Goal: Information Seeking & Learning: Find specific fact

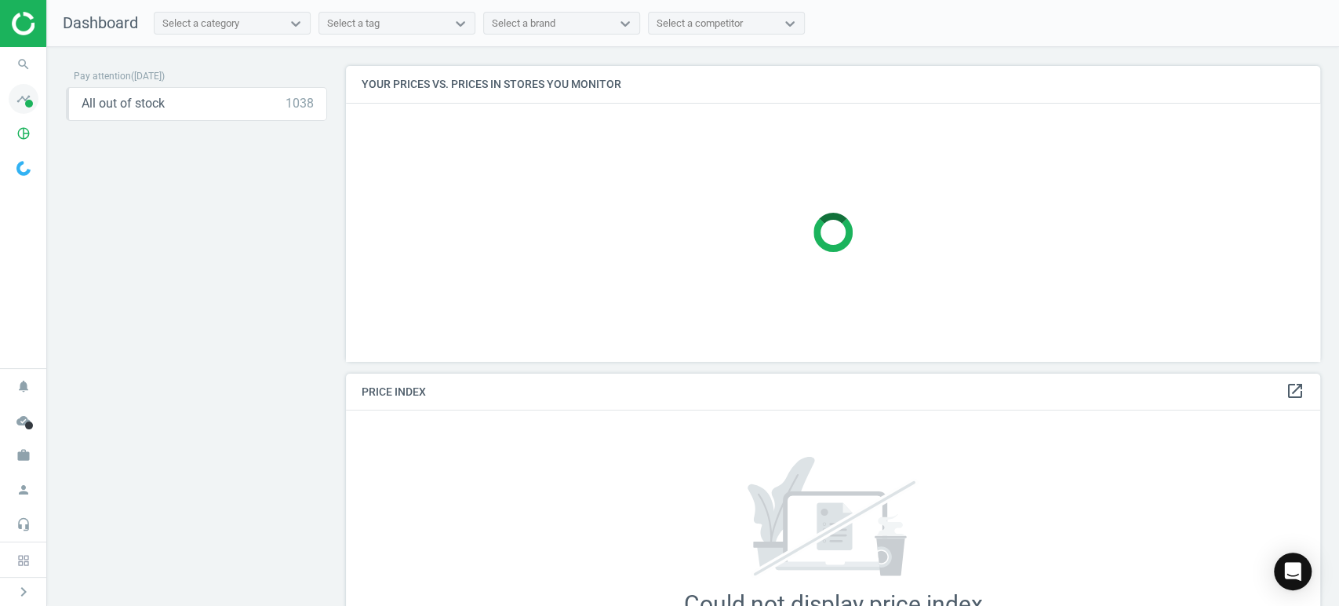
scroll to position [401, 988]
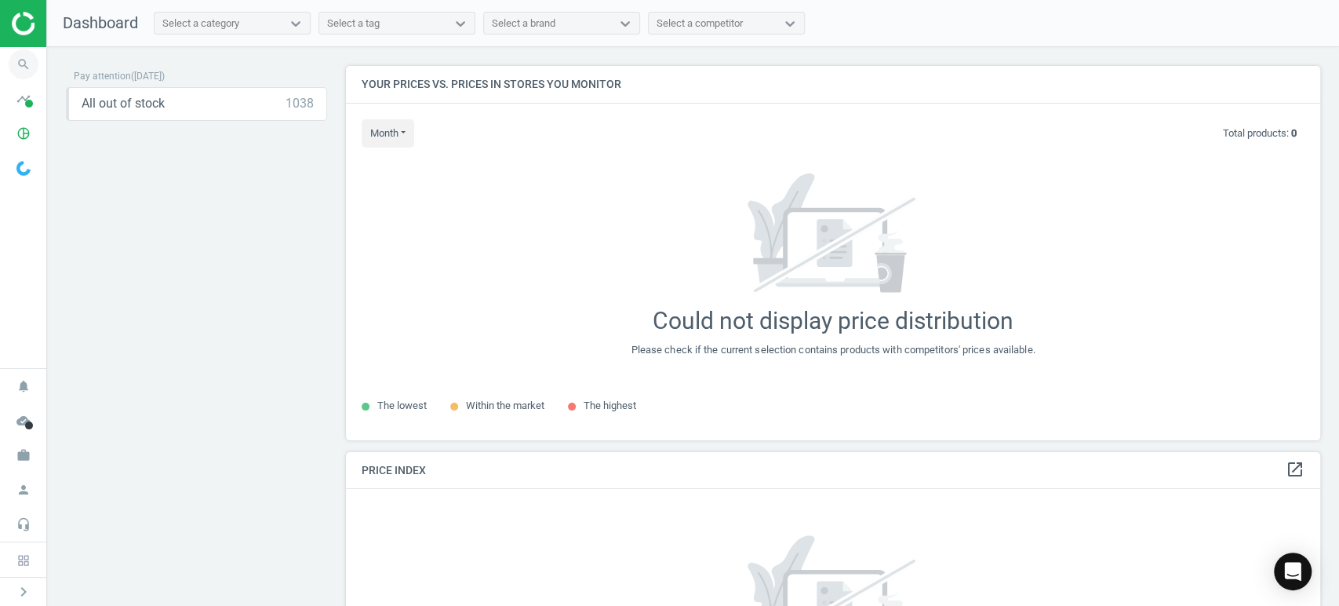
click at [19, 74] on icon "search" at bounding box center [24, 64] width 30 height 30
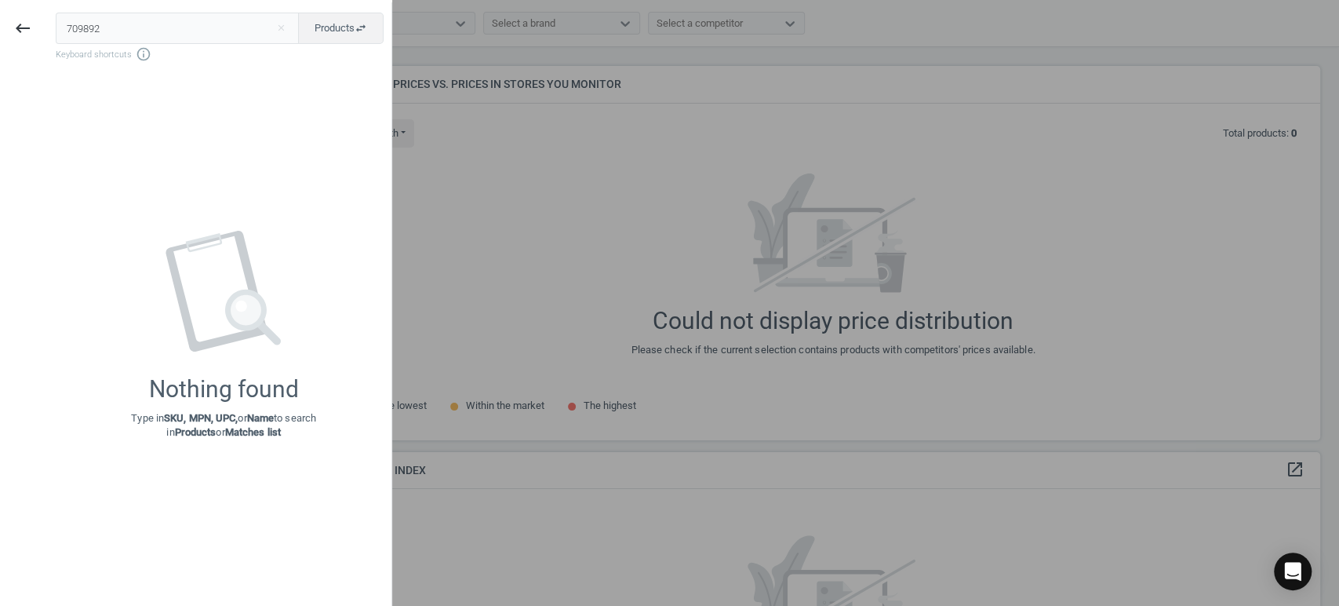
type input "709892"
click at [547, 156] on div at bounding box center [669, 303] width 1339 height 606
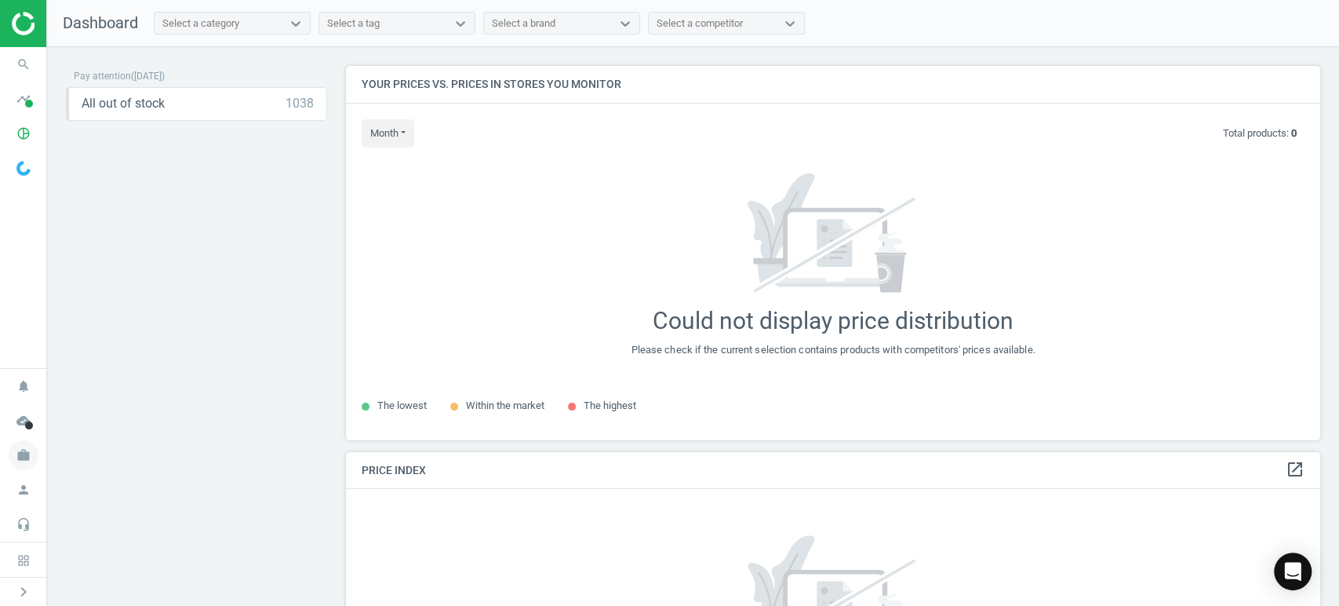
click at [24, 466] on icon "work" at bounding box center [24, 455] width 30 height 30
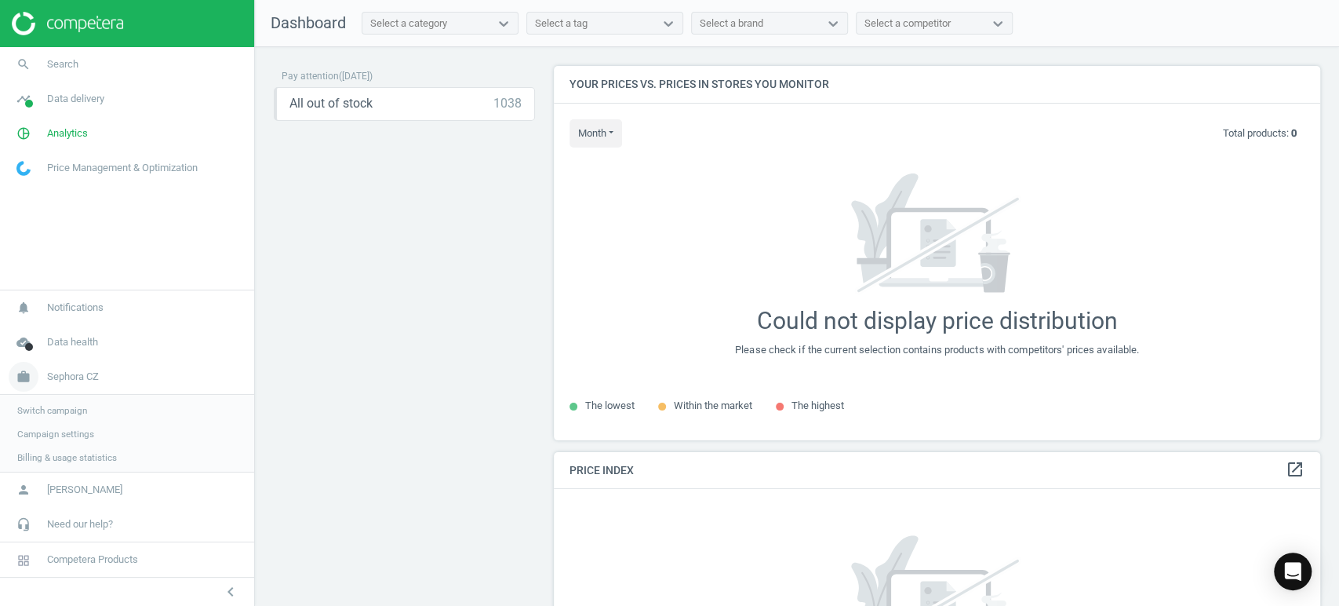
scroll to position [401, 780]
click at [71, 413] on span "Switch campaign" at bounding box center [52, 408] width 70 height 13
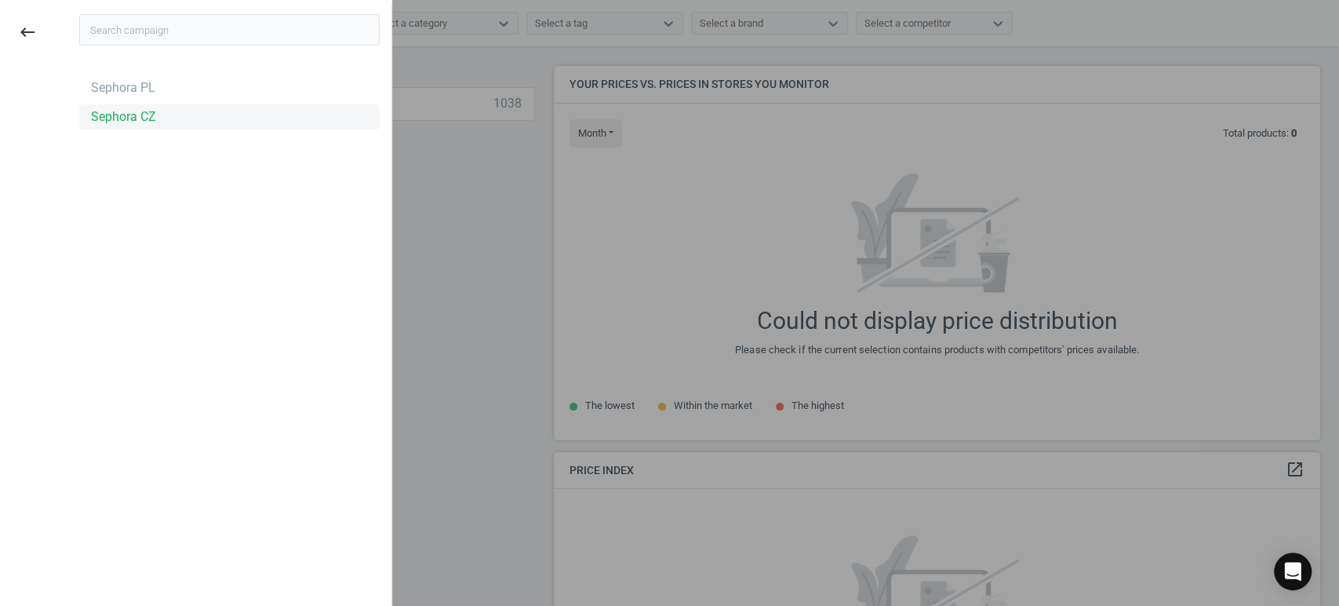
click at [132, 126] on div "Sephora CZ" at bounding box center [229, 116] width 300 height 25
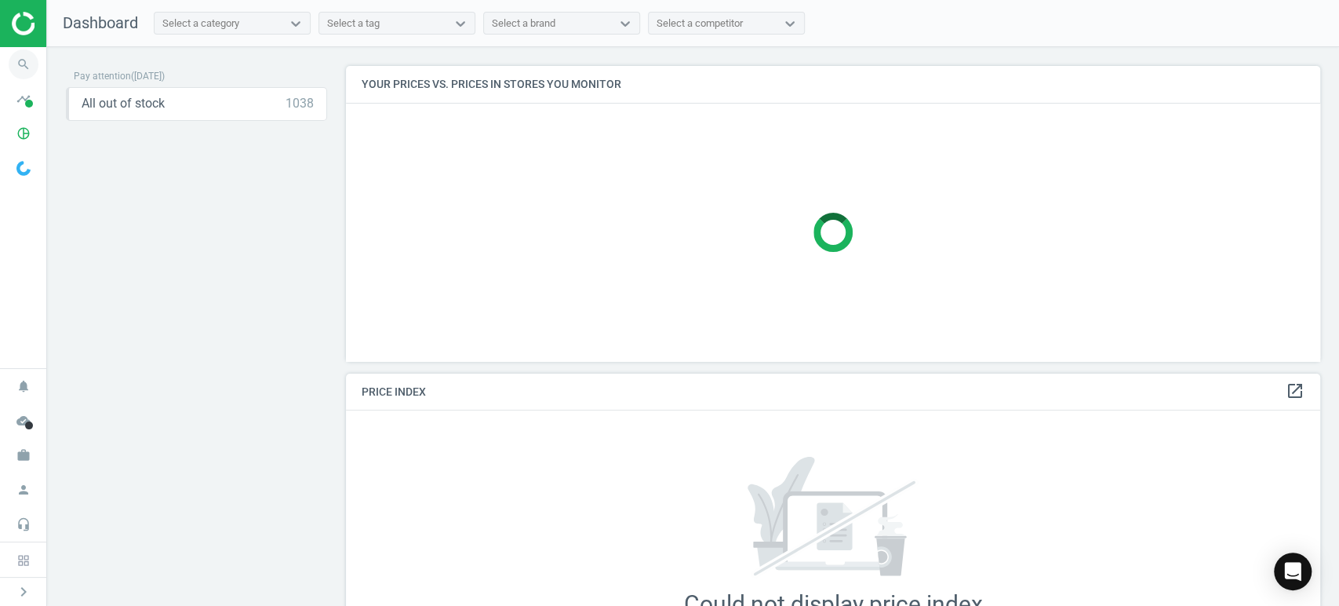
scroll to position [401, 988]
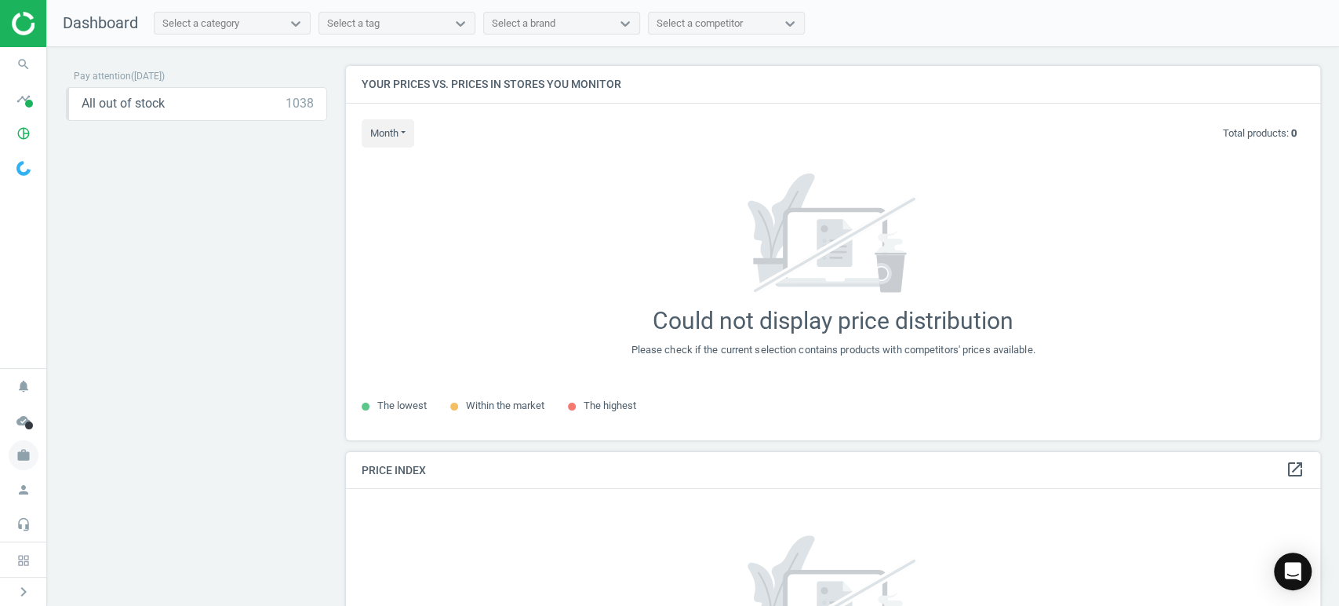
click at [31, 448] on icon "work" at bounding box center [24, 455] width 30 height 30
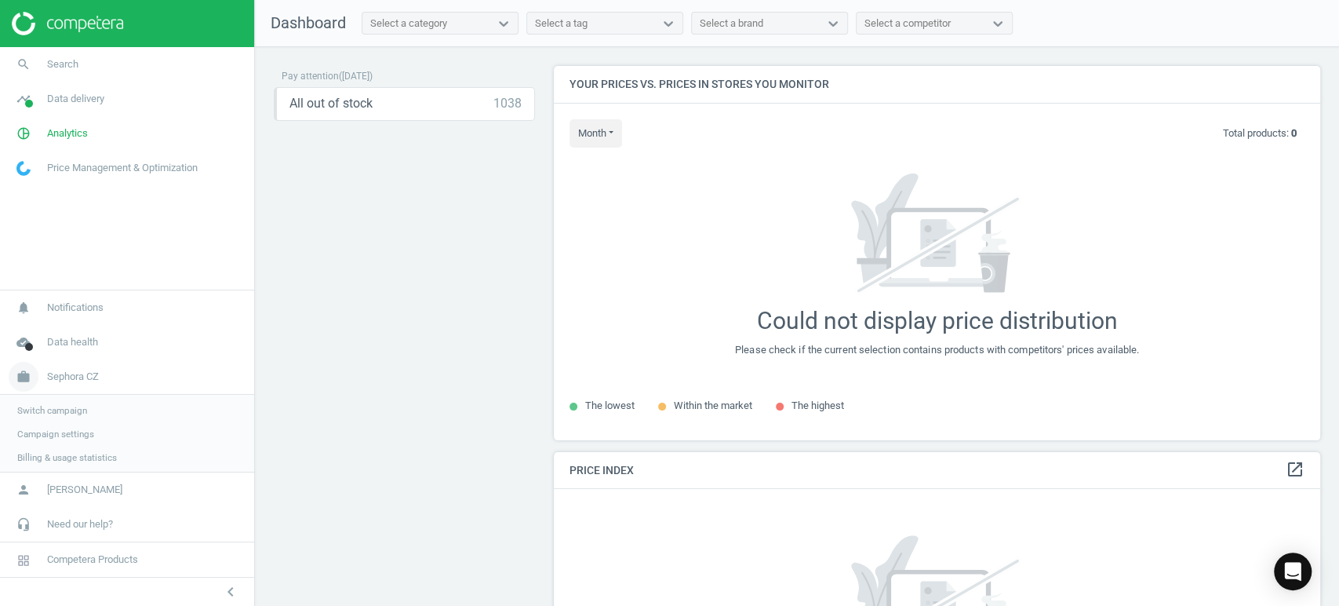
scroll to position [401, 780]
click at [66, 406] on span "Switch campaign" at bounding box center [52, 408] width 70 height 13
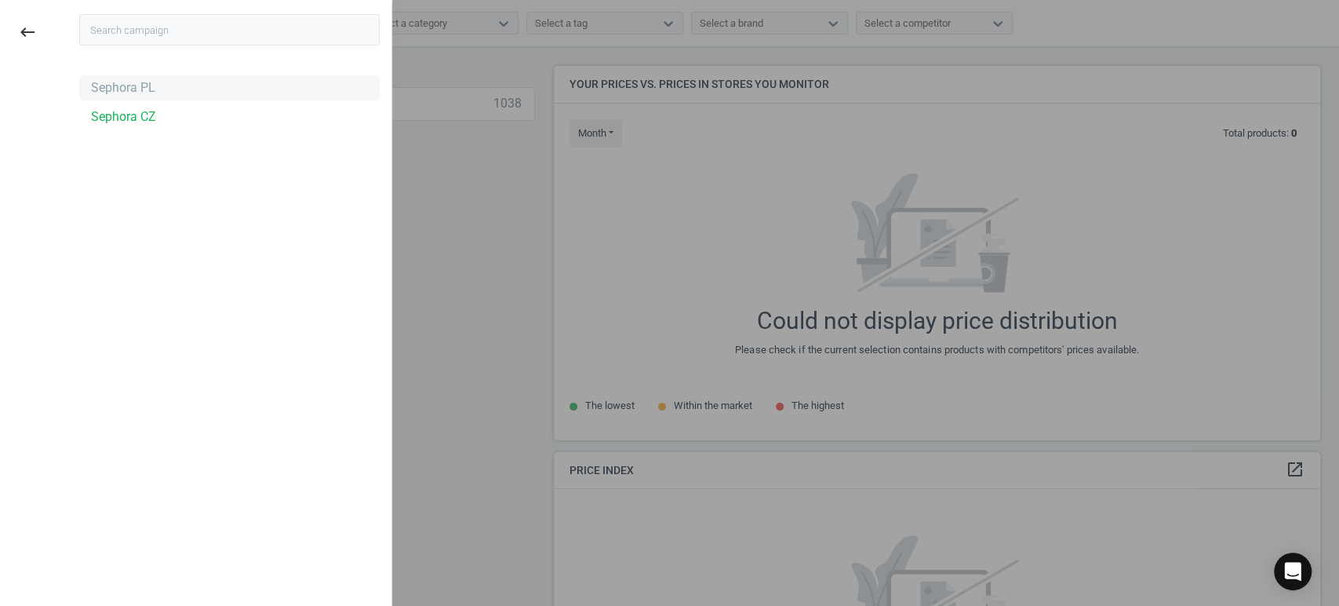
click at [126, 91] on div "Sephora PL" at bounding box center [123, 87] width 64 height 17
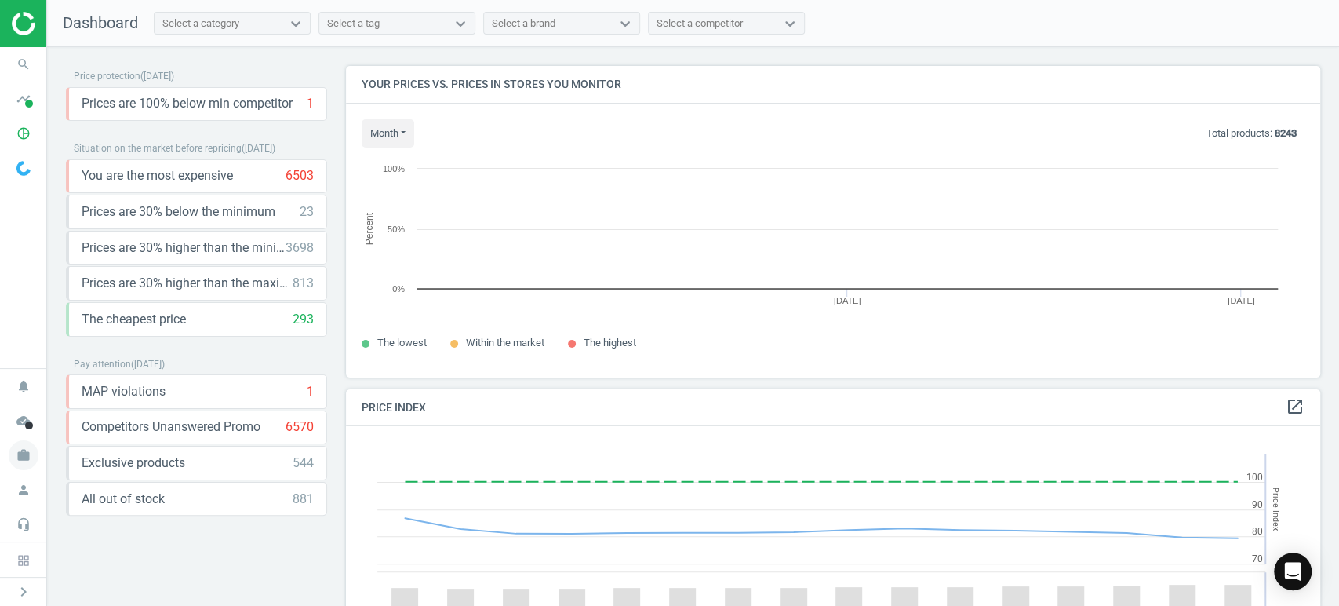
scroll to position [338, 988]
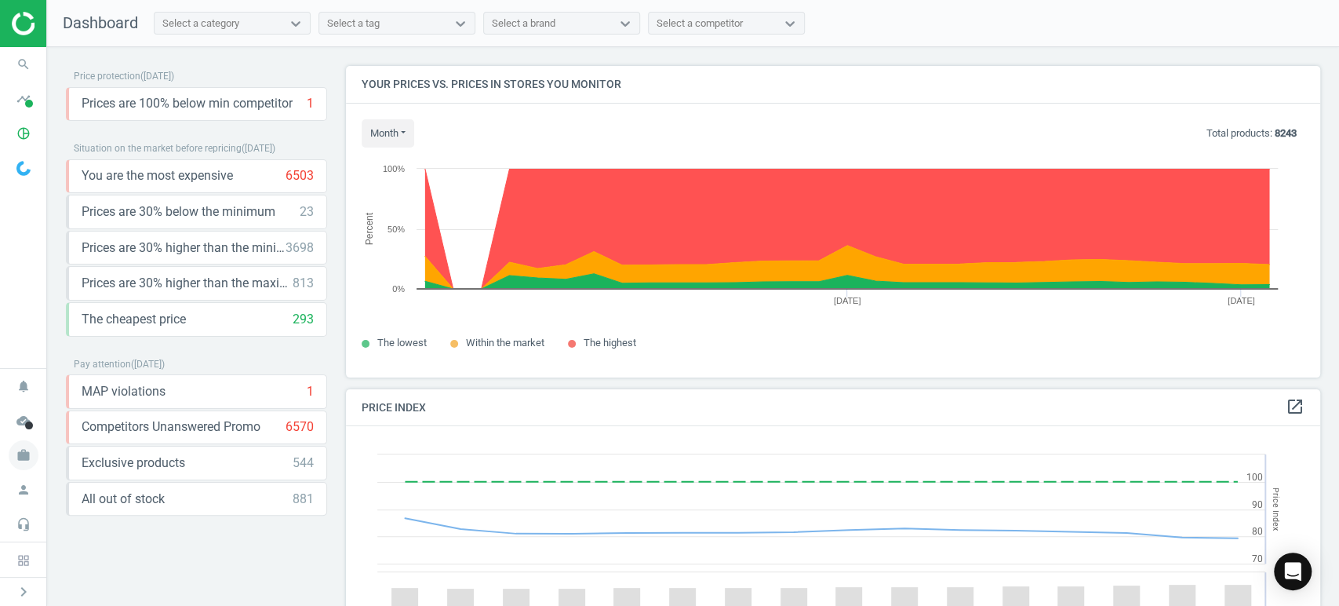
click at [20, 457] on icon "work" at bounding box center [24, 455] width 30 height 30
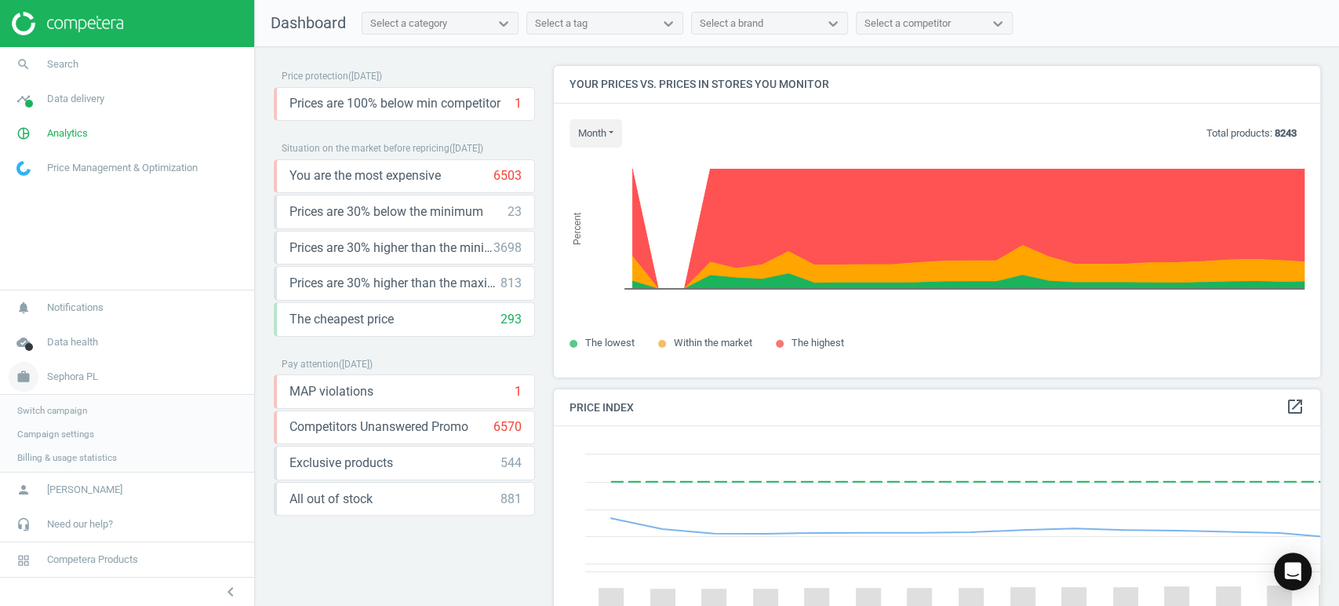
scroll to position [0, 0]
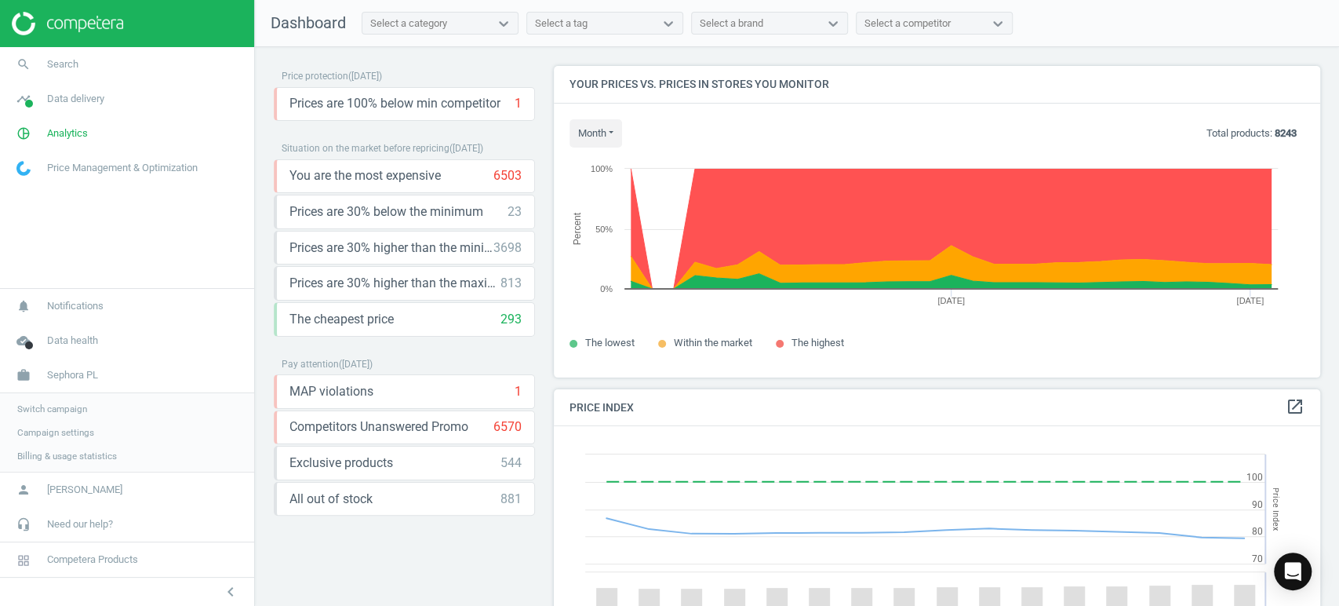
click at [66, 412] on span "Switch campaign" at bounding box center [52, 408] width 70 height 13
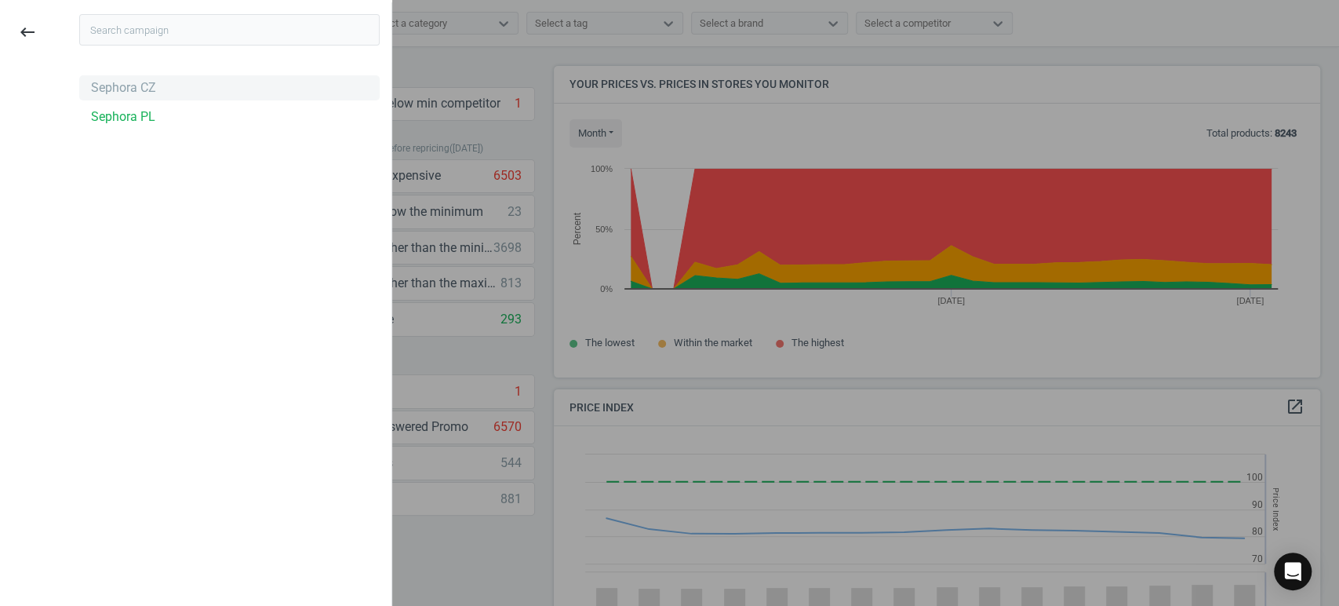
click at [128, 96] on div "Sephora CZ" at bounding box center [229, 87] width 300 height 25
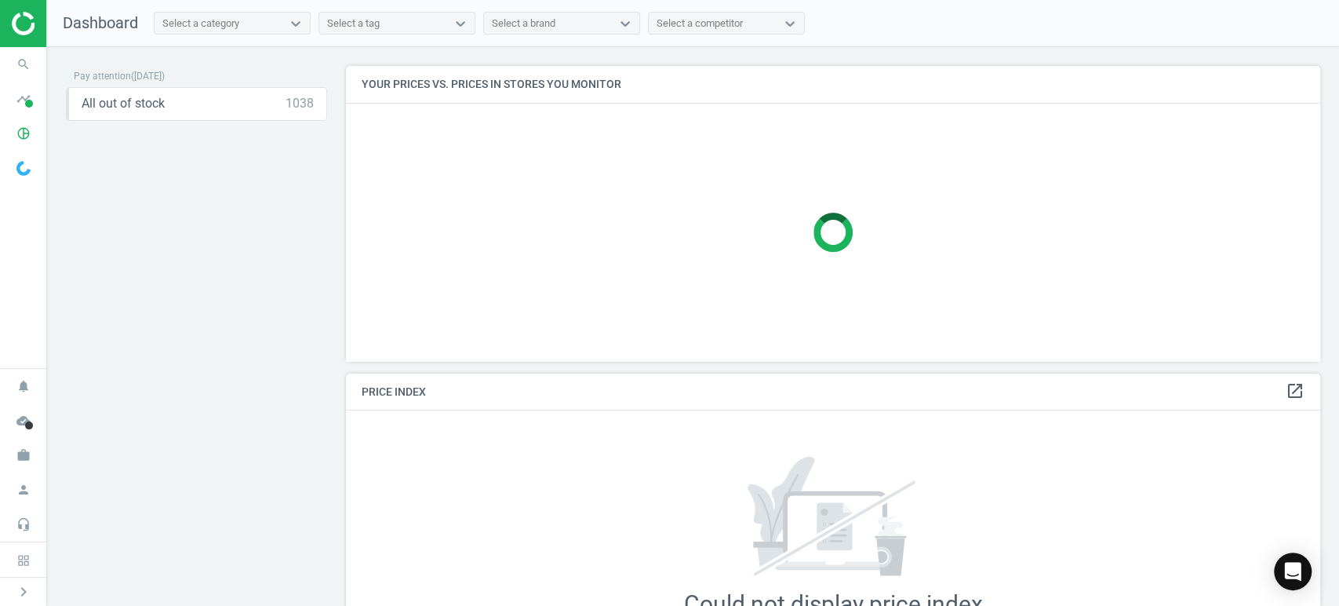
scroll to position [401, 988]
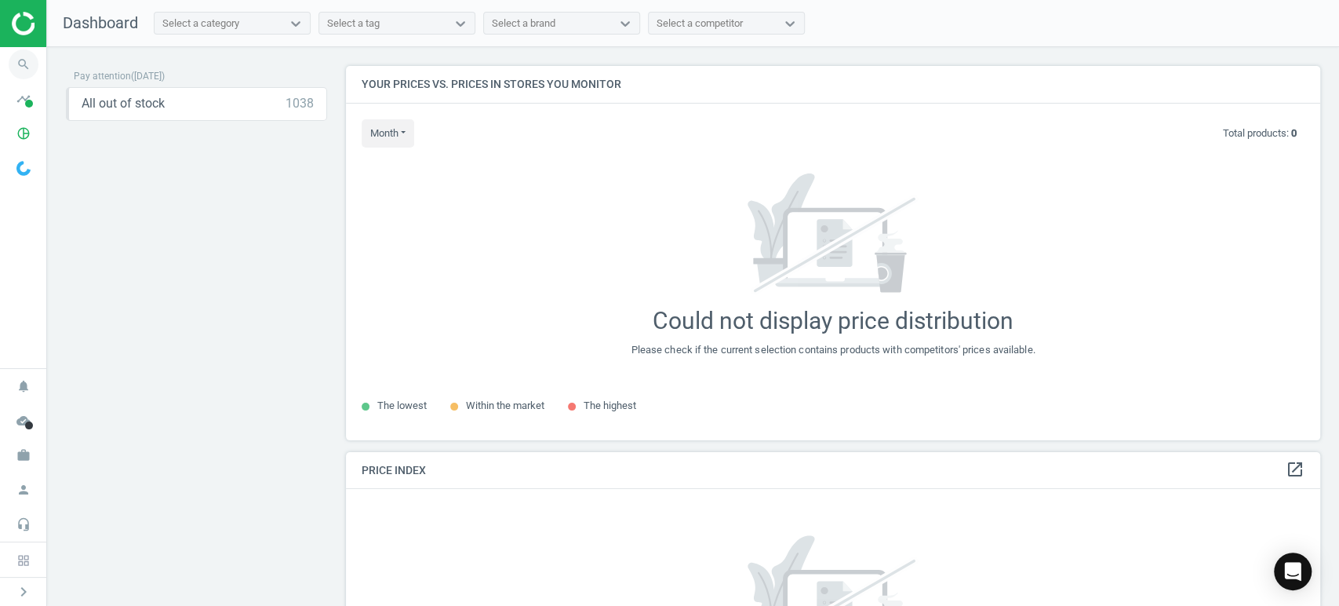
click at [21, 67] on icon "search" at bounding box center [24, 64] width 30 height 30
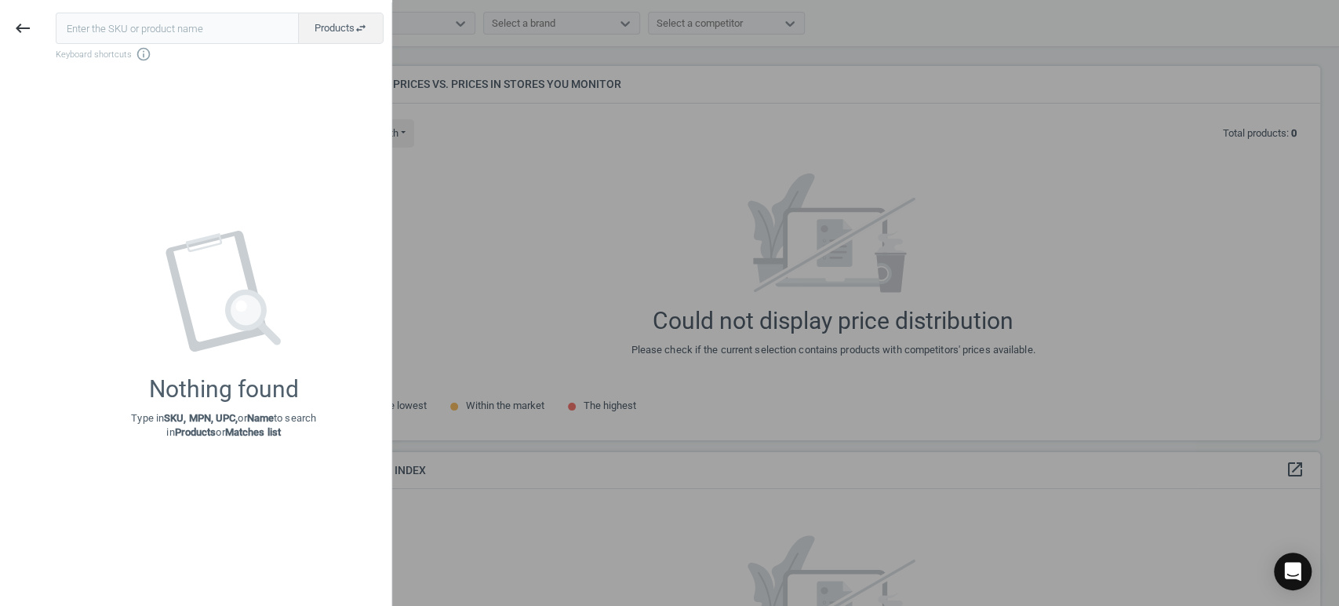
click at [25, 21] on button "keyboard_backspace" at bounding box center [23, 28] width 36 height 37
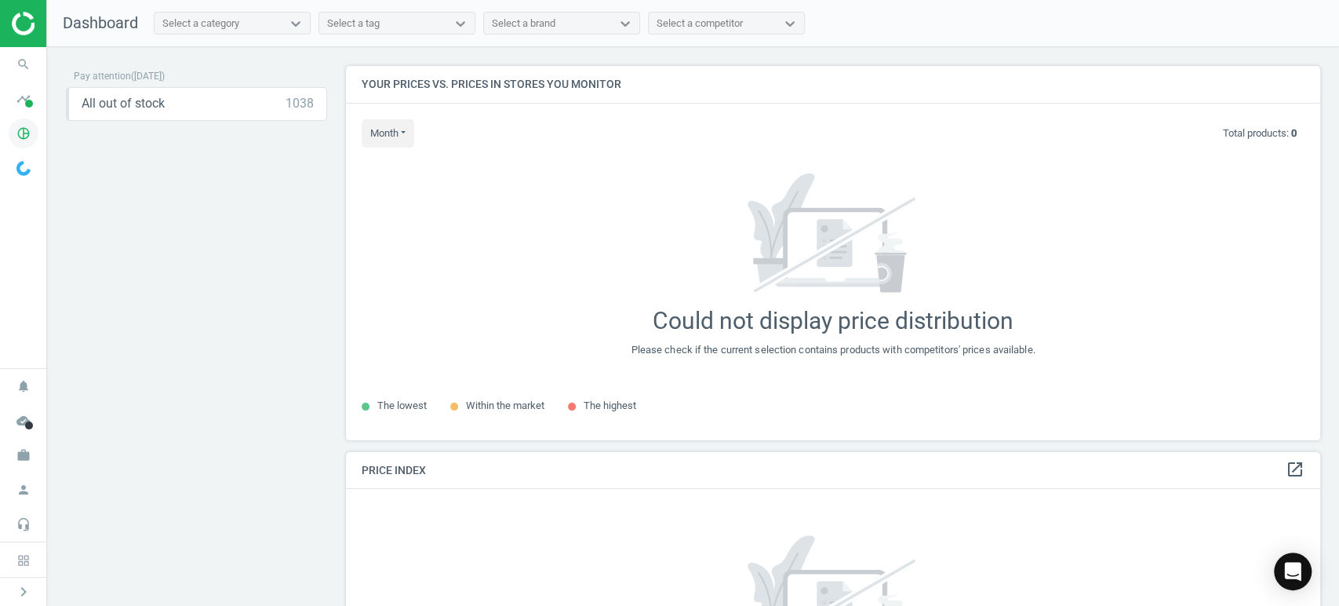
click at [25, 121] on icon "pie_chart_outlined" at bounding box center [24, 133] width 30 height 30
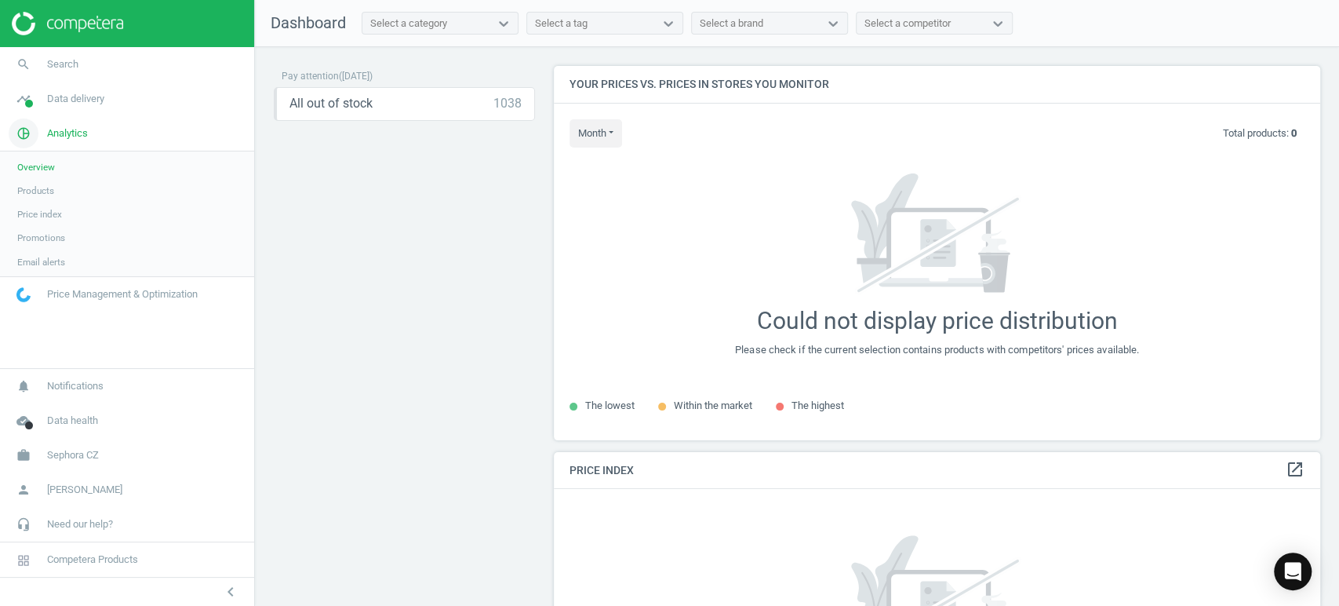
scroll to position [7, 8]
click at [37, 198] on link "Products" at bounding box center [127, 191] width 254 height 24
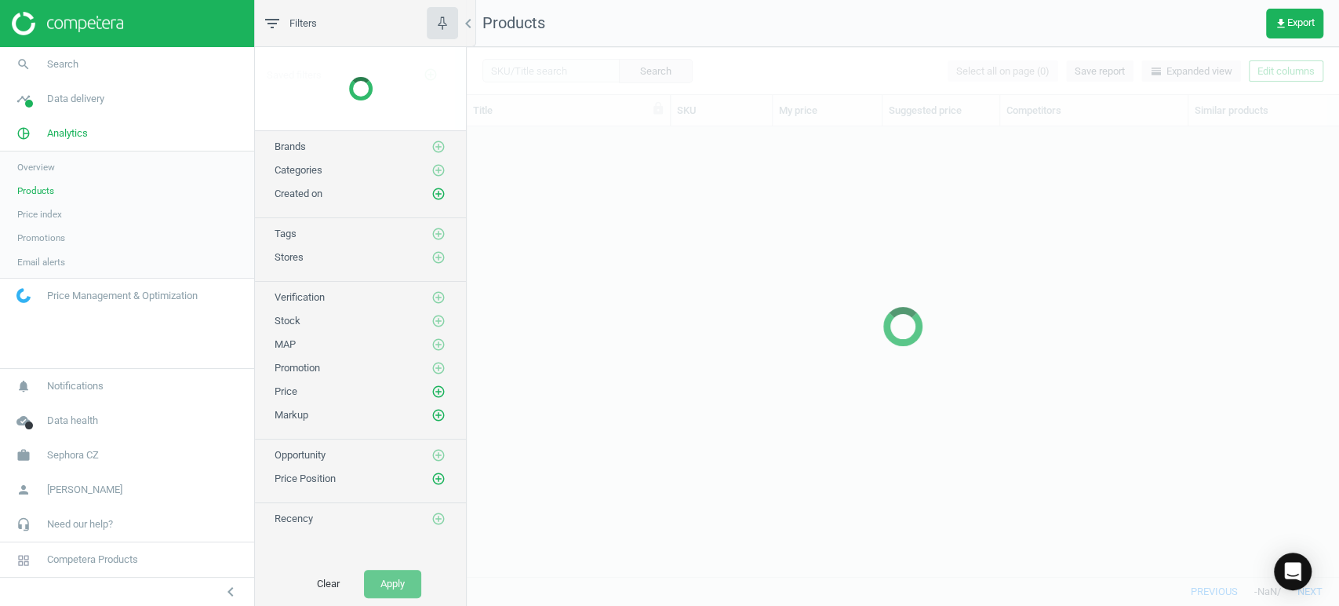
scroll to position [423, 858]
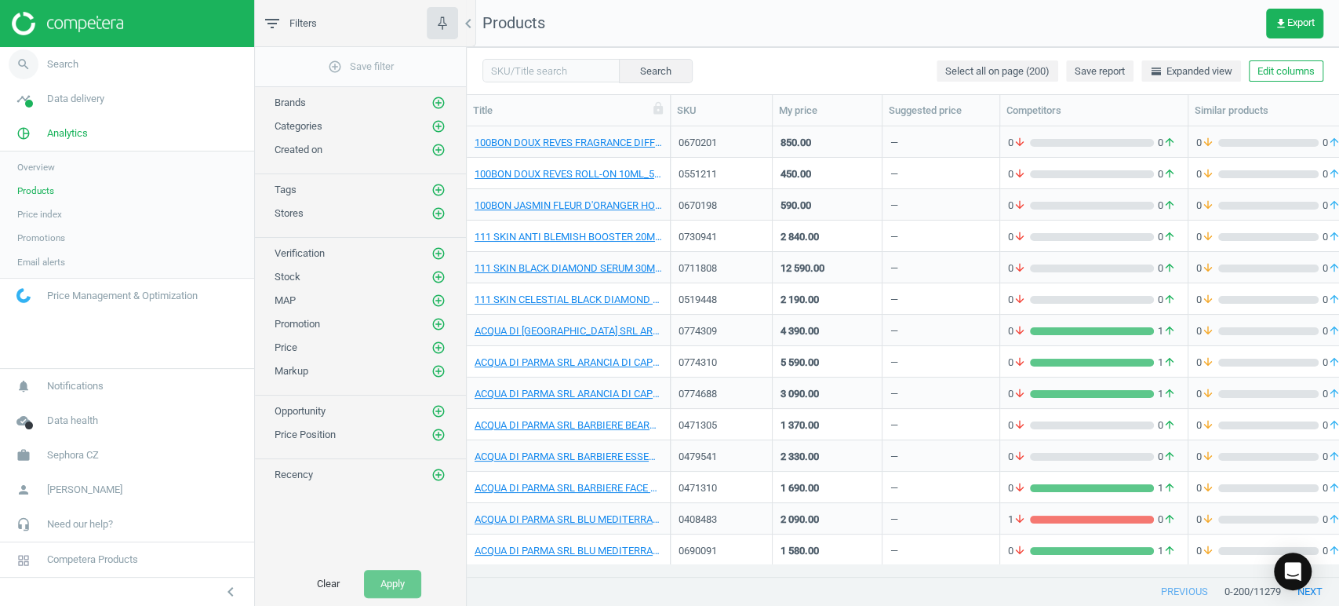
click at [31, 67] on icon "search" at bounding box center [24, 64] width 30 height 30
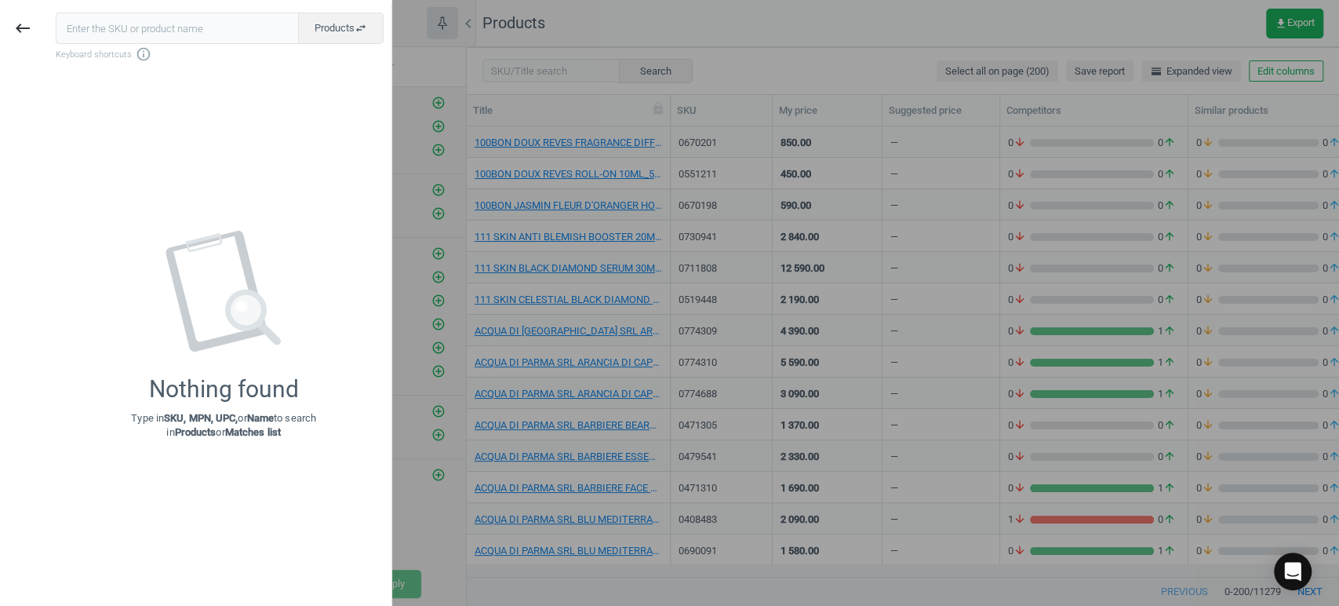
type input "709892"
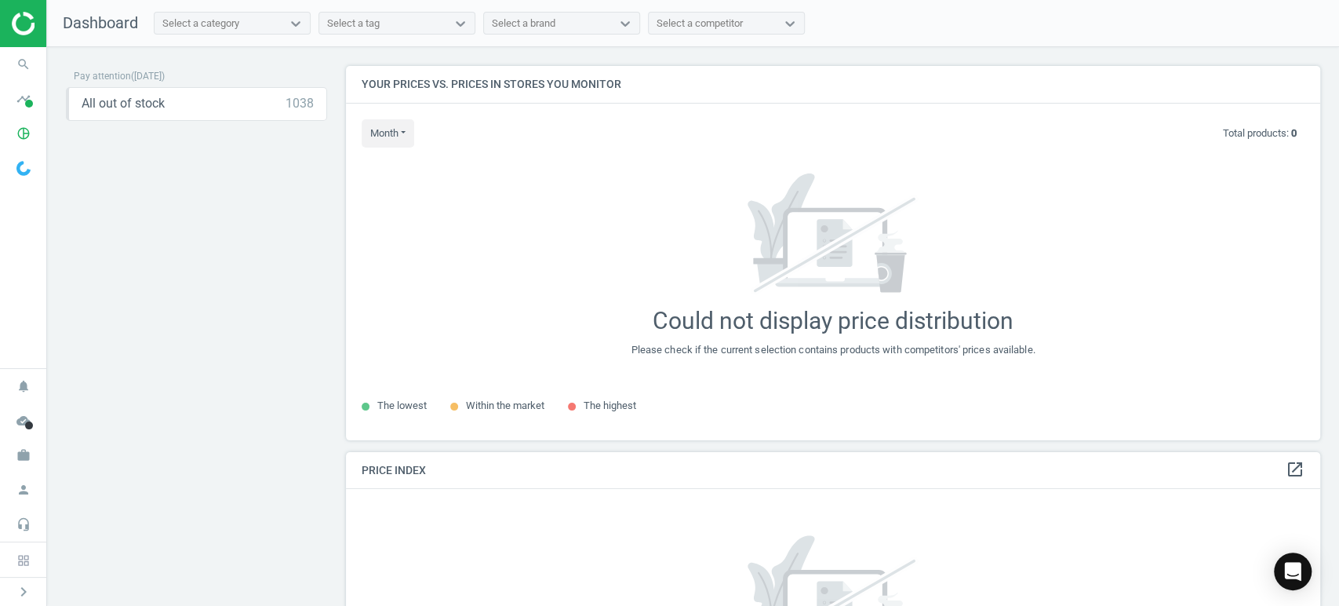
scroll to position [401, 988]
click at [24, 61] on icon "search" at bounding box center [24, 64] width 30 height 30
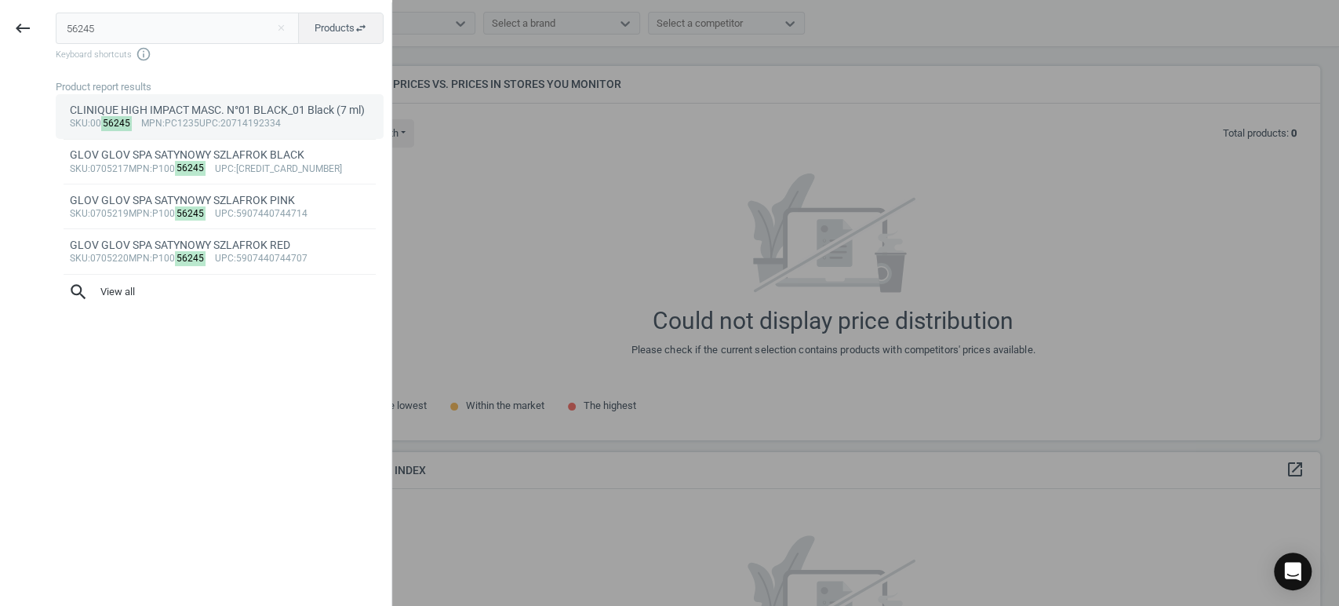
type input "56245"
click at [276, 111] on div "CLINIQUE HIGH IMPACT MASC. N°01 BLACK_01 Black (7 ml)" at bounding box center [220, 110] width 300 height 15
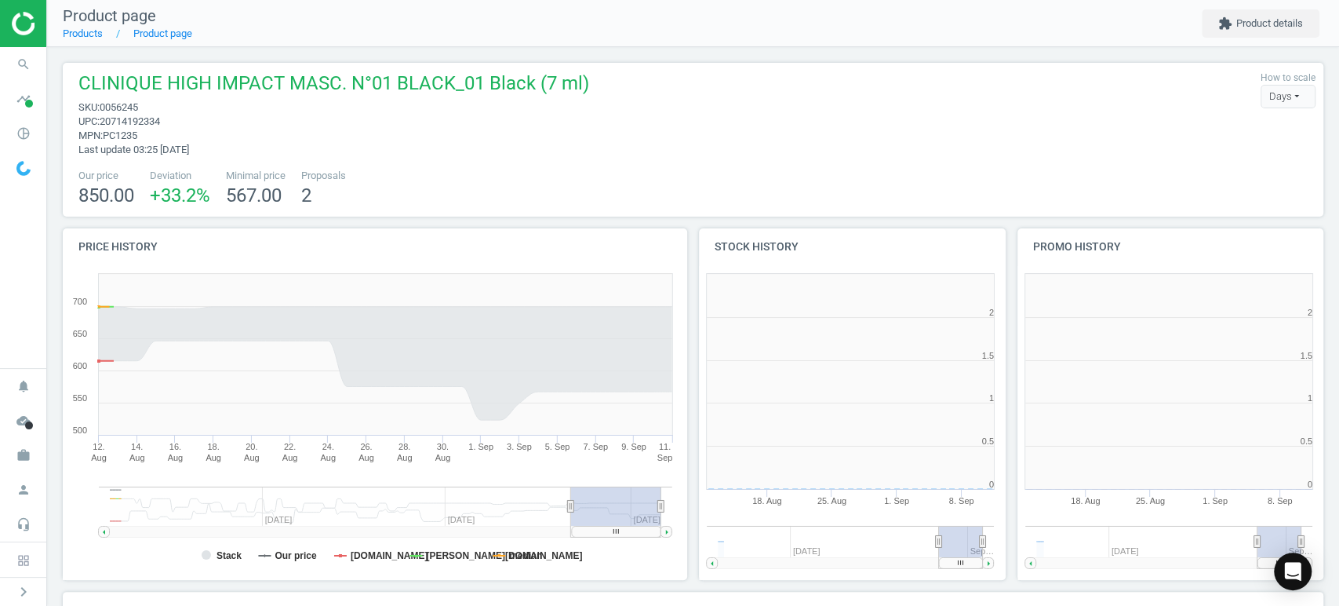
scroll to position [341, 330]
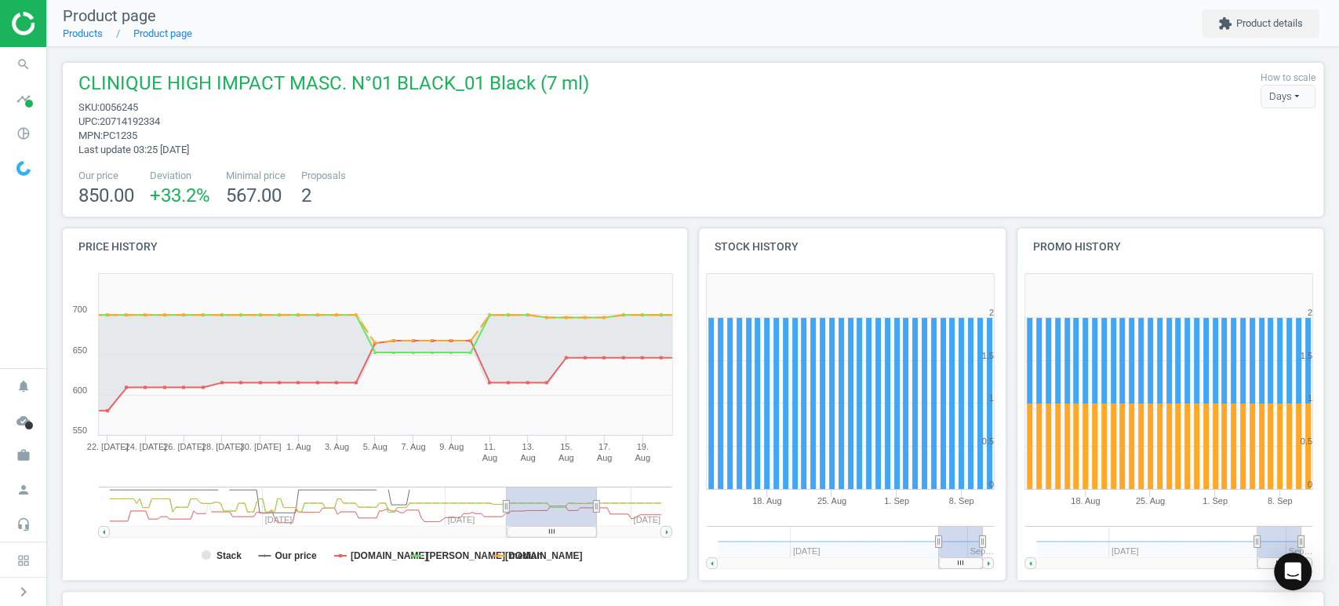
drag, startPoint x: 607, startPoint y: 533, endPoint x: 543, endPoint y: 528, distance: 64.5
click at [543, 528] on rect at bounding box center [552, 531] width 89 height 11
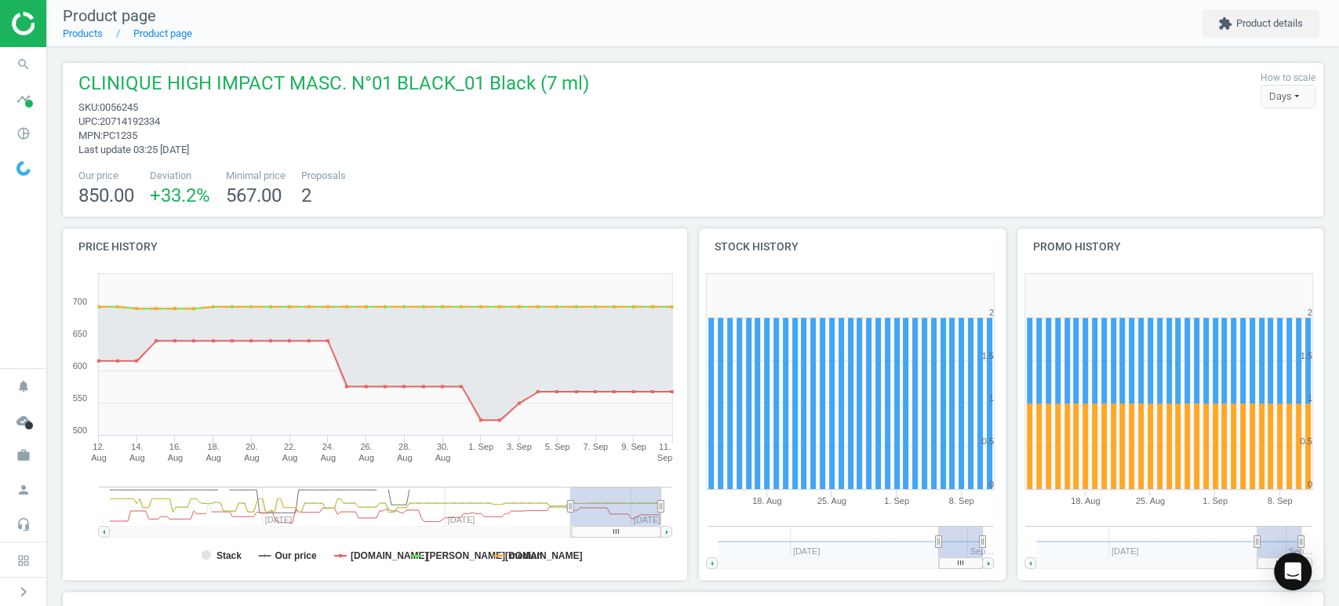
drag, startPoint x: 559, startPoint y: 533, endPoint x: 679, endPoint y: 531, distance: 120.0
click at [676, 533] on icon "Created with Highstock 6.2.0 Stack Our price notino.cz douglas.cz median 12. Au…" at bounding box center [371, 423] width 617 height 314
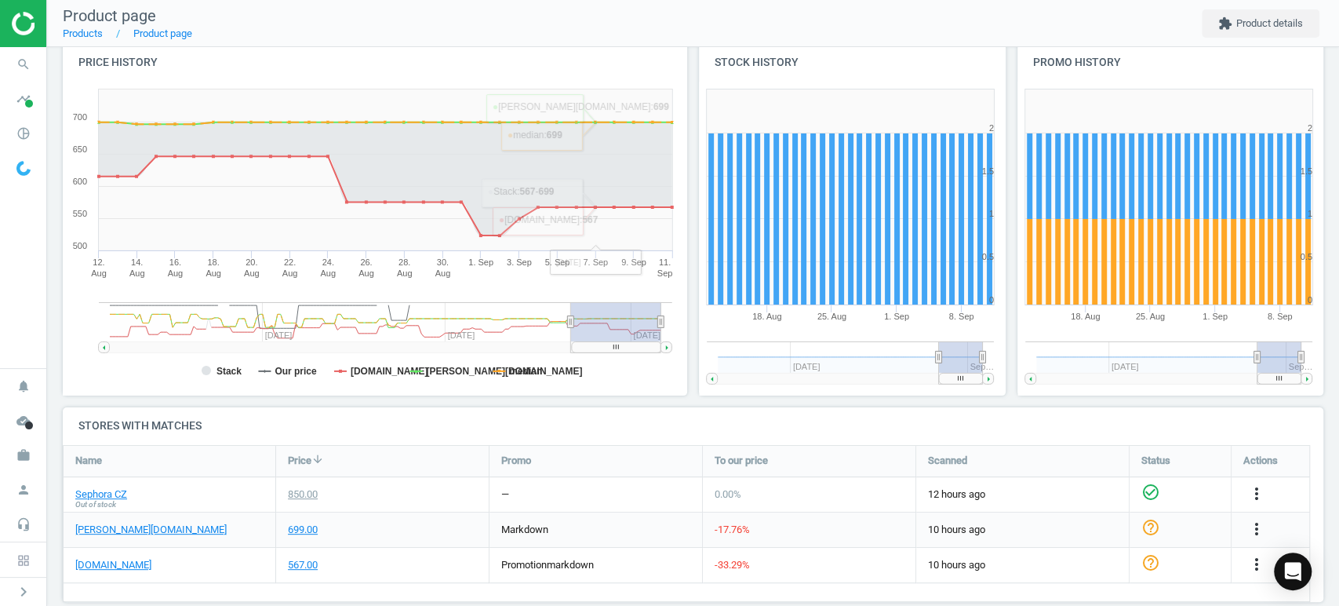
scroll to position [206, 0]
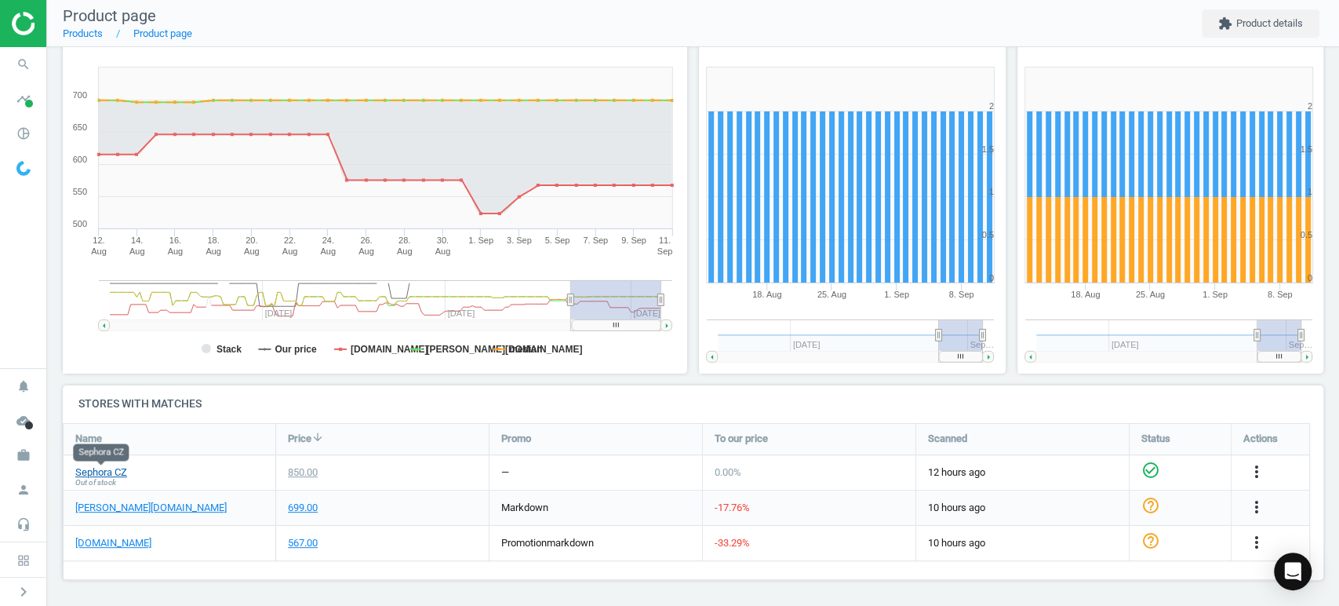
click at [108, 472] on link "Sephora CZ" at bounding box center [101, 472] width 52 height 14
click at [1255, 463] on icon "more_vert" at bounding box center [1256, 471] width 19 height 19
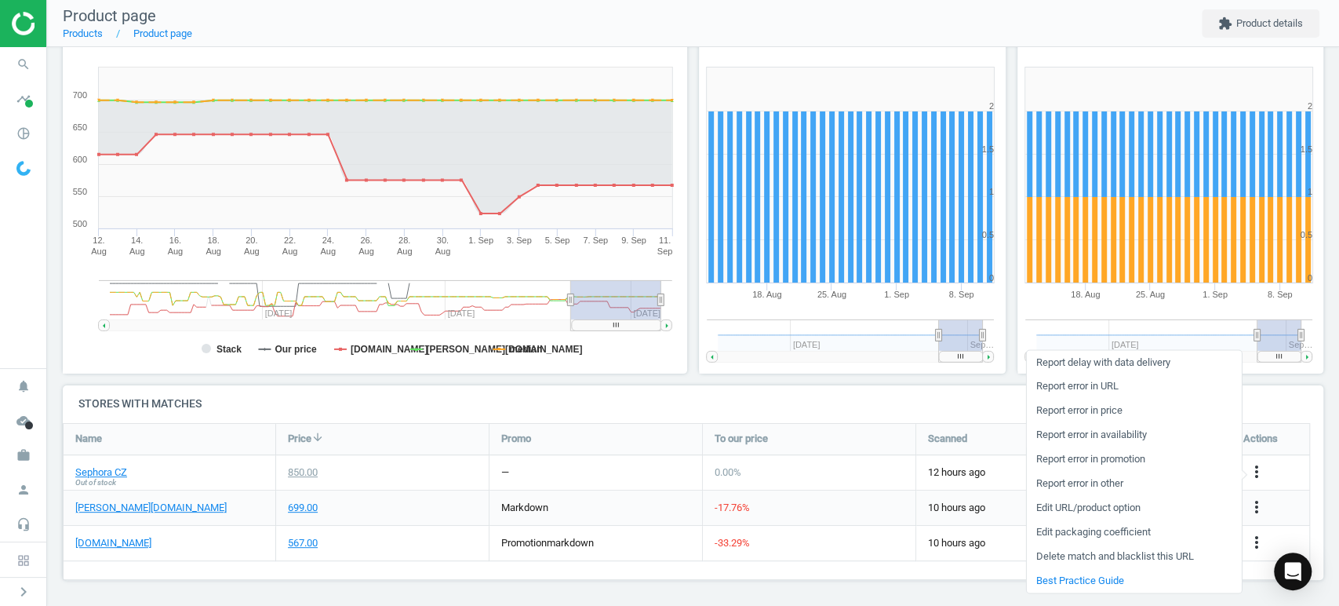
click at [1133, 434] on link "Report error in availability" at bounding box center [1133, 435] width 215 height 24
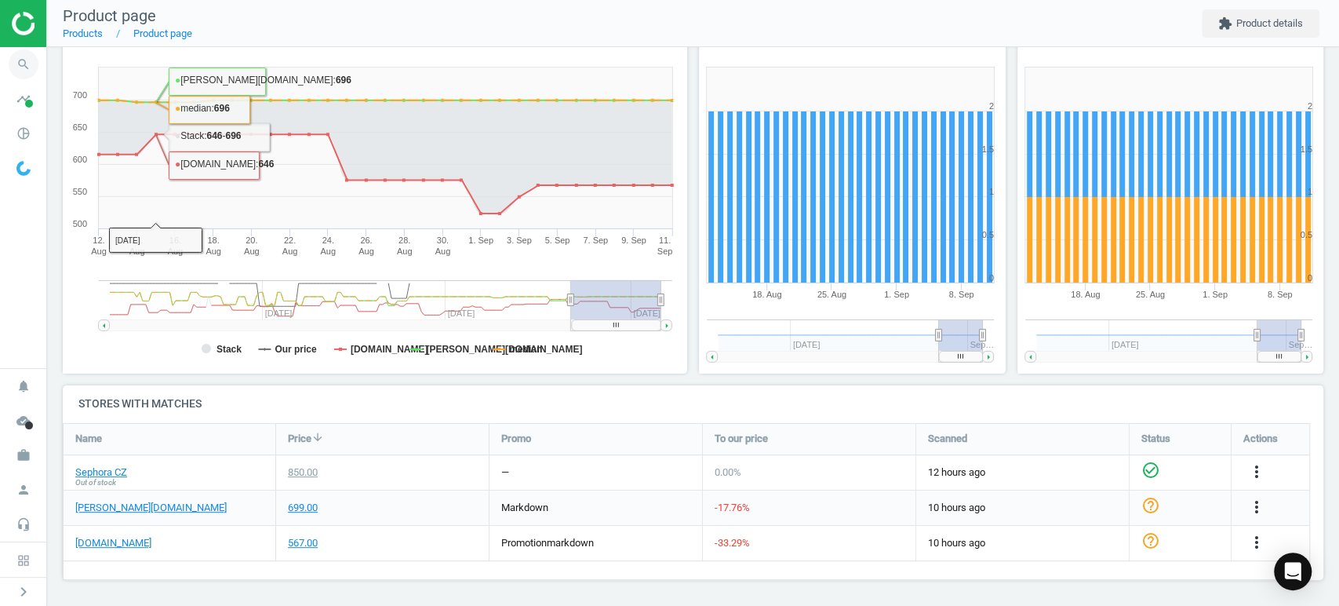
click at [14, 53] on icon "search" at bounding box center [24, 64] width 30 height 30
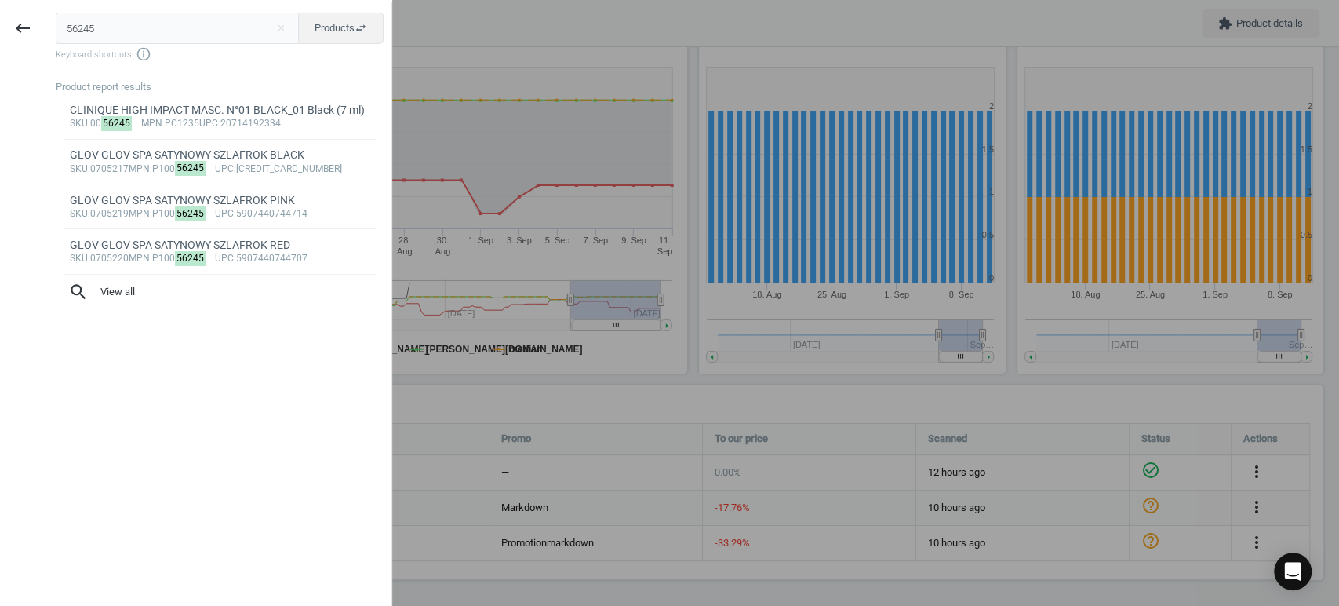
drag, startPoint x: 0, startPoint y: -13, endPoint x: 0, endPoint y: -33, distance: 20.4
click at [0, 0] on html "Group 2 Created with Sketch. ic/cloud_download/grey600 Created with Sketch. gra…" at bounding box center [669, 303] width 1339 height 606
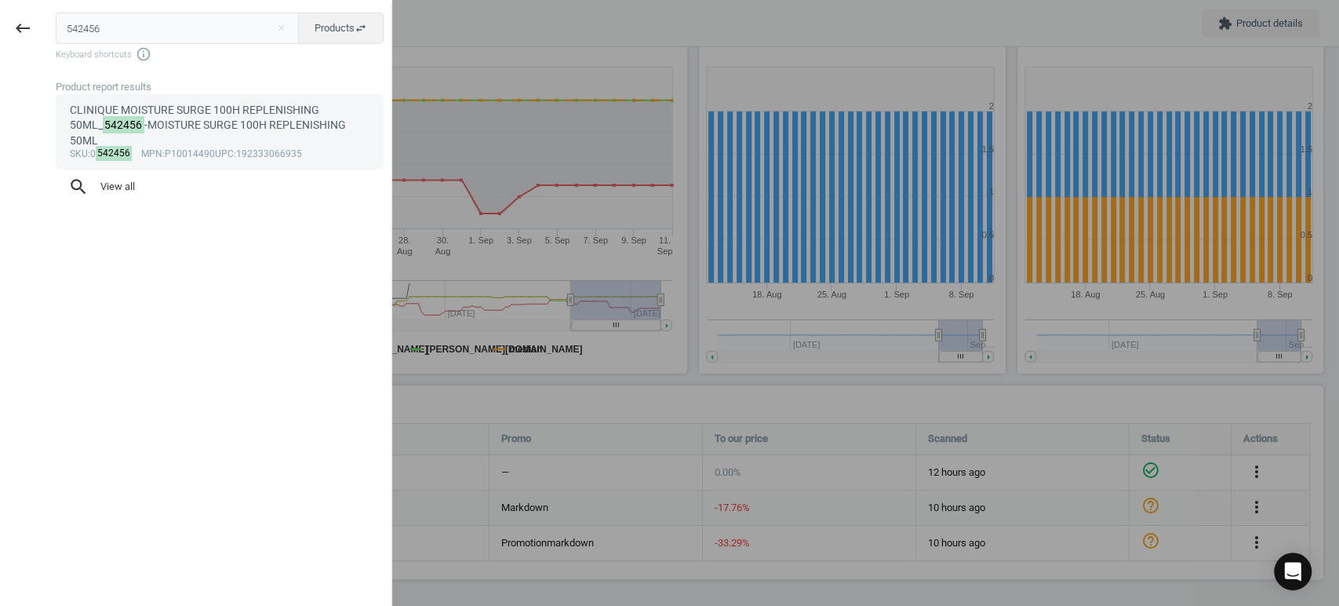
type input "542456"
click at [273, 118] on div "CLINIQUE MOISTURE SURGE 100H REPLENISHING 50ML_ 542456 -MOISTURE SURGE 100H REP…" at bounding box center [220, 125] width 300 height 45
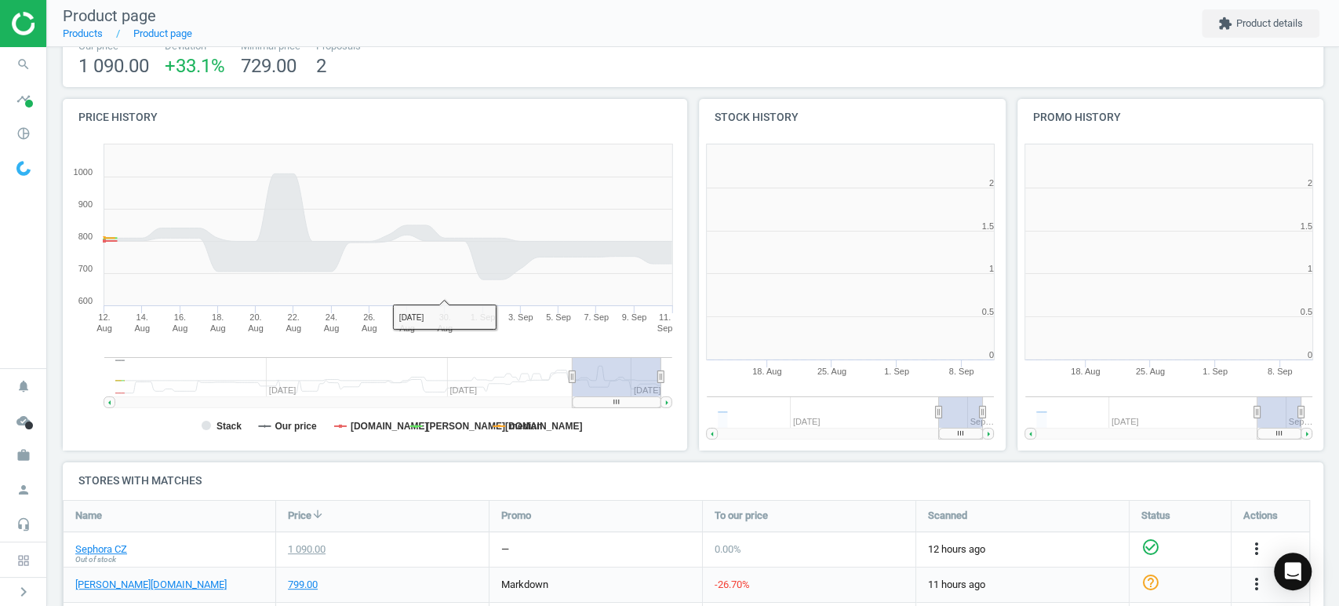
scroll to position [341, 330]
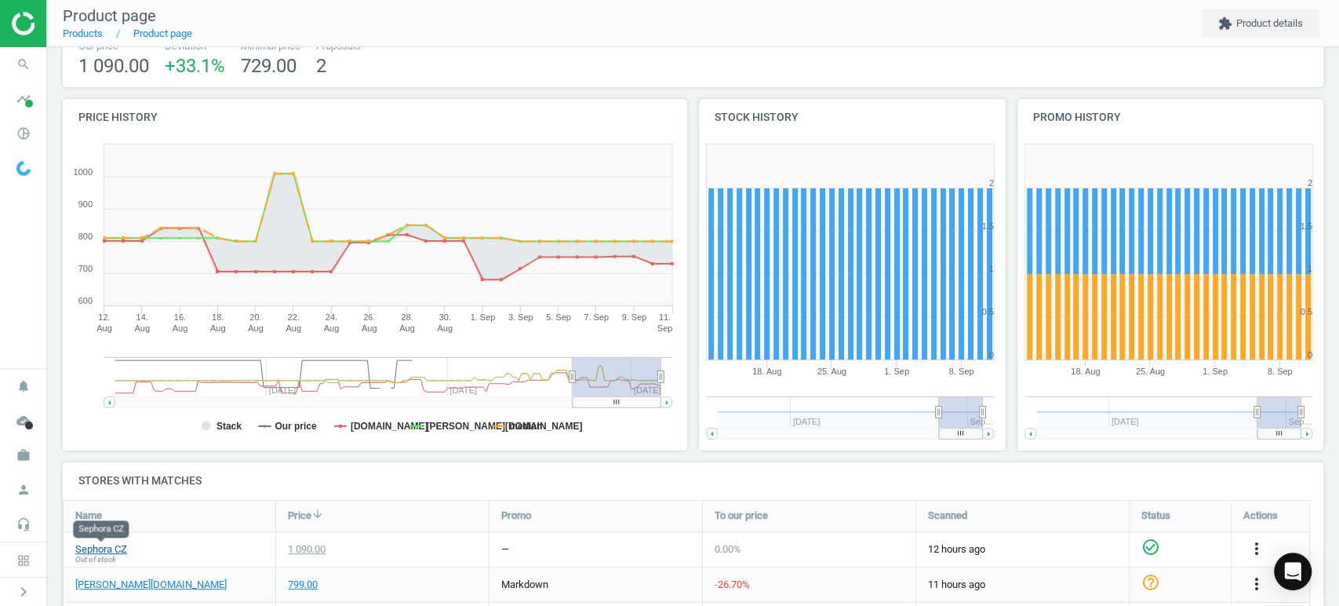
click at [104, 551] on link "Sephora CZ" at bounding box center [101, 549] width 52 height 14
click at [1256, 547] on icon "more_vert" at bounding box center [1256, 548] width 19 height 19
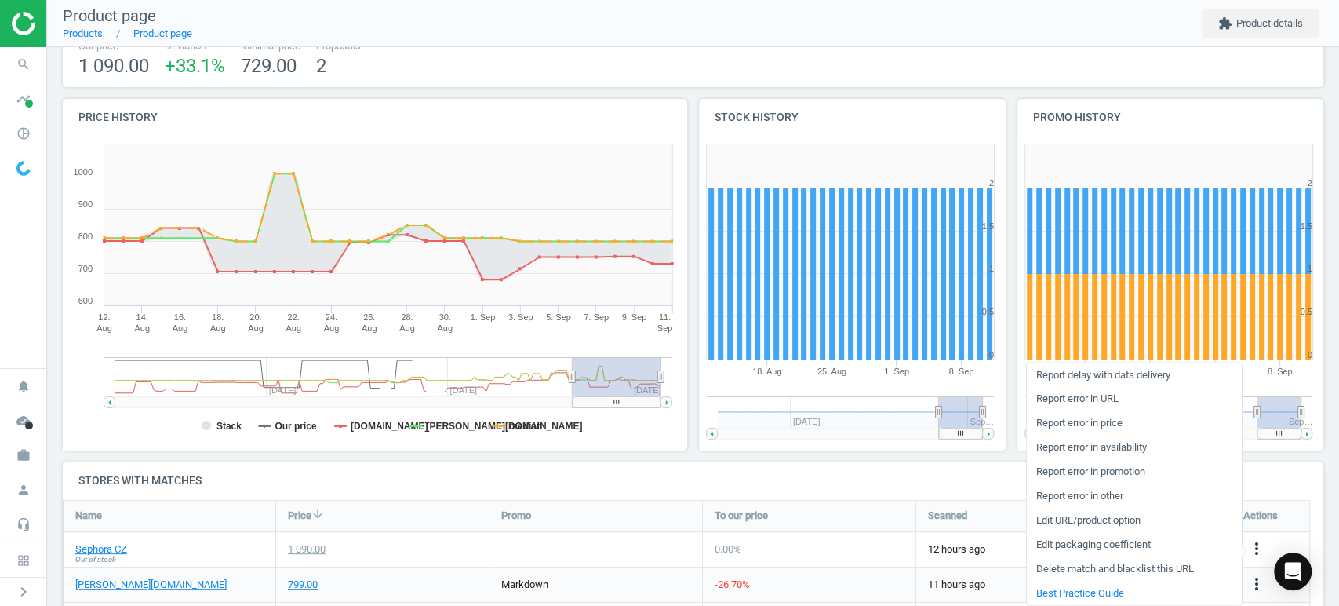
click at [1141, 450] on link "Report error in availability" at bounding box center [1133, 447] width 215 height 24
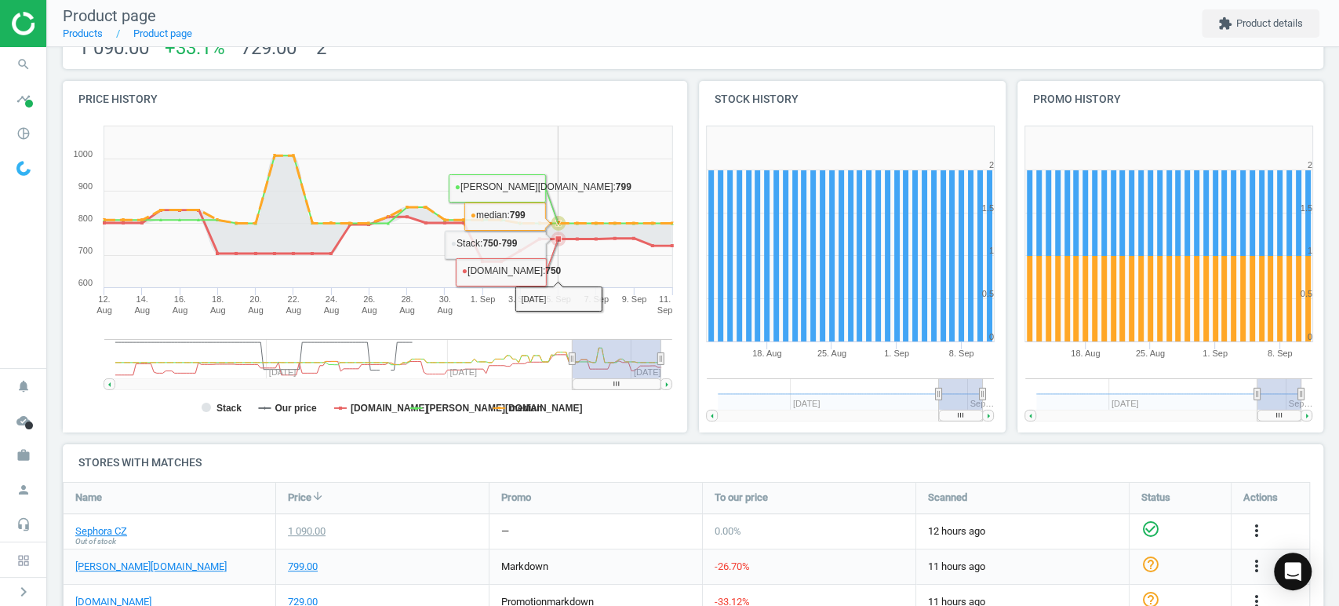
scroll to position [119, 0]
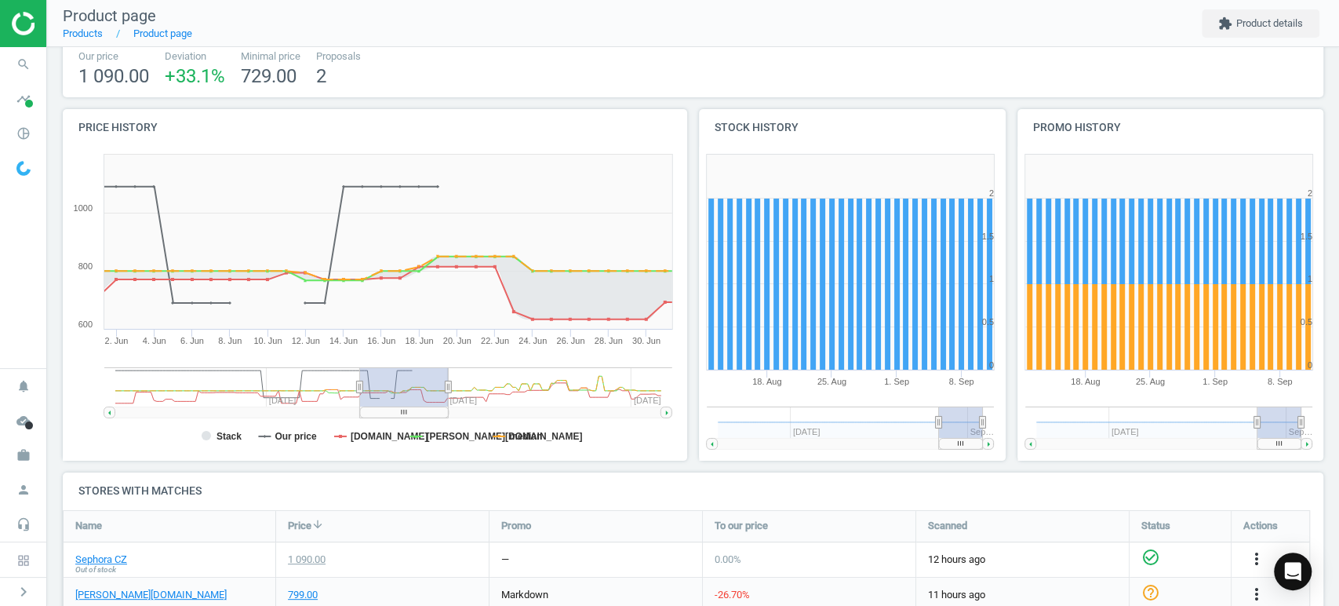
drag, startPoint x: 620, startPoint y: 413, endPoint x: 407, endPoint y: 415, distance: 212.6
click at [407, 415] on rect at bounding box center [404, 411] width 89 height 11
click at [109, 560] on link "Sephora CZ" at bounding box center [101, 559] width 52 height 14
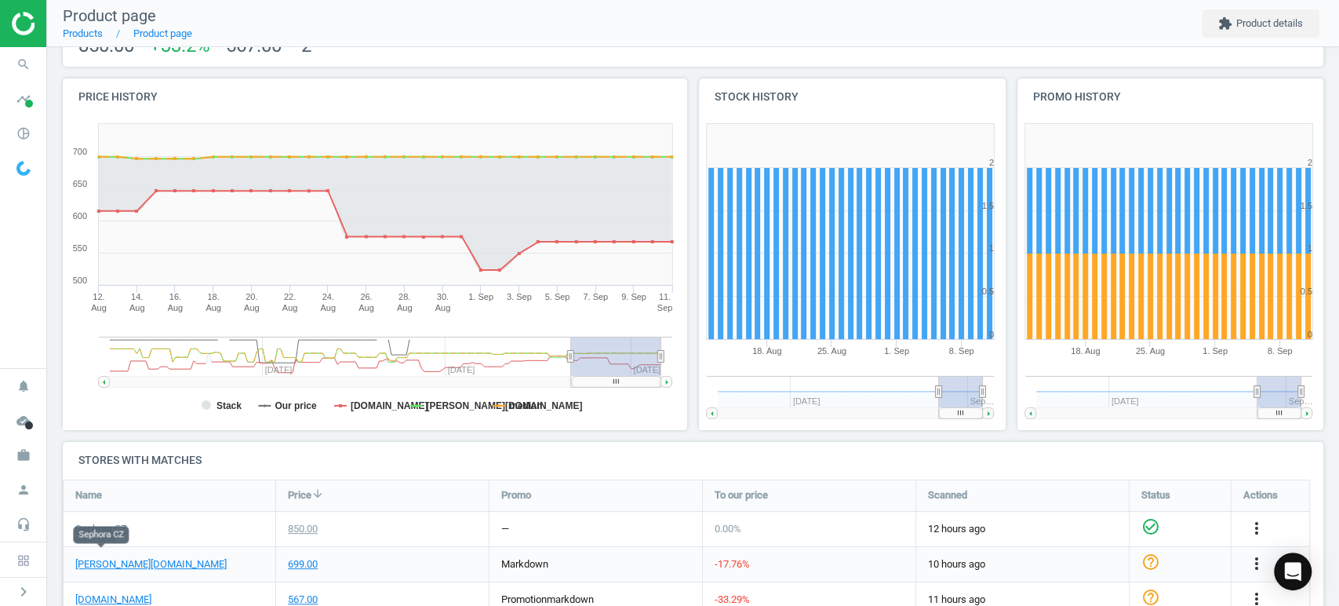
scroll to position [119, 0]
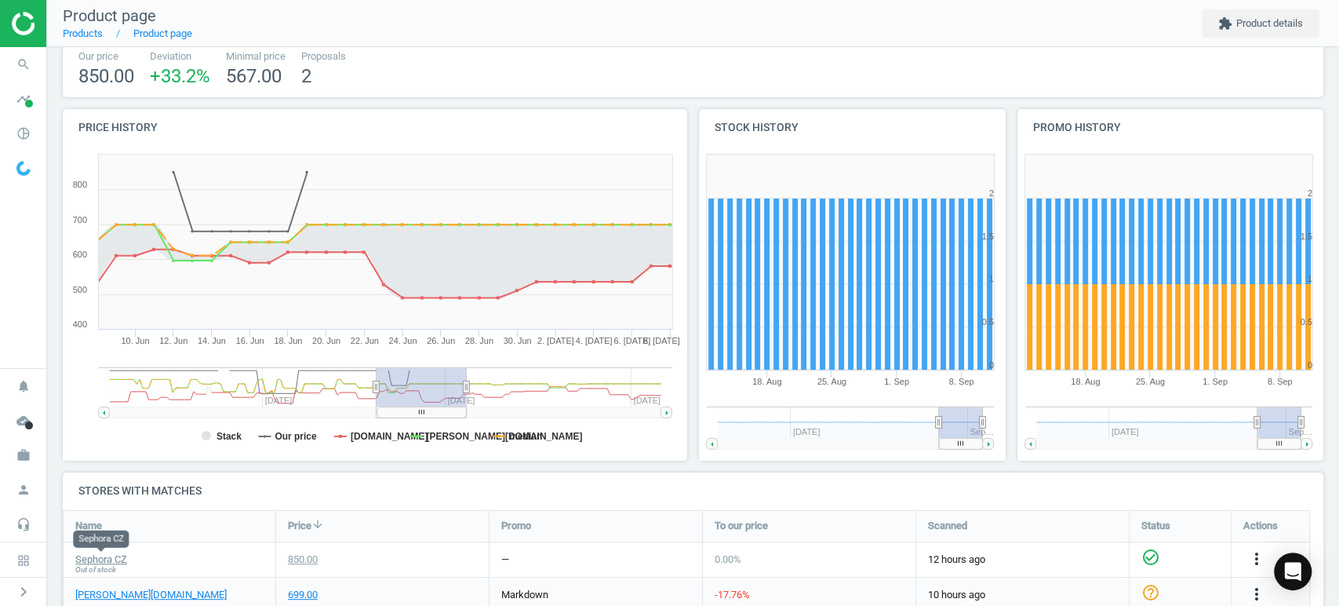
drag, startPoint x: 623, startPoint y: 411, endPoint x: 428, endPoint y: 411, distance: 194.5
click at [428, 411] on rect at bounding box center [421, 411] width 89 height 11
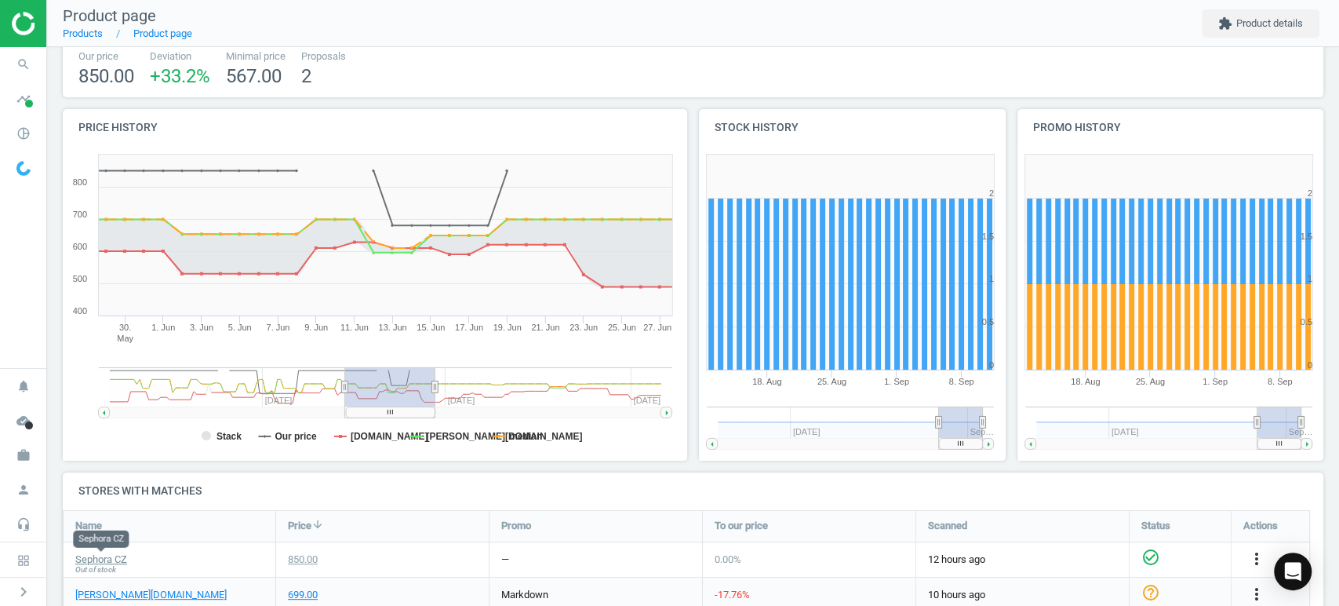
drag, startPoint x: 446, startPoint y: 415, endPoint x: 414, endPoint y: 415, distance: 31.4
click at [414, 415] on rect at bounding box center [390, 411] width 89 height 11
click at [107, 560] on link "Sephora CZ" at bounding box center [101, 559] width 52 height 14
click at [1256, 558] on icon "more_vert" at bounding box center [1256, 558] width 19 height 19
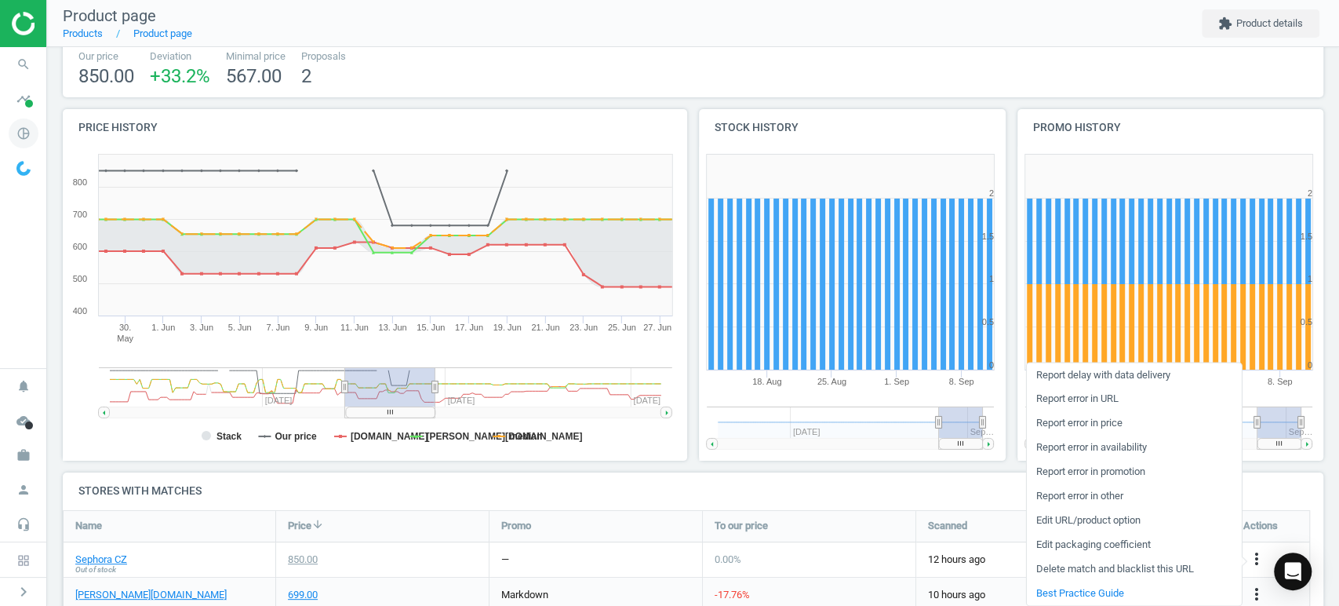
click at [33, 131] on icon "pie_chart_outlined" at bounding box center [24, 133] width 30 height 30
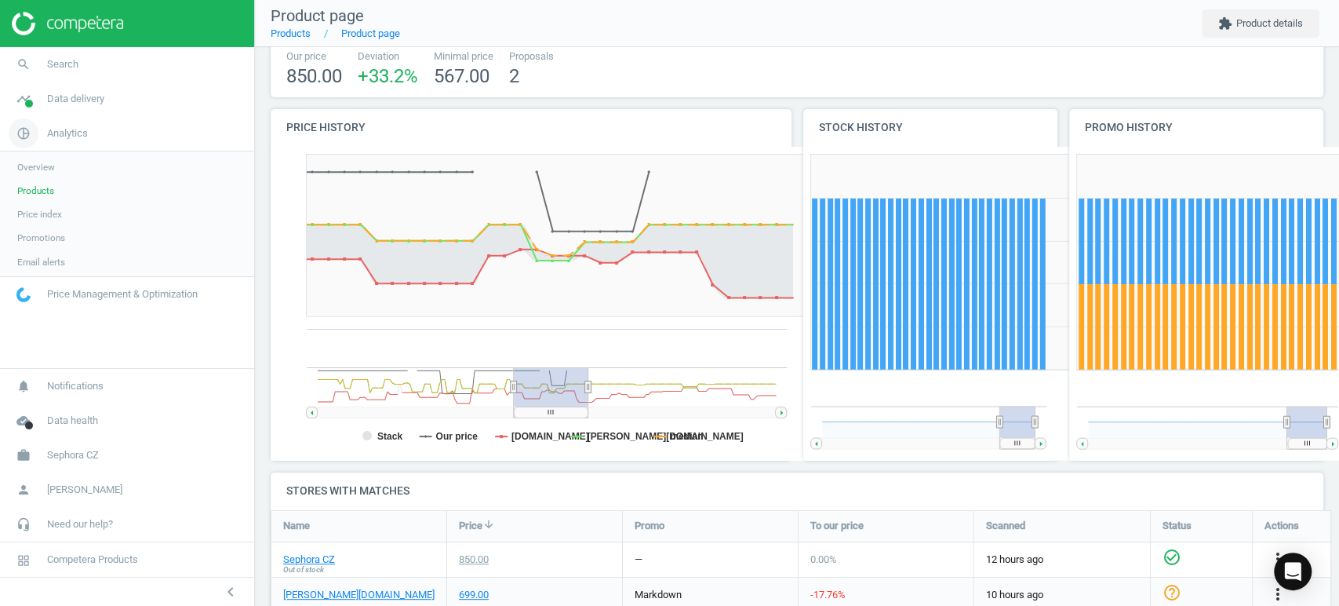
scroll to position [0, 0]
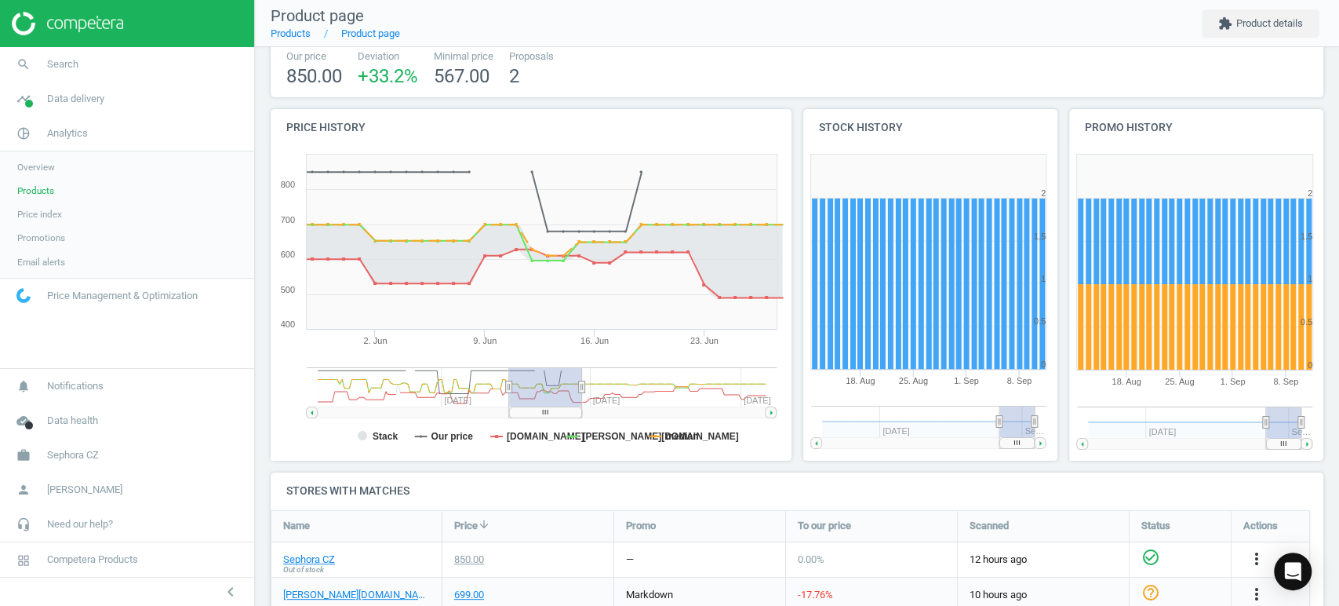
click at [48, 198] on link "Products" at bounding box center [127, 191] width 254 height 24
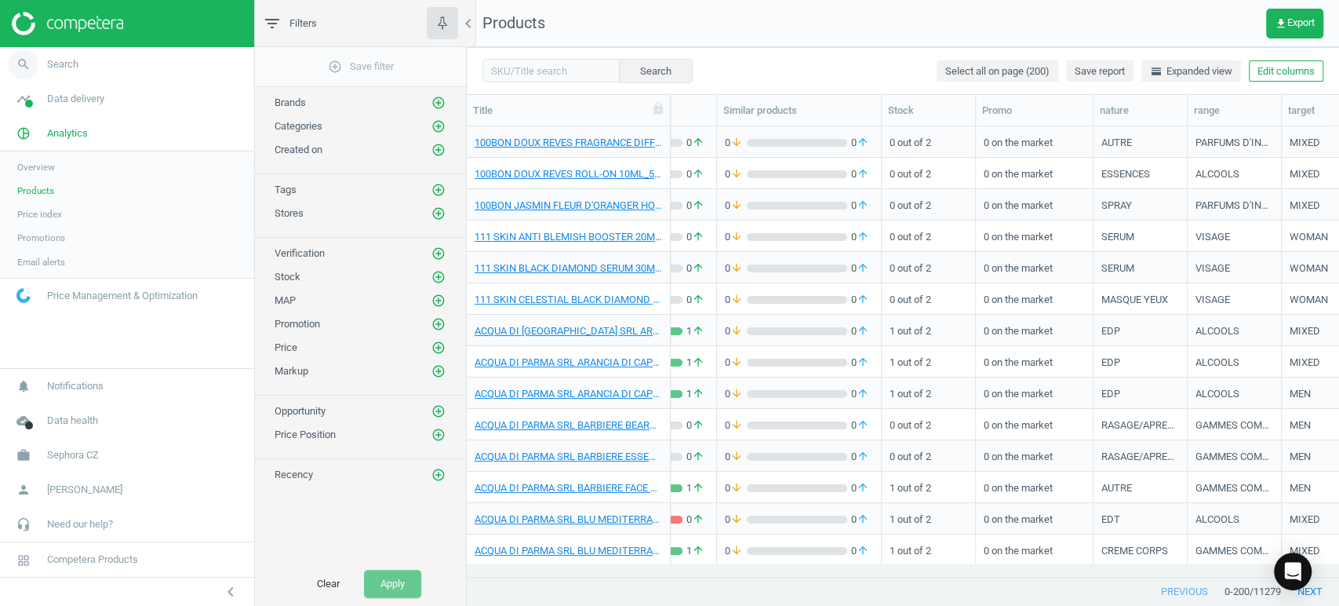
click at [75, 71] on link "search Search" at bounding box center [127, 64] width 254 height 35
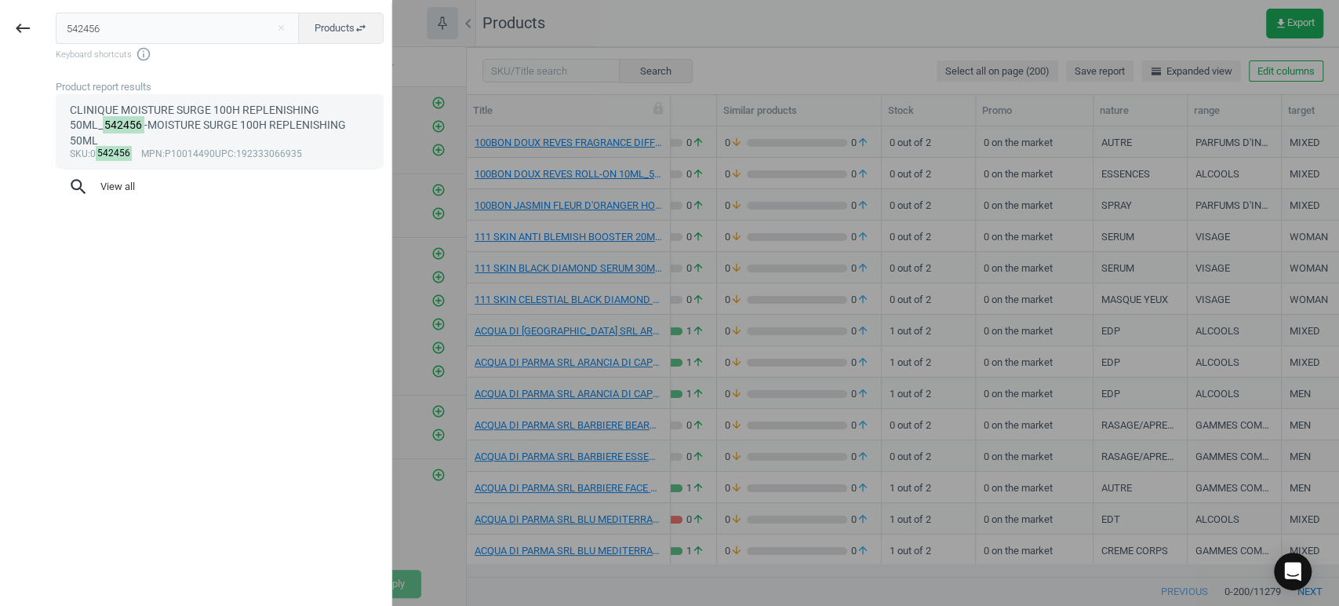
click at [209, 148] on div "sku :0 542456 mpn :P10014490 upc :192333066935" at bounding box center [220, 154] width 300 height 13
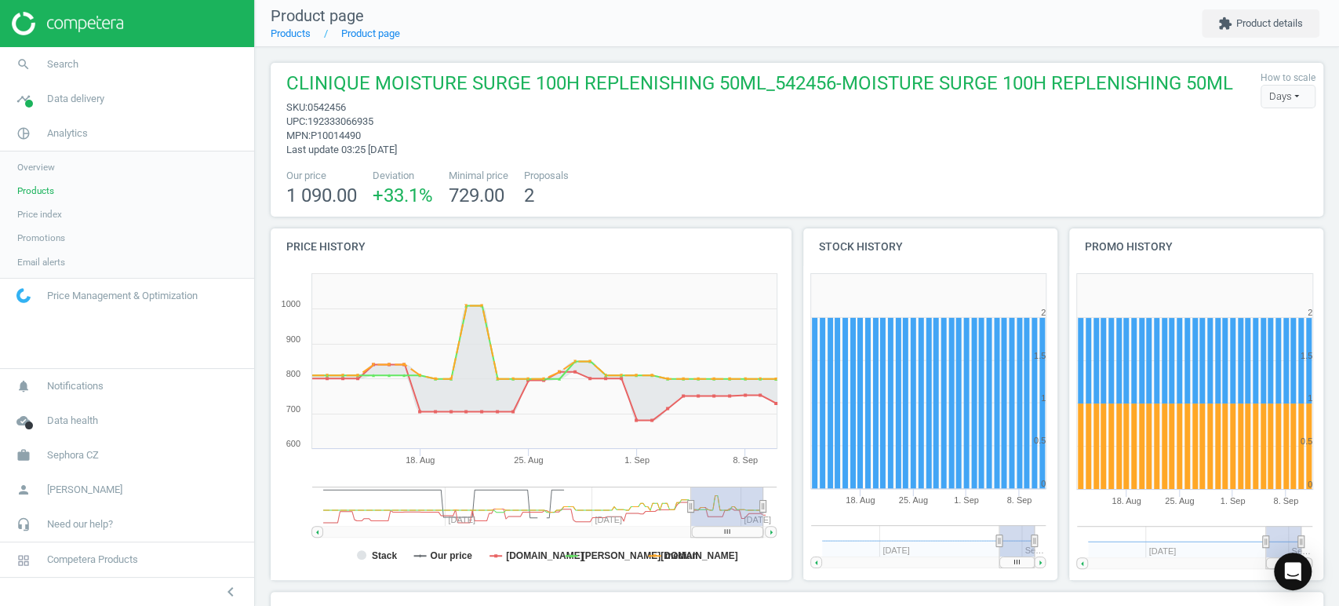
click at [721, 533] on rect at bounding box center [727, 531] width 71 height 11
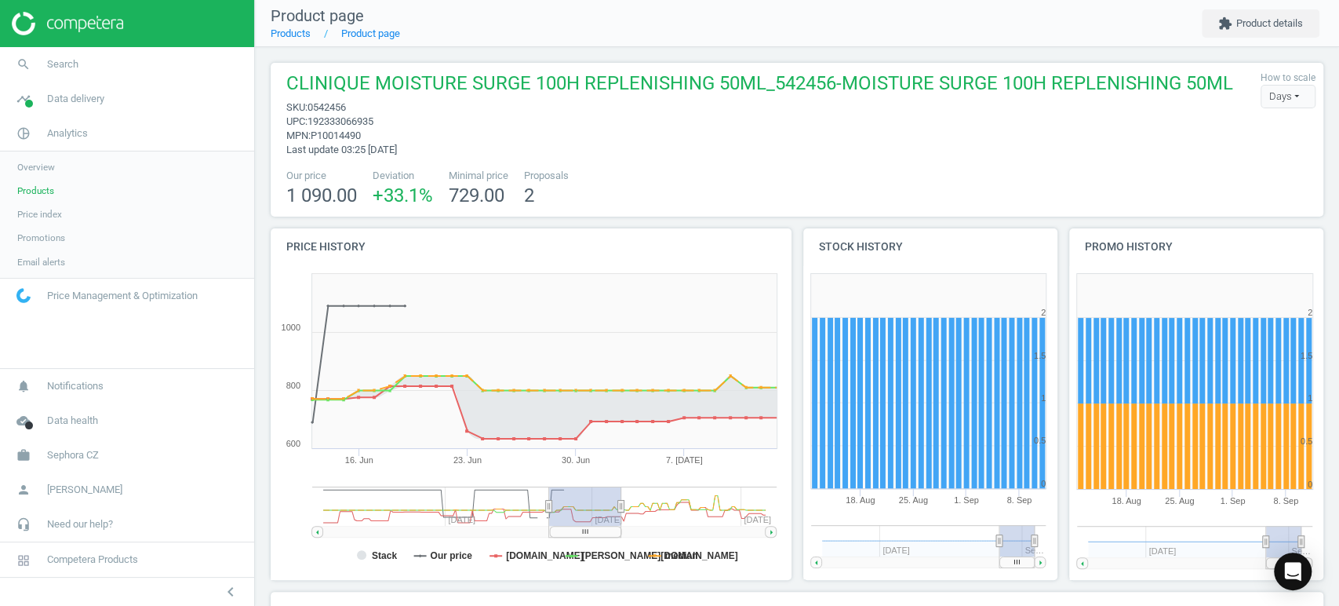
drag, startPoint x: 740, startPoint y: 533, endPoint x: 597, endPoint y: 532, distance: 142.8
click at [597, 532] on rect at bounding box center [585, 531] width 71 height 11
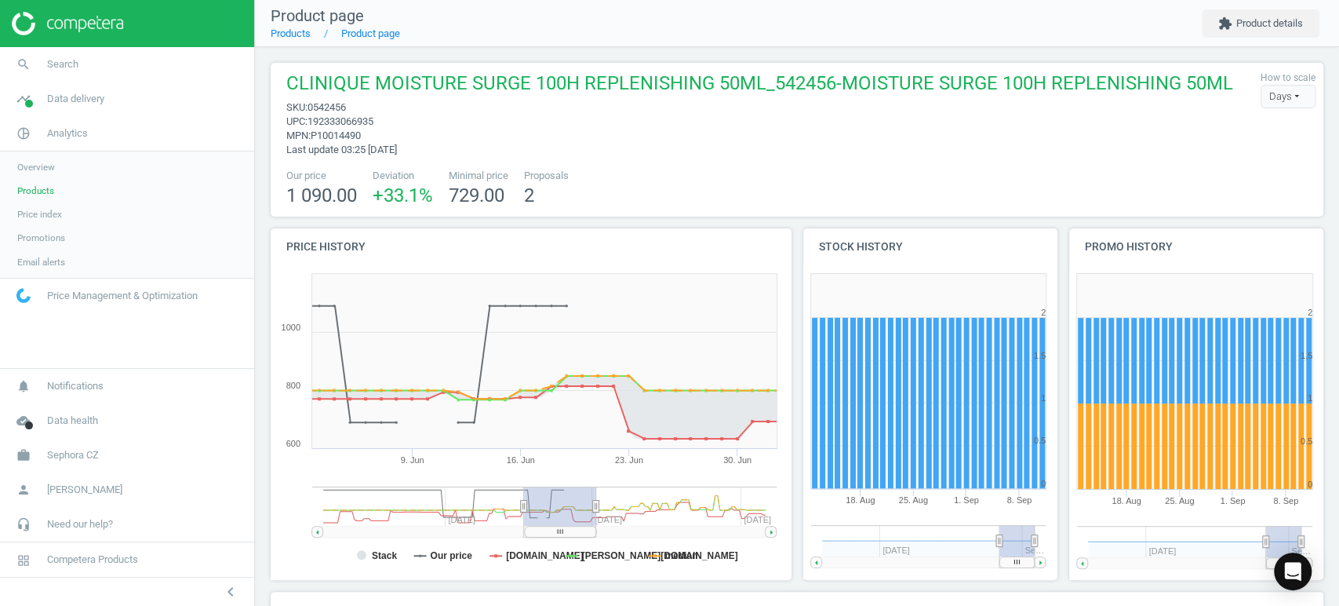
drag, startPoint x: 595, startPoint y: 533, endPoint x: 570, endPoint y: 539, distance: 25.9
click at [570, 539] on icon "Created with Highstock 6.2.0 Stack Our price notino.cz douglas.cz median 9. Jun…" at bounding box center [528, 423] width 514 height 314
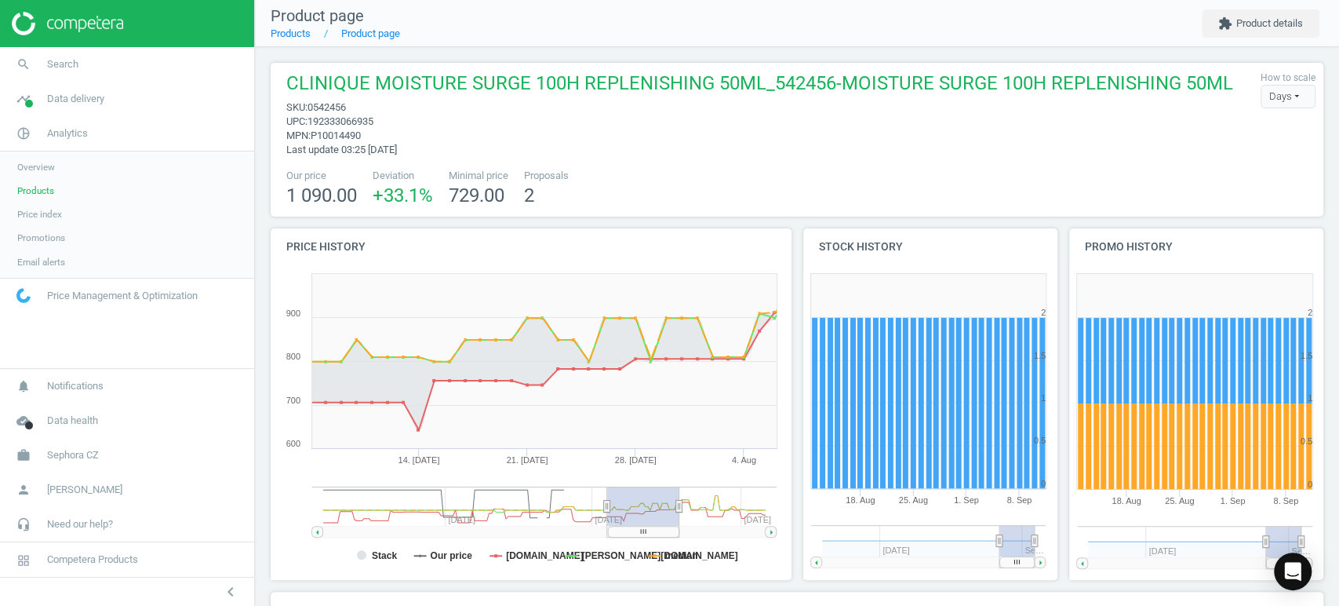
drag, startPoint x: 570, startPoint y: 536, endPoint x: 640, endPoint y: 536, distance: 70.6
click at [640, 536] on rect at bounding box center [643, 531] width 71 height 11
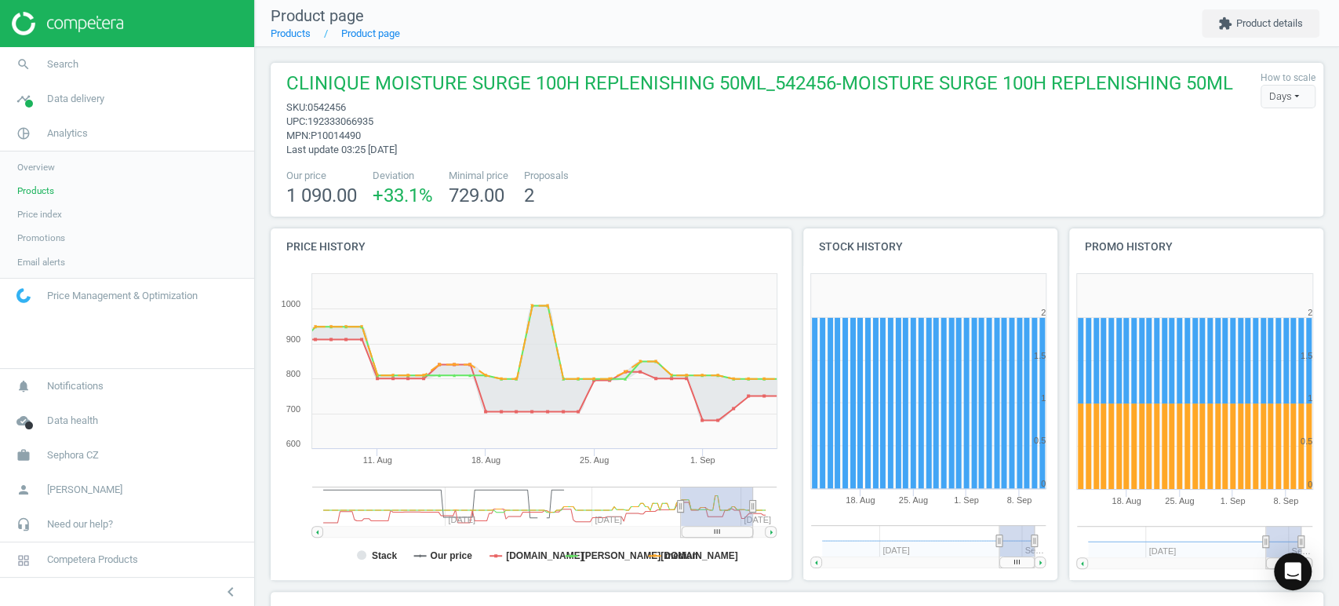
drag, startPoint x: 635, startPoint y: 534, endPoint x: 722, endPoint y: 534, distance: 86.3
click at [722, 534] on rect at bounding box center [717, 531] width 71 height 11
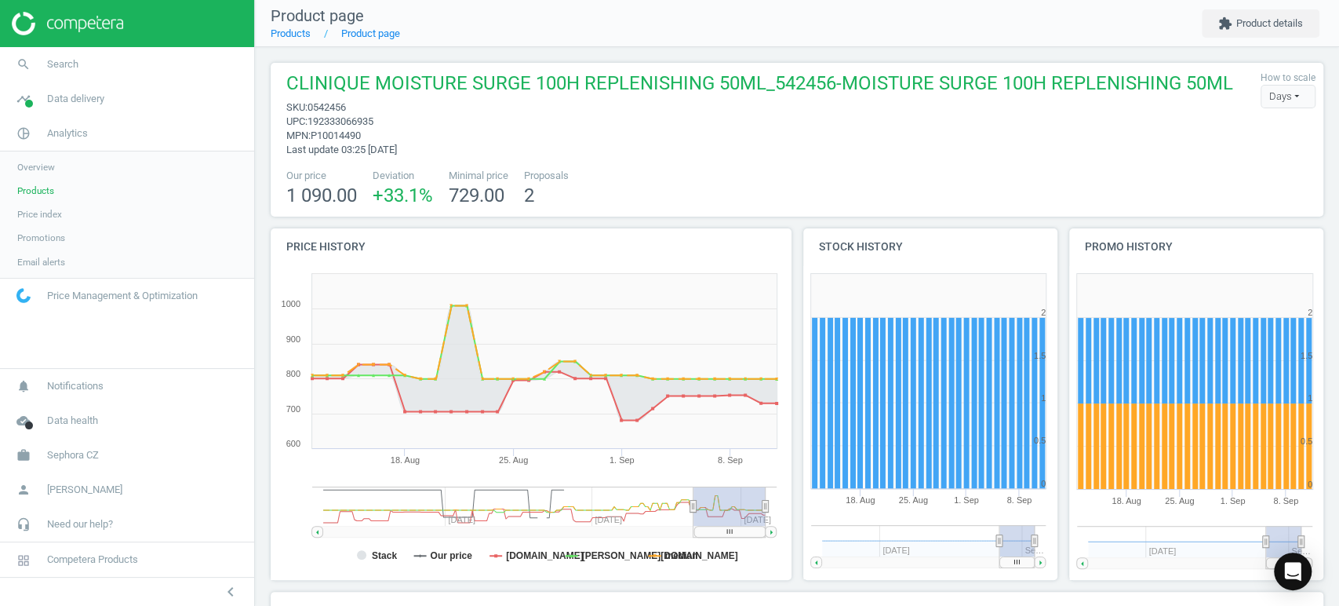
drag, startPoint x: 722, startPoint y: 531, endPoint x: 759, endPoint y: 531, distance: 37.7
click at [759, 531] on rect at bounding box center [729, 531] width 71 height 11
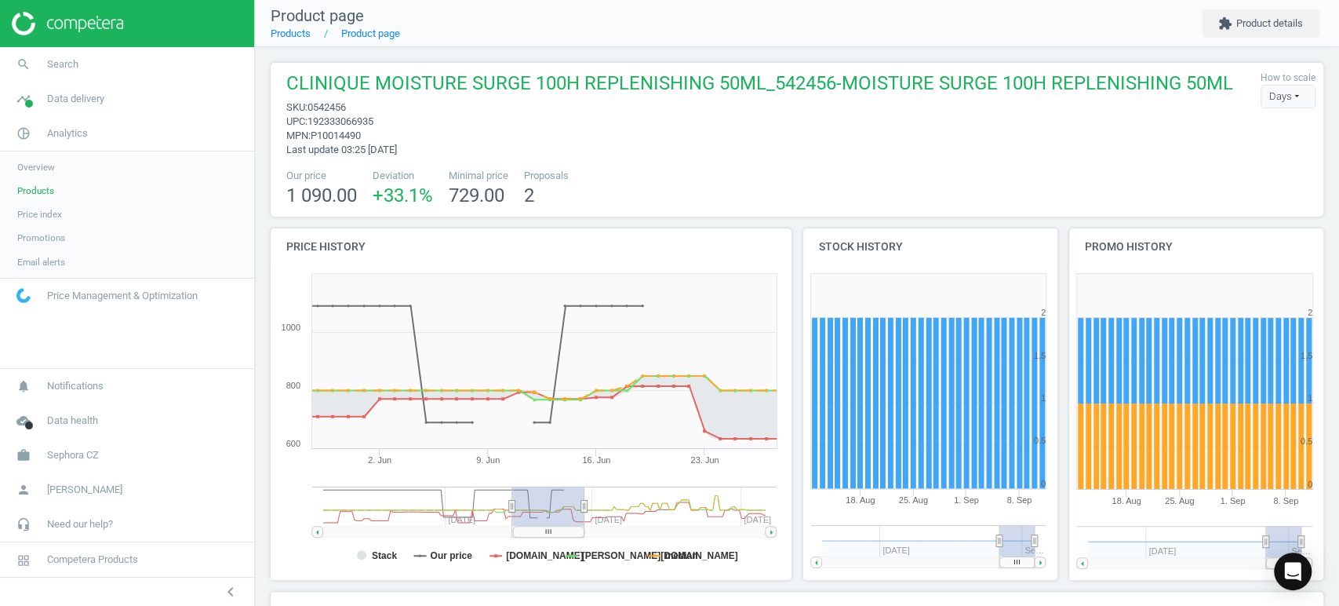
drag, startPoint x: 736, startPoint y: 530, endPoint x: 554, endPoint y: 530, distance: 182.0
click at [554, 530] on rect at bounding box center [548, 531] width 71 height 11
click at [44, 64] on span "search" at bounding box center [23, 64] width 47 height 35
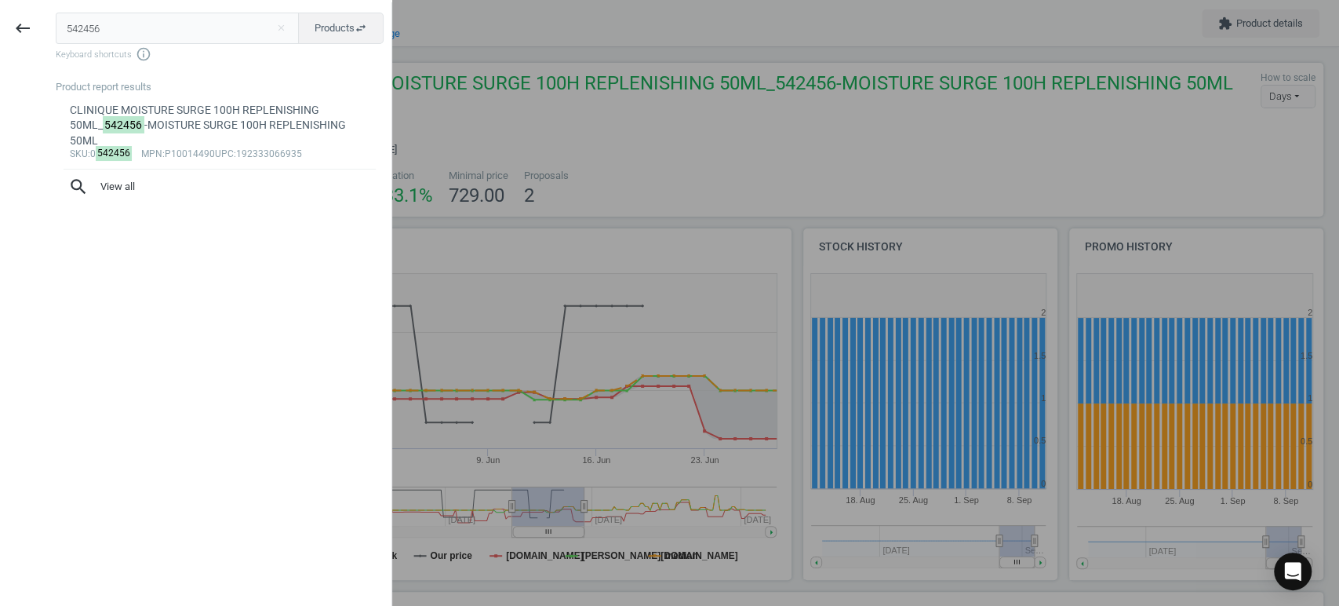
drag, startPoint x: 122, startPoint y: 29, endPoint x: 0, endPoint y: -4, distance: 126.7
click at [0, 0] on html "Group 2 Created with Sketch. ic/cloud_download/grey600 Created with Sketch. gra…" at bounding box center [669, 303] width 1339 height 606
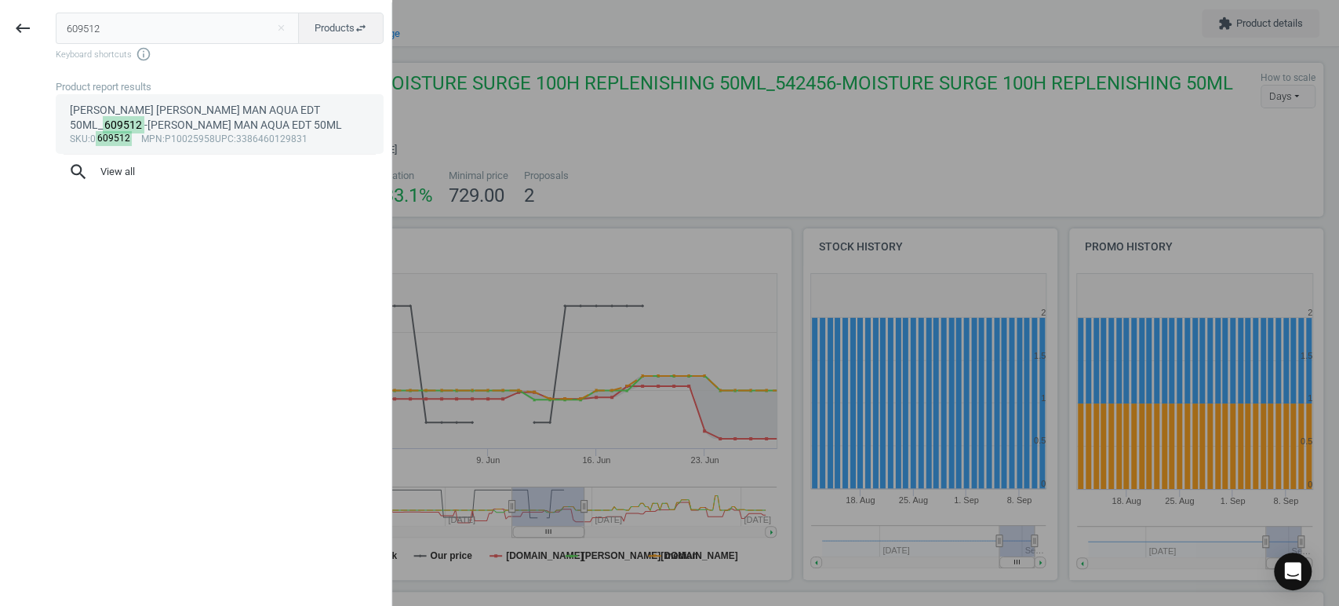
type input "609512"
click at [202, 108] on div "JIMMY CHOO JIMMY CHOO MAN AQUA EDT 50ML_ 609512 -JIMMY CHOO MAN AQUA EDT 50ML" at bounding box center [220, 118] width 300 height 31
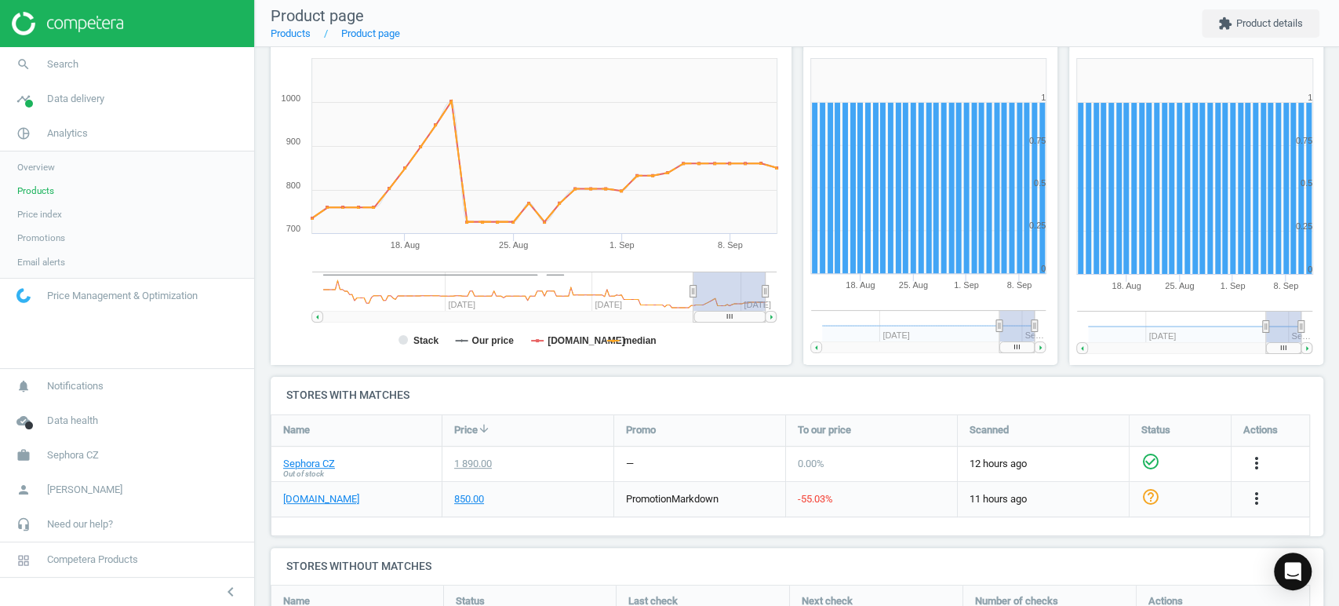
scroll to position [128, 0]
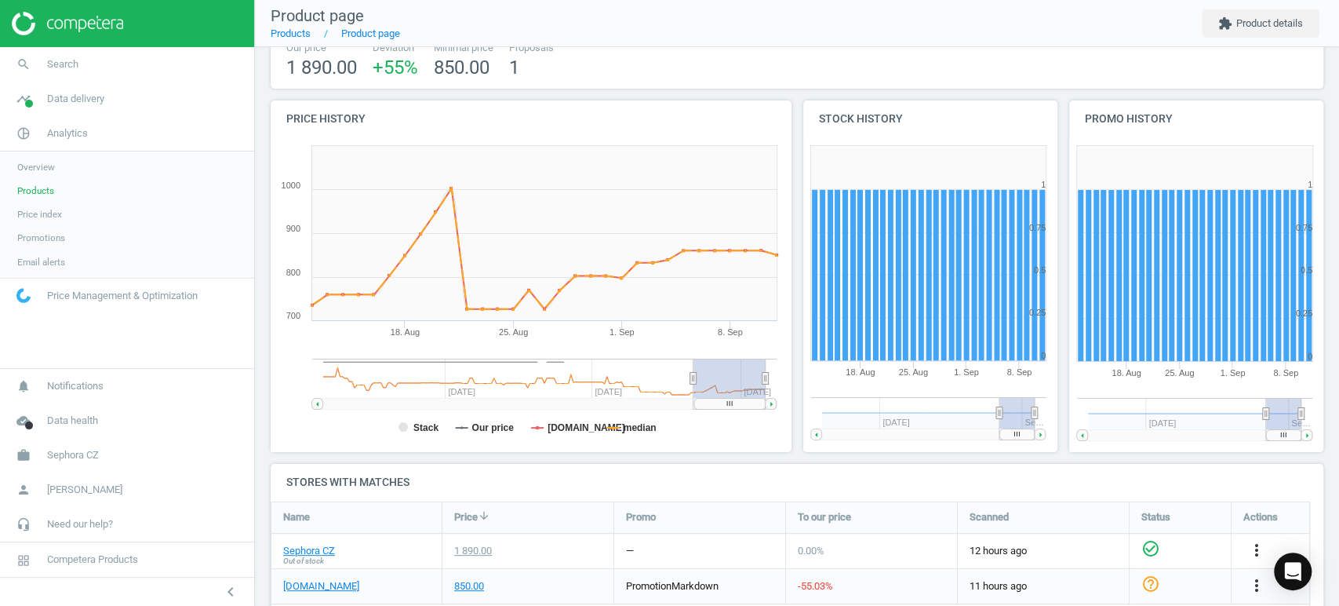
drag, startPoint x: 714, startPoint y: 402, endPoint x: 759, endPoint y: 402, distance: 44.7
click at [759, 402] on rect at bounding box center [729, 403] width 71 height 11
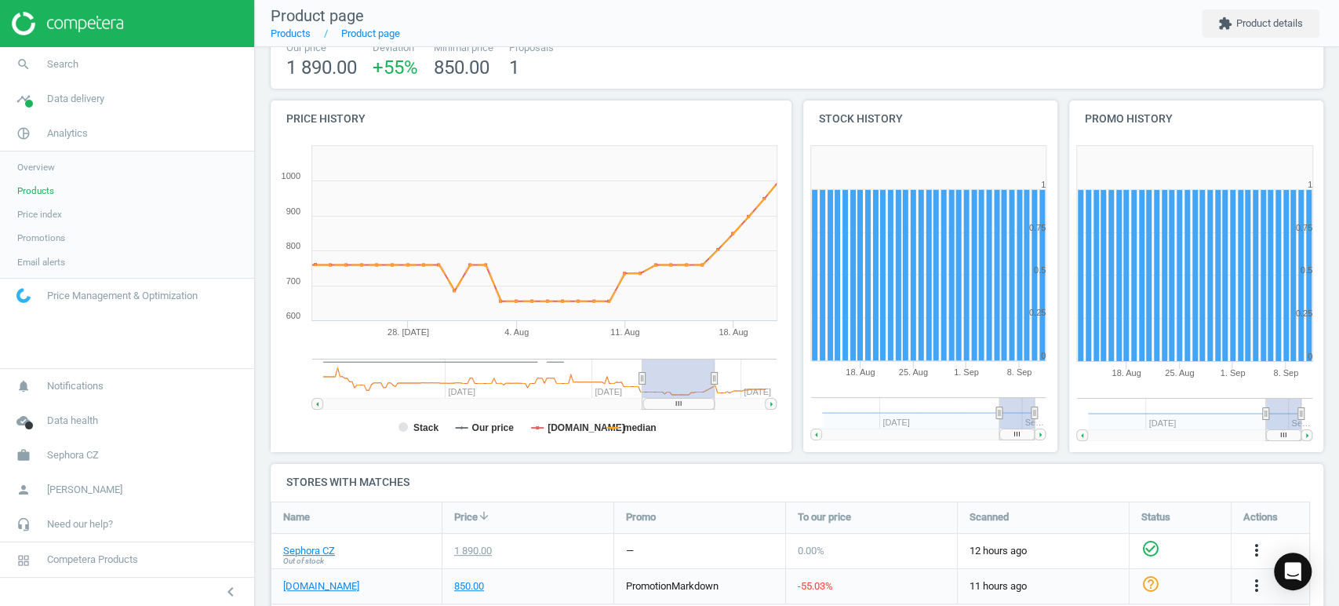
drag, startPoint x: 723, startPoint y: 405, endPoint x: 672, endPoint y: 406, distance: 51.0
click at [672, 406] on rect at bounding box center [678, 403] width 71 height 11
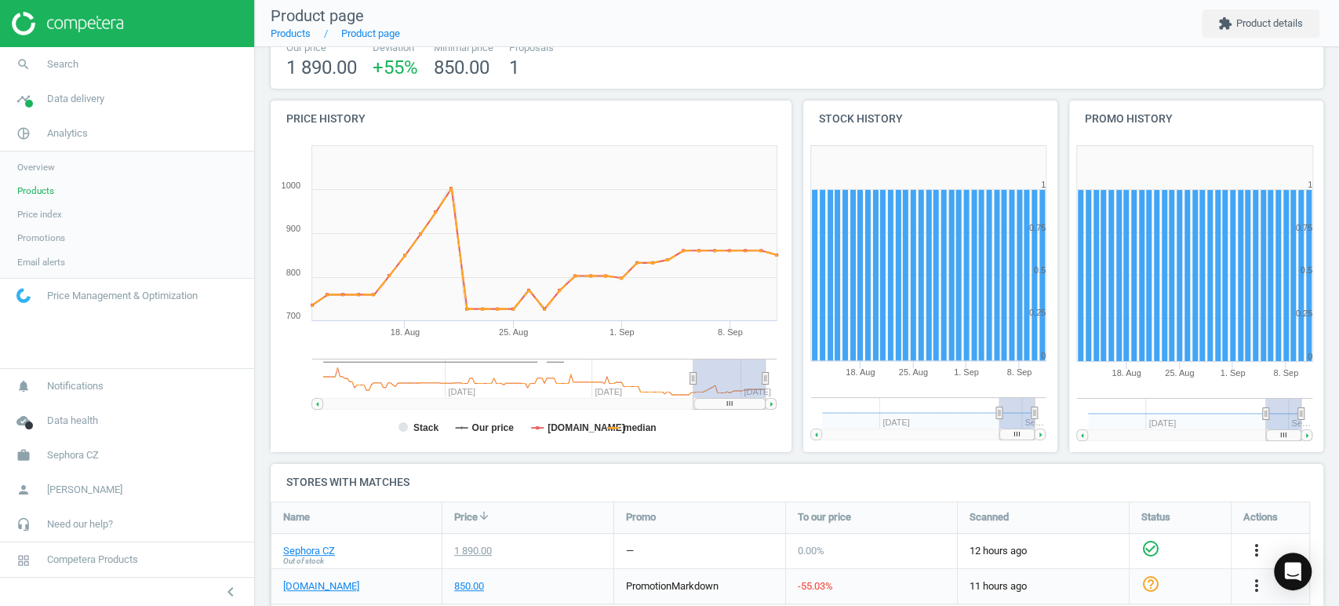
drag, startPoint x: 700, startPoint y: 401, endPoint x: 828, endPoint y: 448, distance: 136.3
click at [828, 448] on div "Price history Created with Highstock 6.2.0 Stack Our price notino.cz median 18.…" at bounding box center [797, 281] width 1065 height 363
click at [316, 550] on link "Sephora CZ" at bounding box center [309, 551] width 52 height 14
click at [75, 67] on span "Search" at bounding box center [62, 64] width 31 height 14
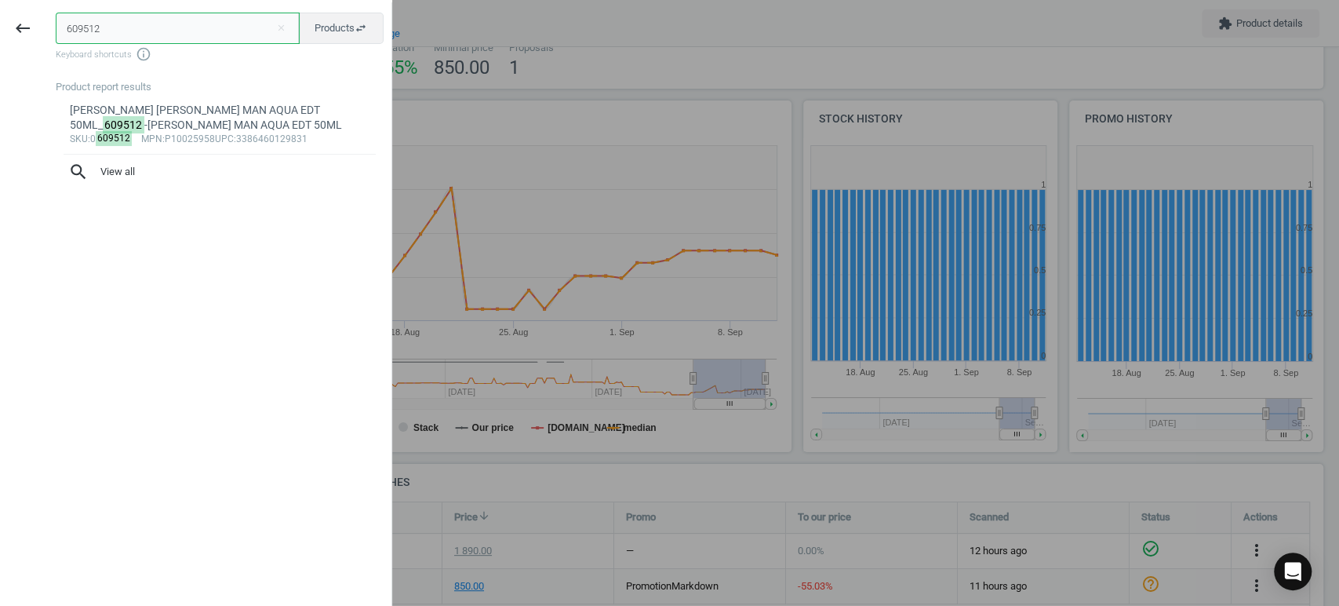
drag, startPoint x: 129, startPoint y: 39, endPoint x: 0, endPoint y: 0, distance: 134.5
click at [0, 8] on div "keyboard_backspace 609512 close Products swap_horiz Keyboard shortcuts info_out…" at bounding box center [196, 305] width 392 height 606
paste input "760074"
type input "760074"
click at [157, 123] on div "ARMANI BEAUTY ACQUA DI GIO HOMME ELIXIR EDP 50ML_ 760074 -ACQUA DI GIO HOMME EL…" at bounding box center [220, 118] width 300 height 31
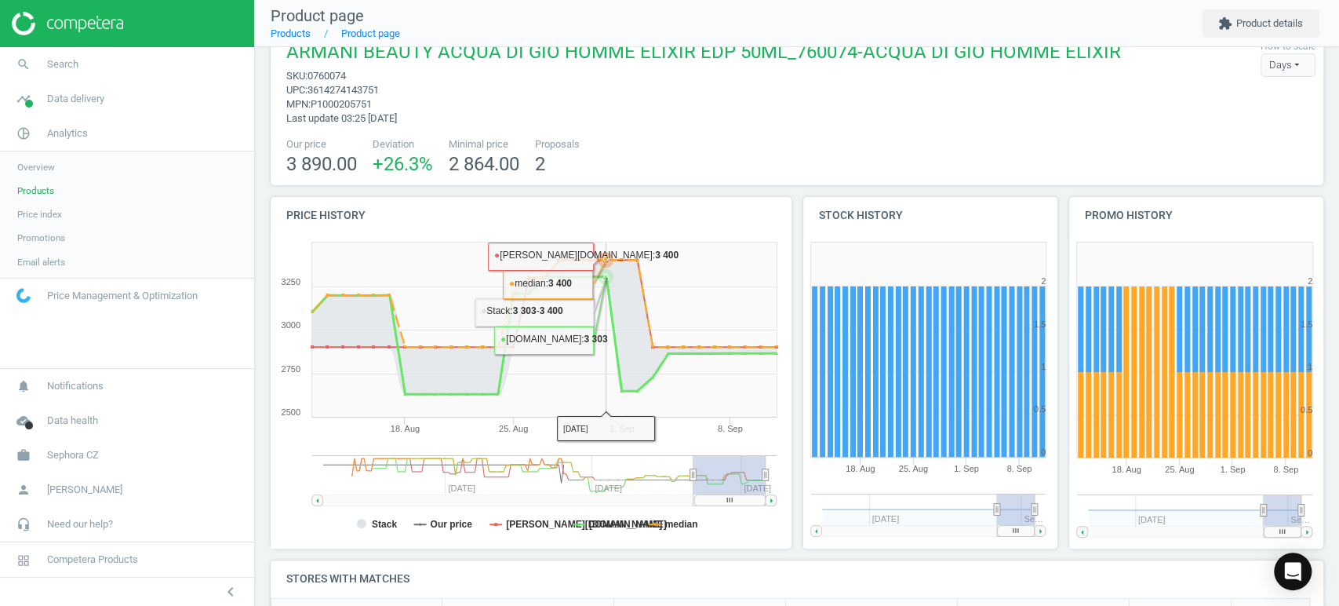
scroll to position [206, 0]
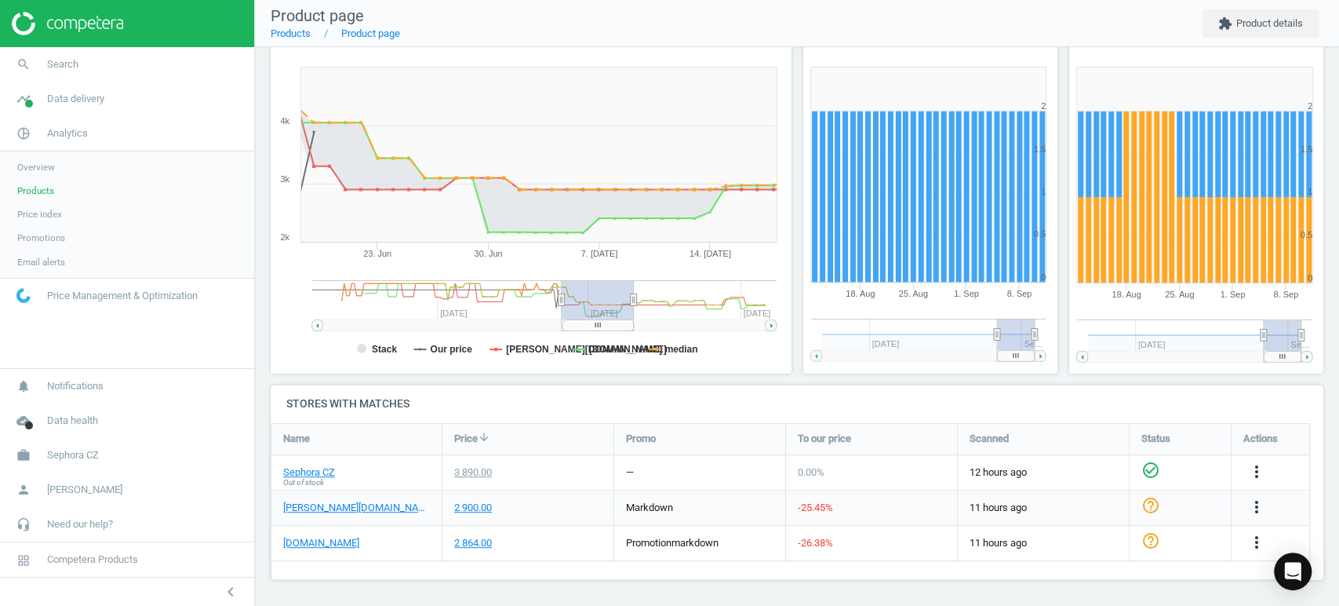
drag, startPoint x: 730, startPoint y: 325, endPoint x: 598, endPoint y: 325, distance: 131.8
click at [598, 325] on rect at bounding box center [597, 324] width 71 height 11
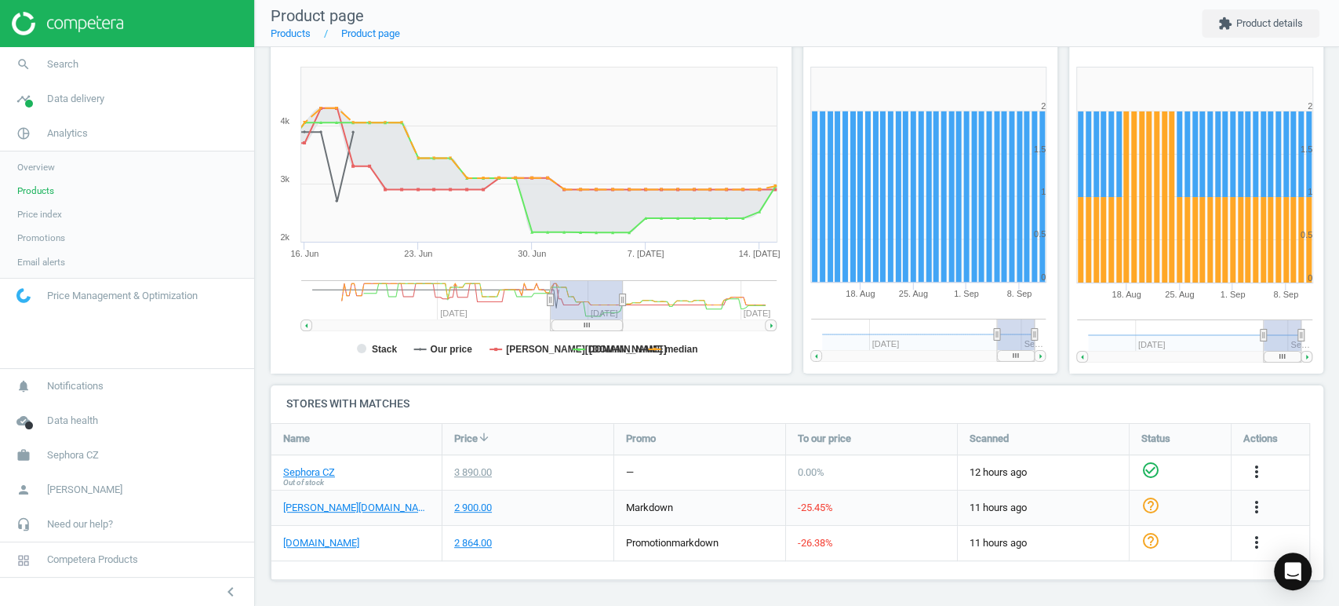
scroll to position [184, 1067]
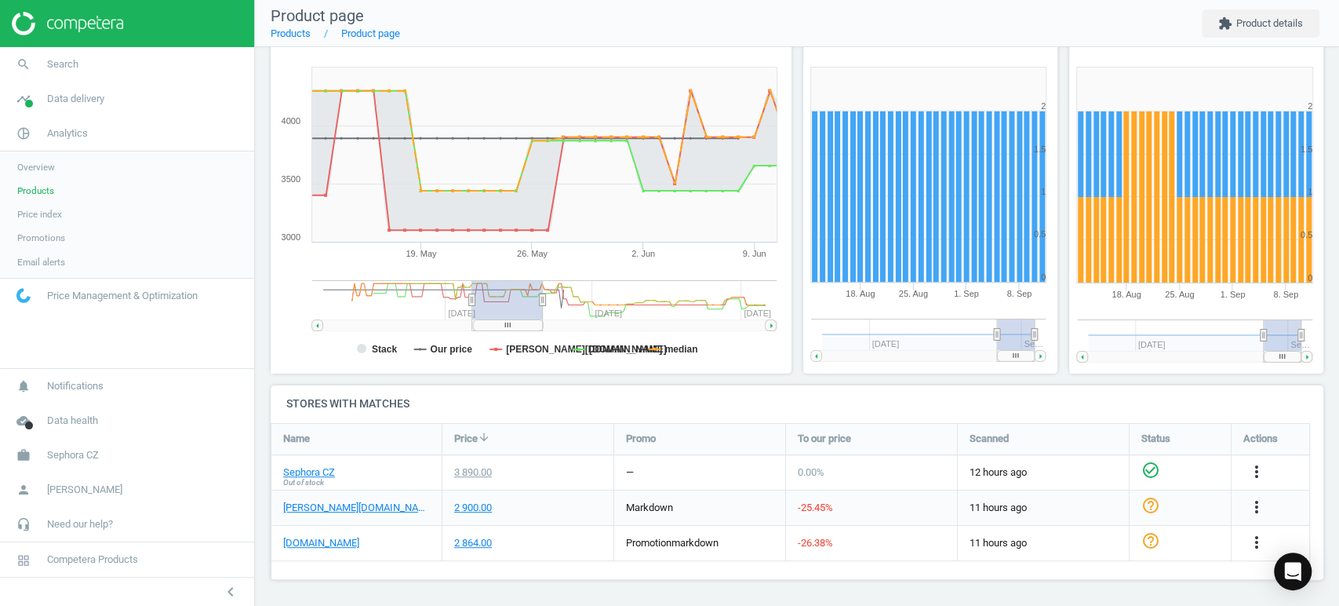
drag, startPoint x: 596, startPoint y: 329, endPoint x: 517, endPoint y: 333, distance: 79.3
click at [517, 333] on icon "Created with Highstock 6.2.0 Stack Our price [DOMAIN_NAME] [DOMAIN_NAME] median…" at bounding box center [528, 217] width 514 height 314
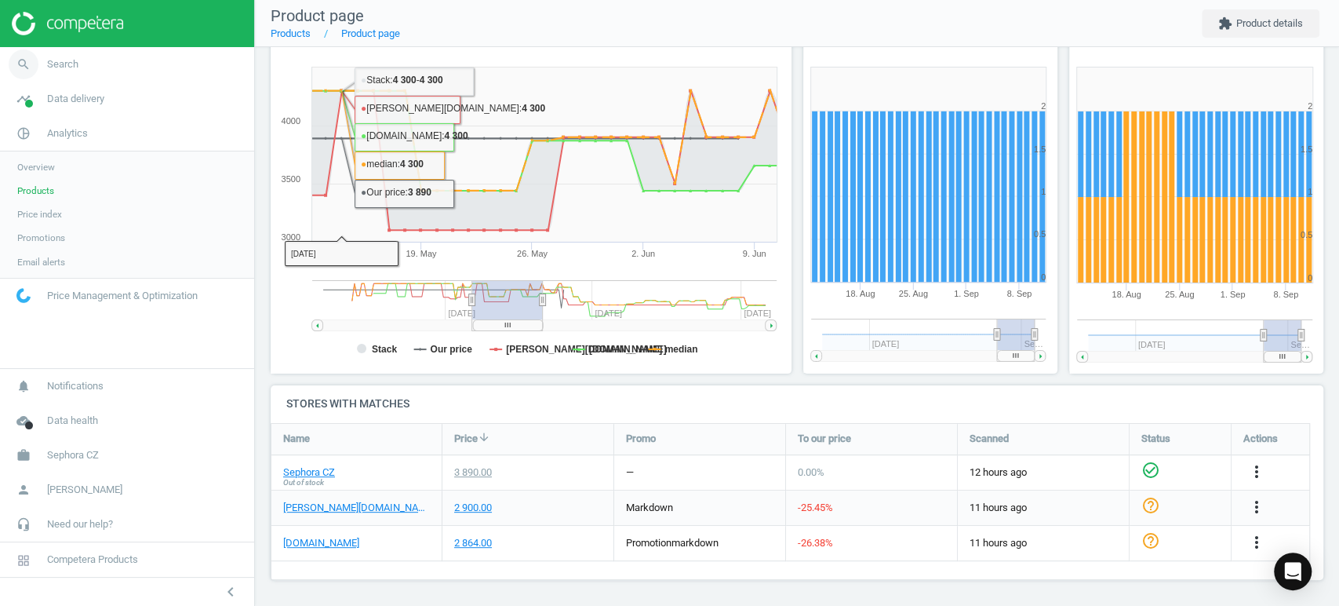
click at [67, 67] on span "Search" at bounding box center [62, 64] width 31 height 14
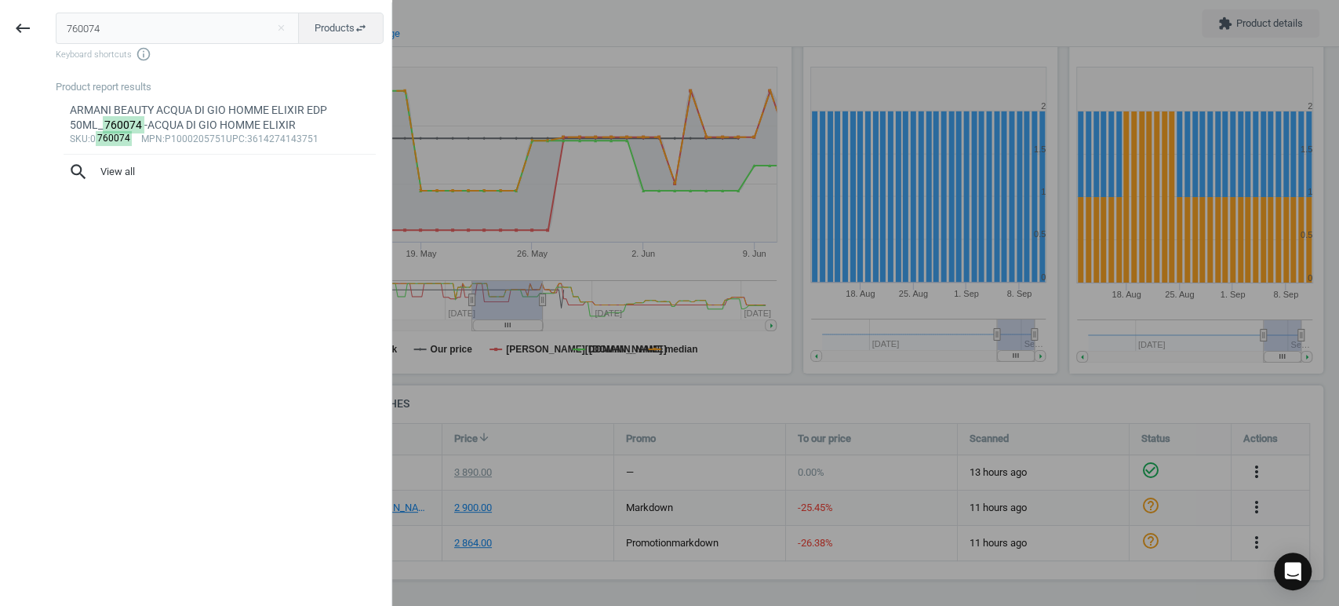
drag, startPoint x: 134, startPoint y: 29, endPoint x: 0, endPoint y: 5, distance: 136.2
click at [0, 5] on div "keyboard_backspace 760074 close Products swap_horiz Keyboard shortcuts info_out…" at bounding box center [196, 305] width 392 height 606
type input "546791"
click at [206, 118] on div "SOL DE JANEIRO CHEIROSA 40 HAIR & BODY MIST 90ML_ 546791 -CHEIROSA '40 MIST 90ML" at bounding box center [220, 118] width 300 height 31
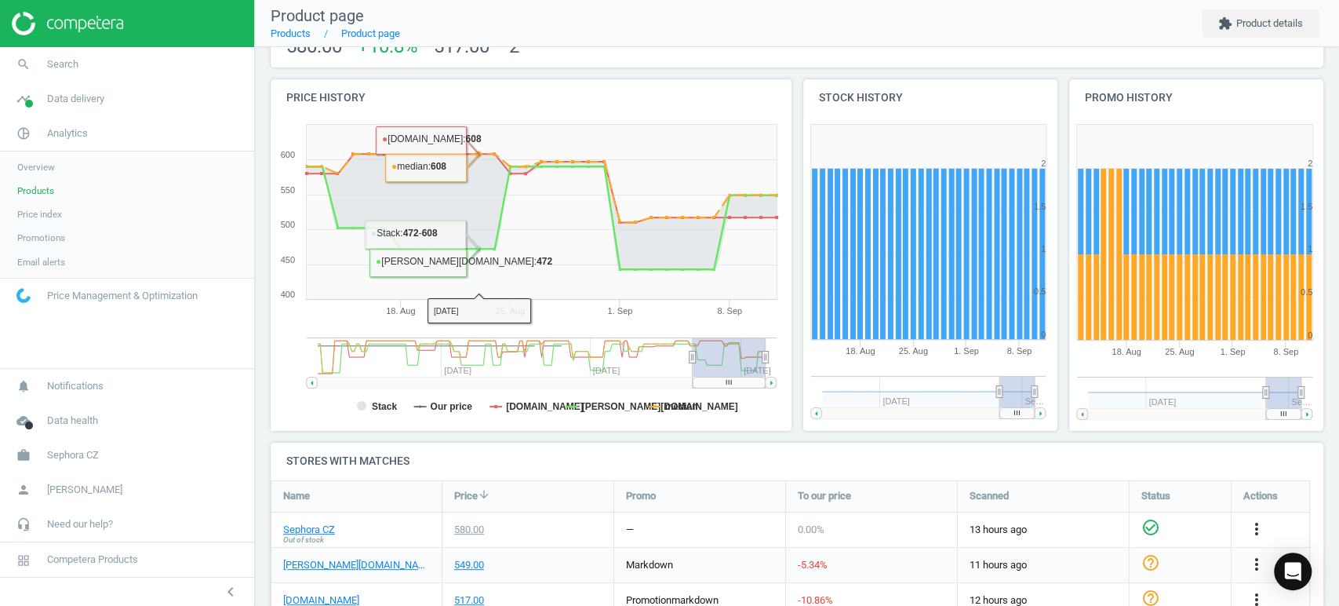
scroll to position [206, 0]
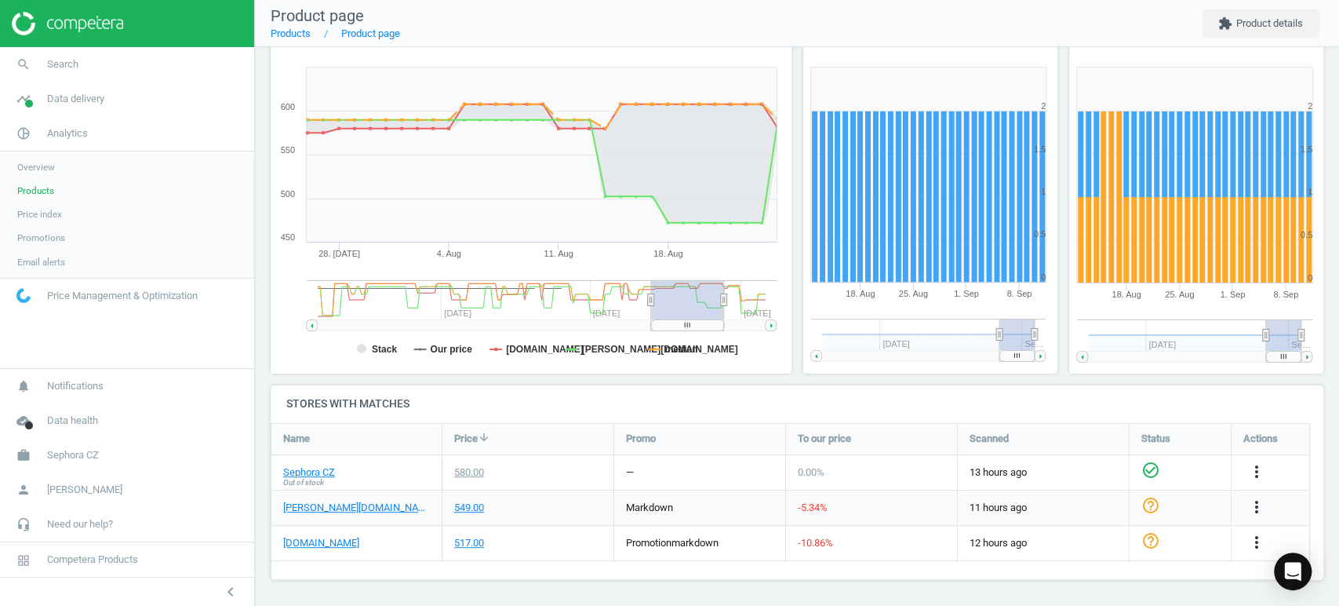
drag, startPoint x: 741, startPoint y: 325, endPoint x: 699, endPoint y: 325, distance: 41.6
click at [699, 325] on rect at bounding box center [687, 324] width 73 height 11
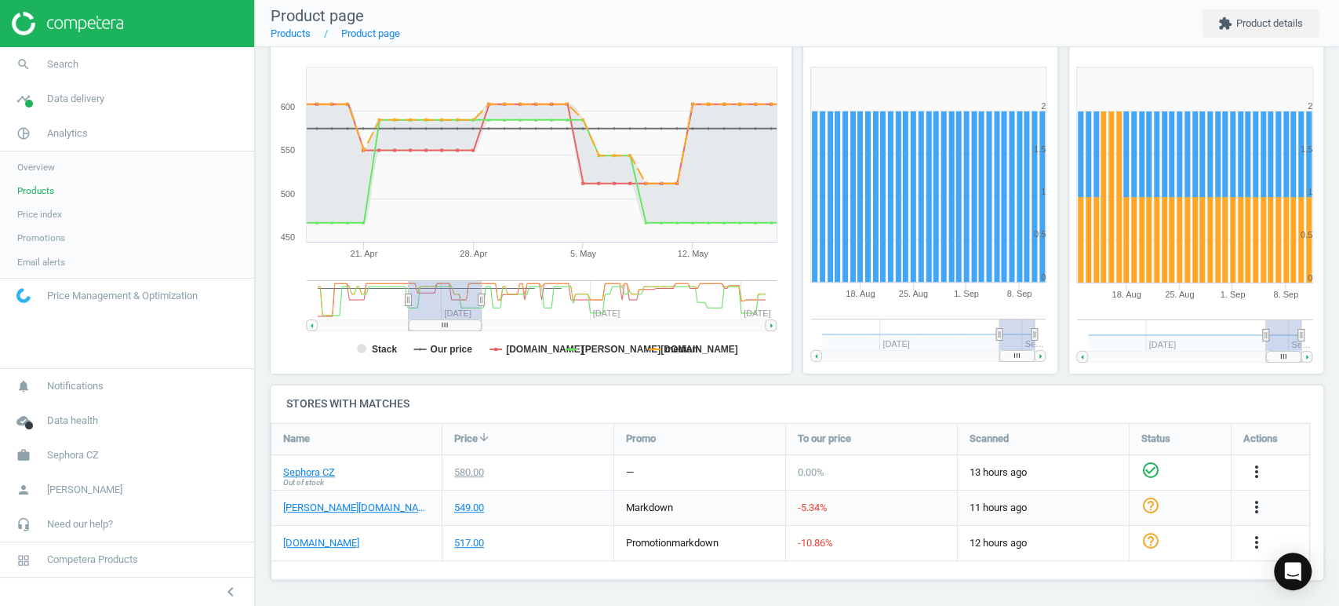
drag, startPoint x: 693, startPoint y: 326, endPoint x: 450, endPoint y: 325, distance: 242.4
click at [450, 325] on rect at bounding box center [445, 324] width 73 height 11
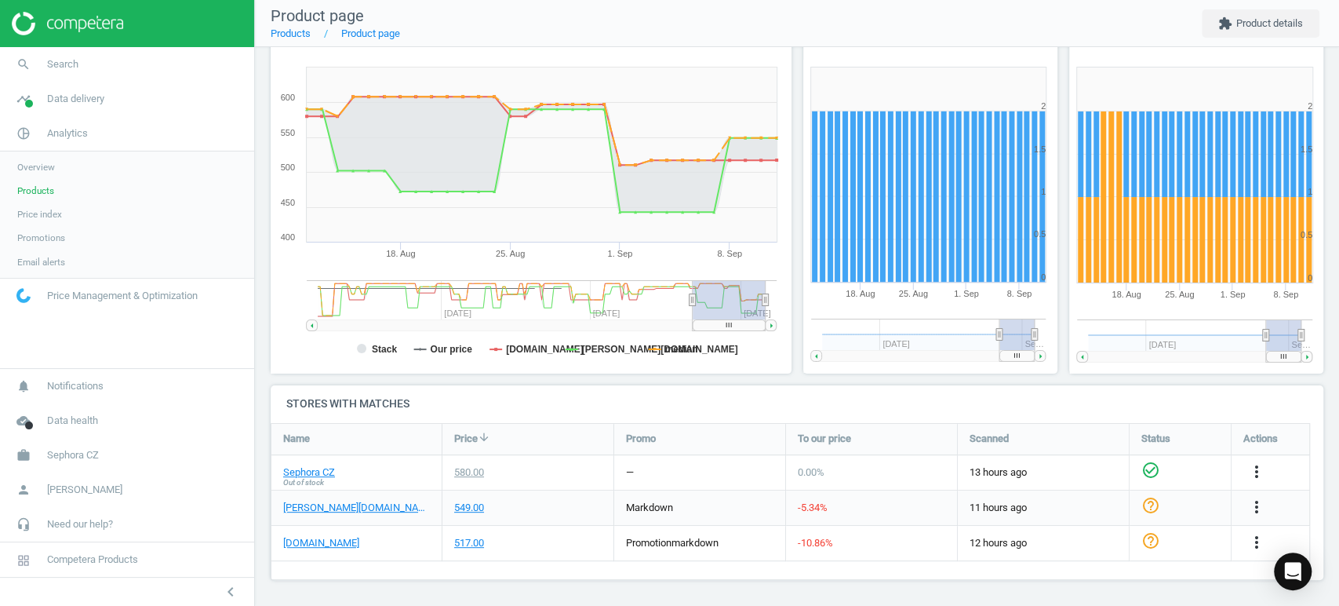
drag, startPoint x: 469, startPoint y: 329, endPoint x: 753, endPoint y: 340, distance: 284.2
click at [753, 340] on icon "Created with Highstock 6.2.0 Stack Our price notino.cz douglas.cz median 18. Au…" at bounding box center [528, 217] width 514 height 314
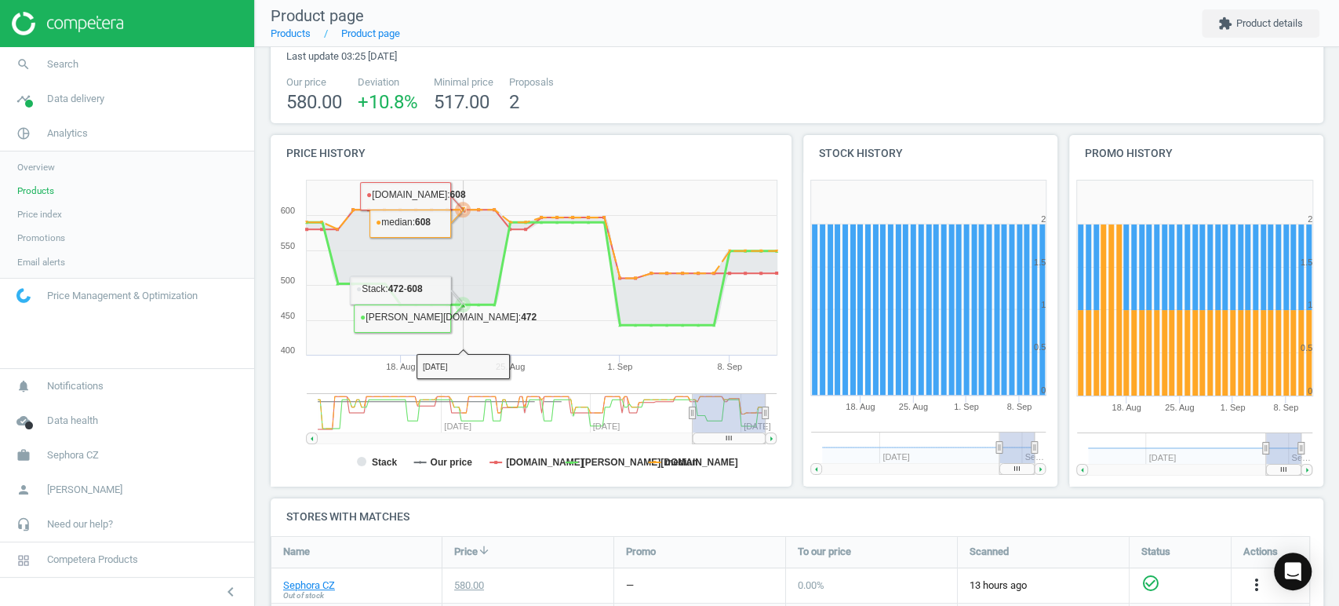
scroll to position [0, 0]
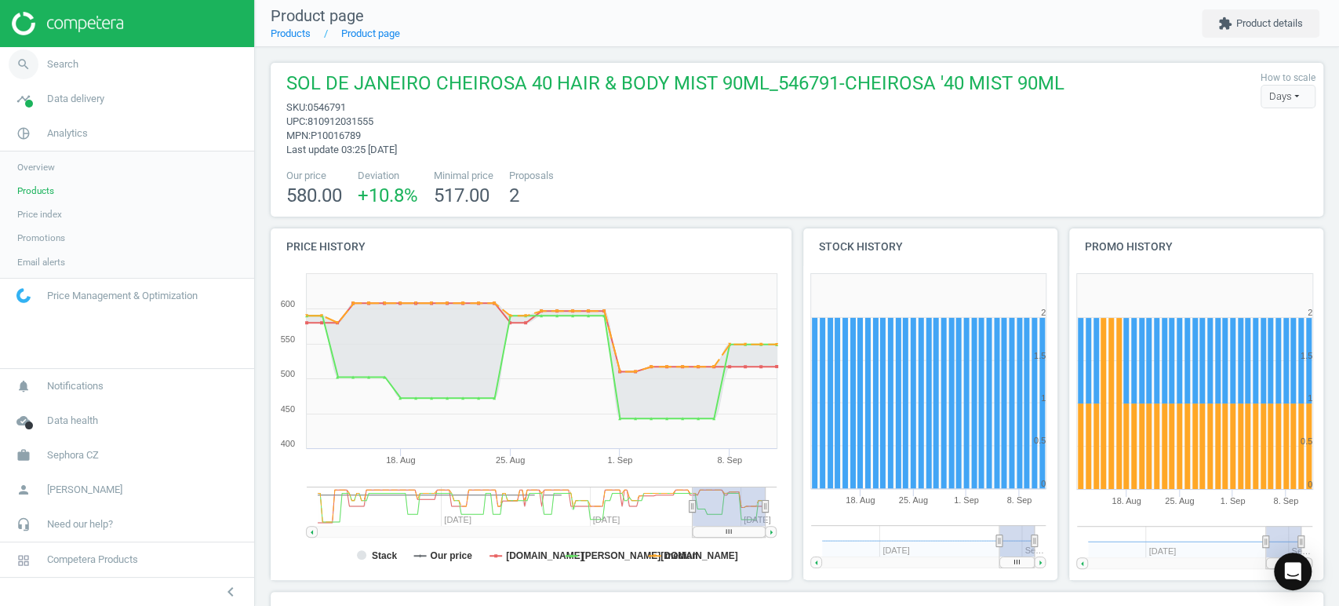
click at [56, 57] on span "Search" at bounding box center [62, 64] width 31 height 14
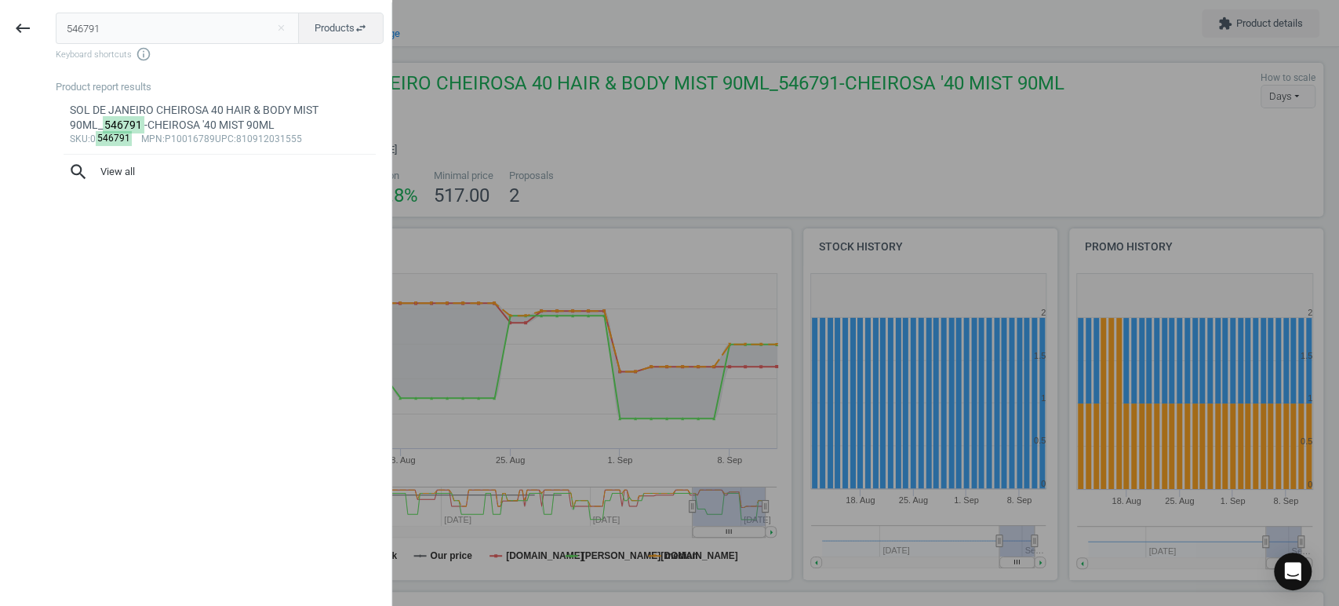
drag, startPoint x: 143, startPoint y: 26, endPoint x: 0, endPoint y: -10, distance: 147.3
click at [0, 0] on html "Group 2 Created with Sketch. ic/cloud_download/grey600 Created with Sketch. gra…" at bounding box center [669, 303] width 1339 height 606
type input "534751"
click at [347, 15] on button "Products swap_horiz" at bounding box center [341, 28] width 86 height 31
click at [335, 21] on span "Matches swap_horiz" at bounding box center [341, 28] width 52 height 14
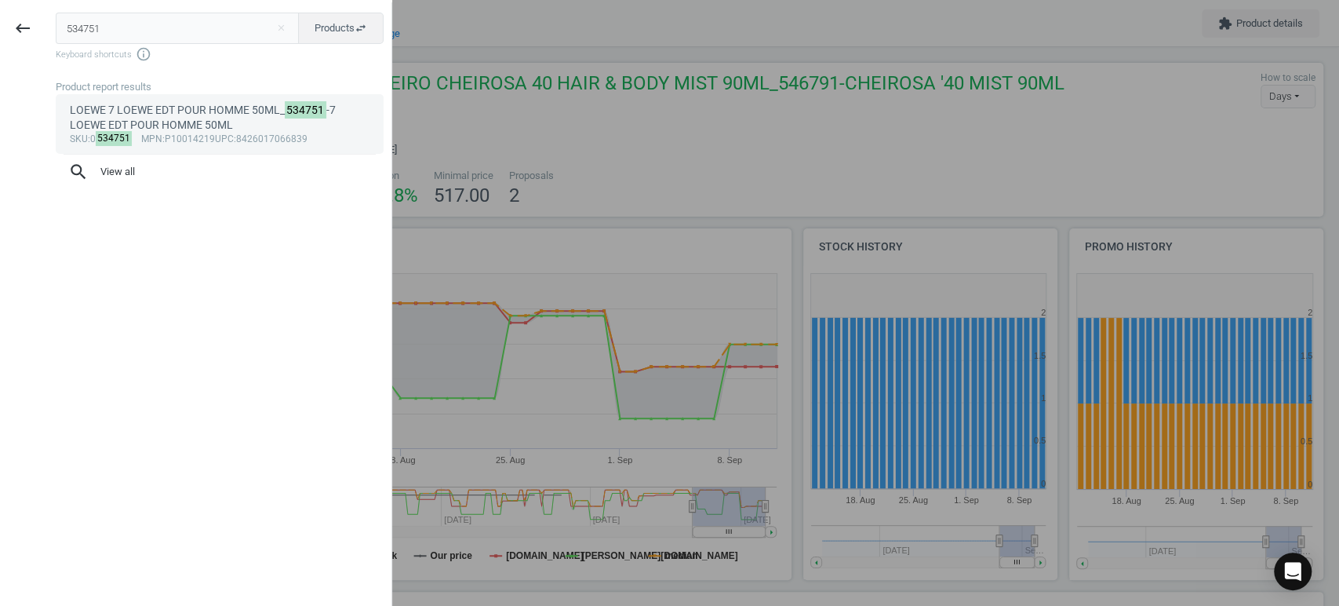
click at [181, 134] on div "sku :0 534751 mpn :P10014219 upc :8426017066839" at bounding box center [220, 139] width 300 height 13
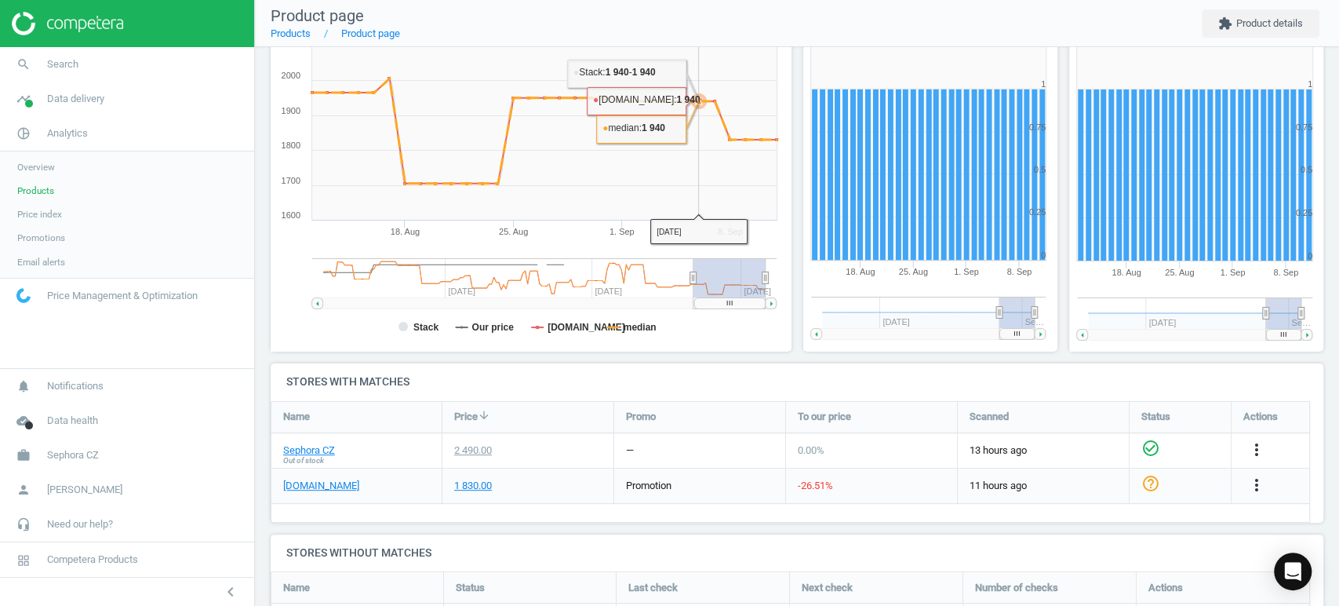
scroll to position [128, 0]
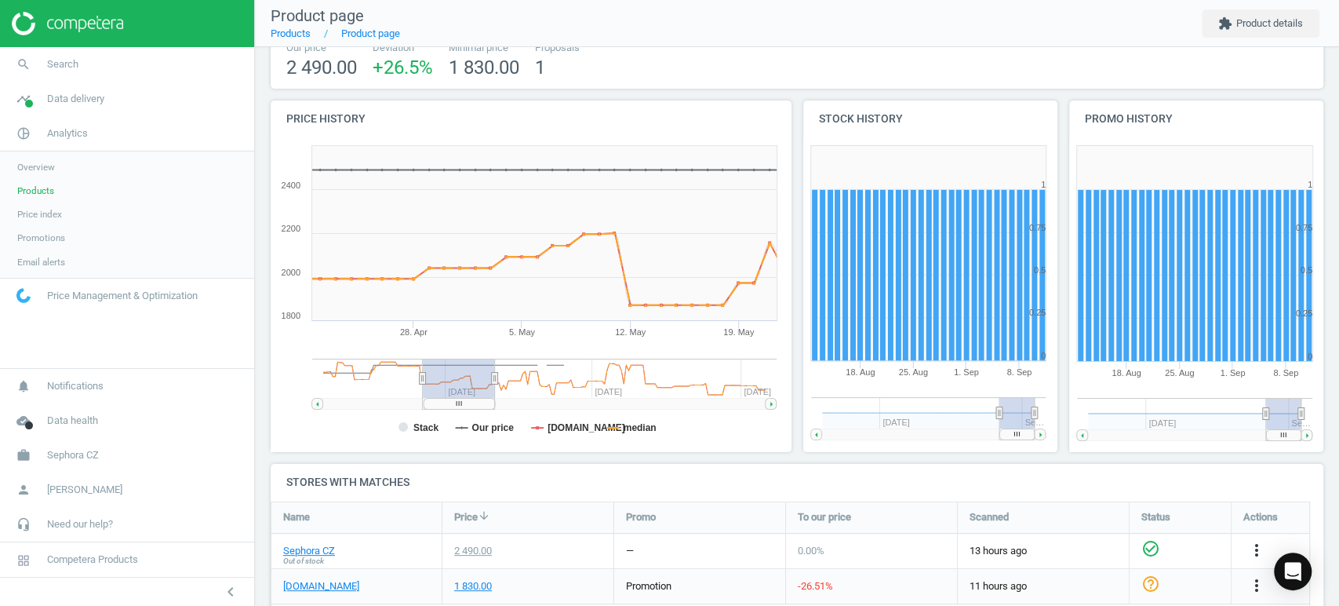
drag, startPoint x: 728, startPoint y: 407, endPoint x: 457, endPoint y: 405, distance: 270.7
click at [457, 405] on rect at bounding box center [459, 403] width 71 height 11
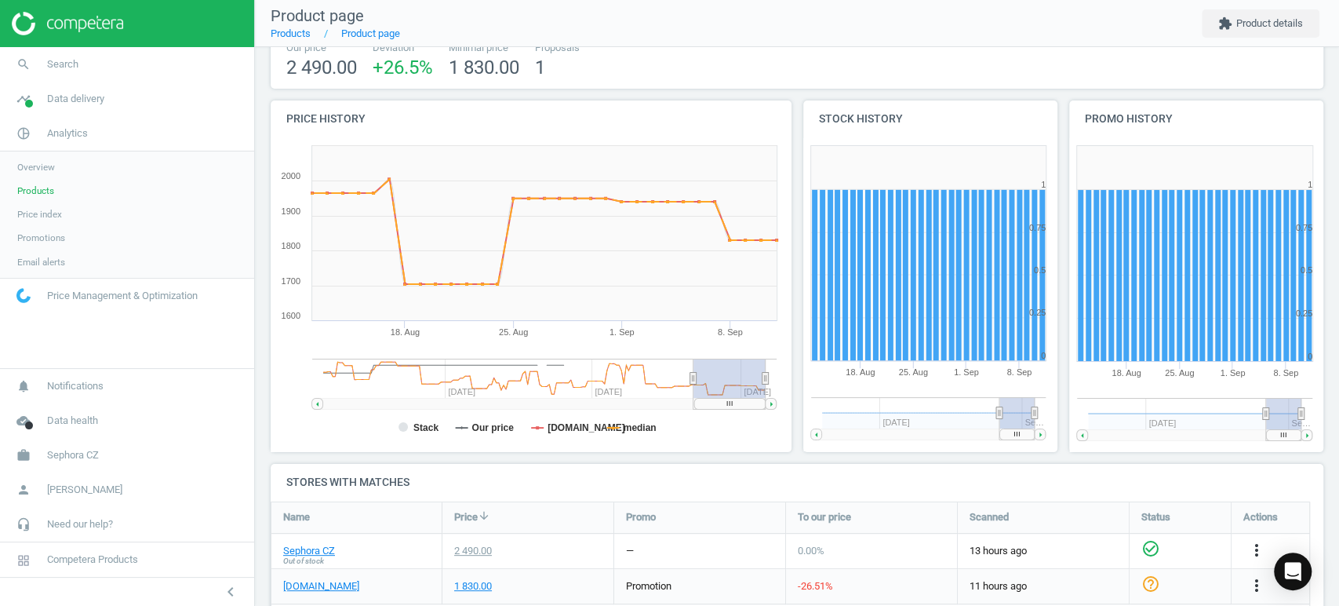
drag, startPoint x: 471, startPoint y: 402, endPoint x: 819, endPoint y: 403, distance: 347.5
click at [819, 403] on div "Price history Created with Highstock 6.2.0 Stack Our price notino.cz median 18.…" at bounding box center [797, 281] width 1065 height 363
click at [75, 66] on span "Search" at bounding box center [62, 64] width 31 height 14
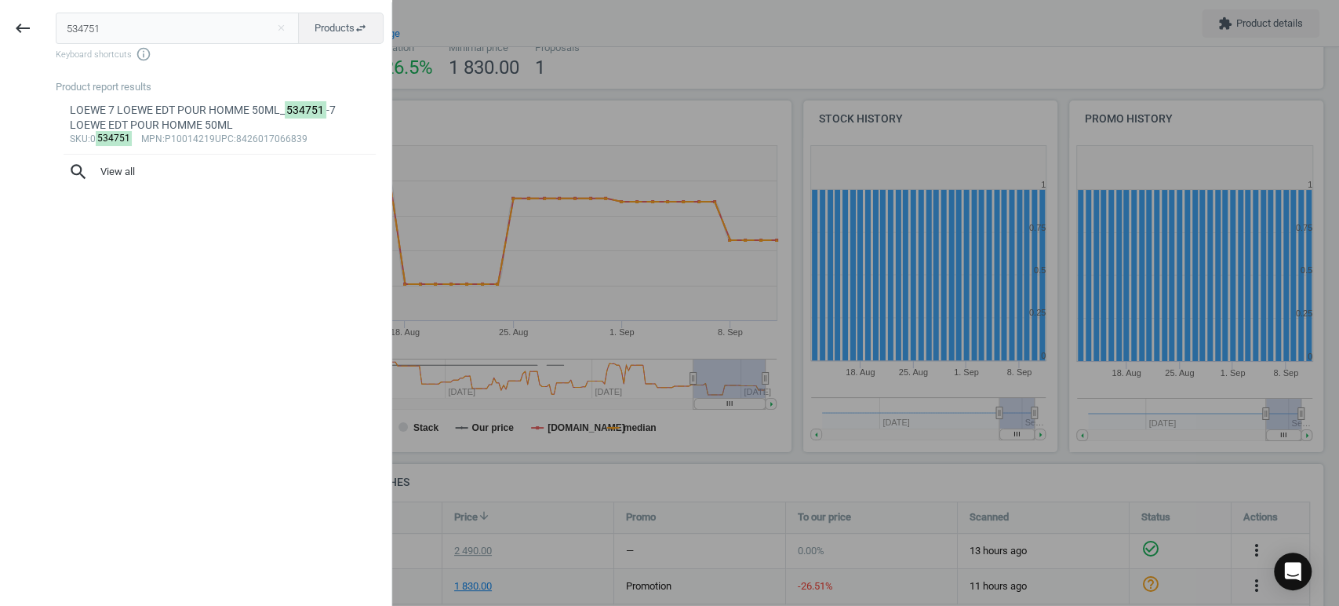
drag, startPoint x: 184, startPoint y: 35, endPoint x: 0, endPoint y: -5, distance: 188.5
click at [0, 0] on html "Group 2 Created with Sketch. ic/cloud_download/grey600 Created with Sketch. gra…" at bounding box center [669, 303] width 1339 height 606
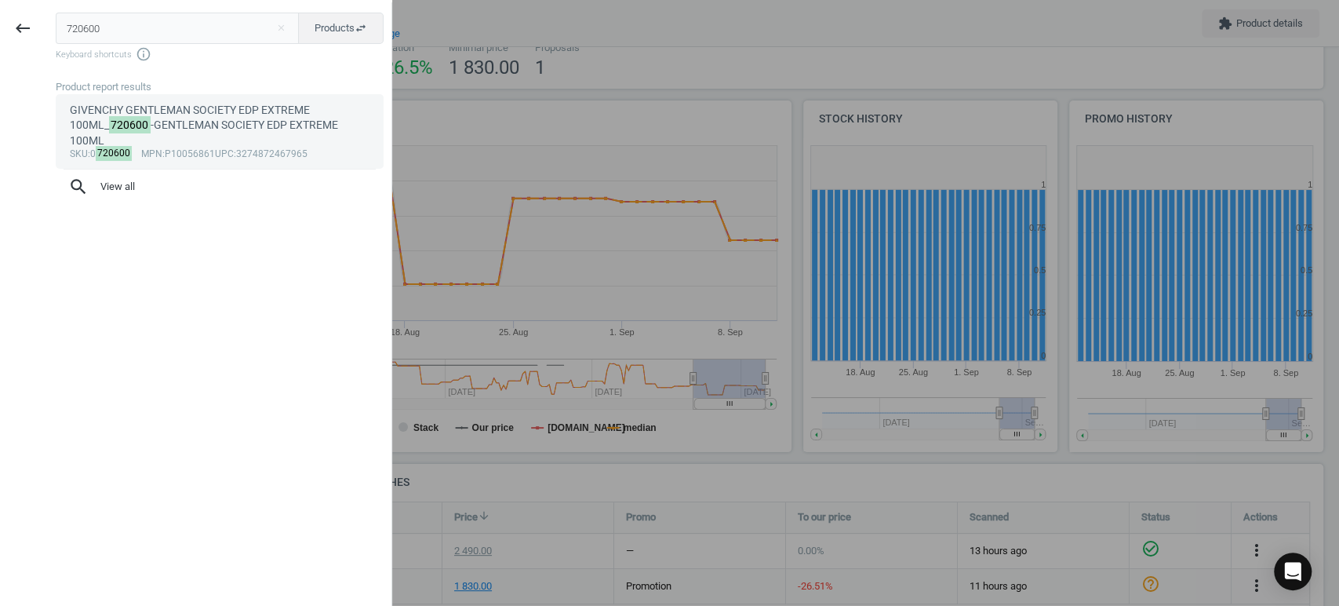
type input "720600"
click at [143, 122] on mark "720600" at bounding box center [130, 124] width 42 height 17
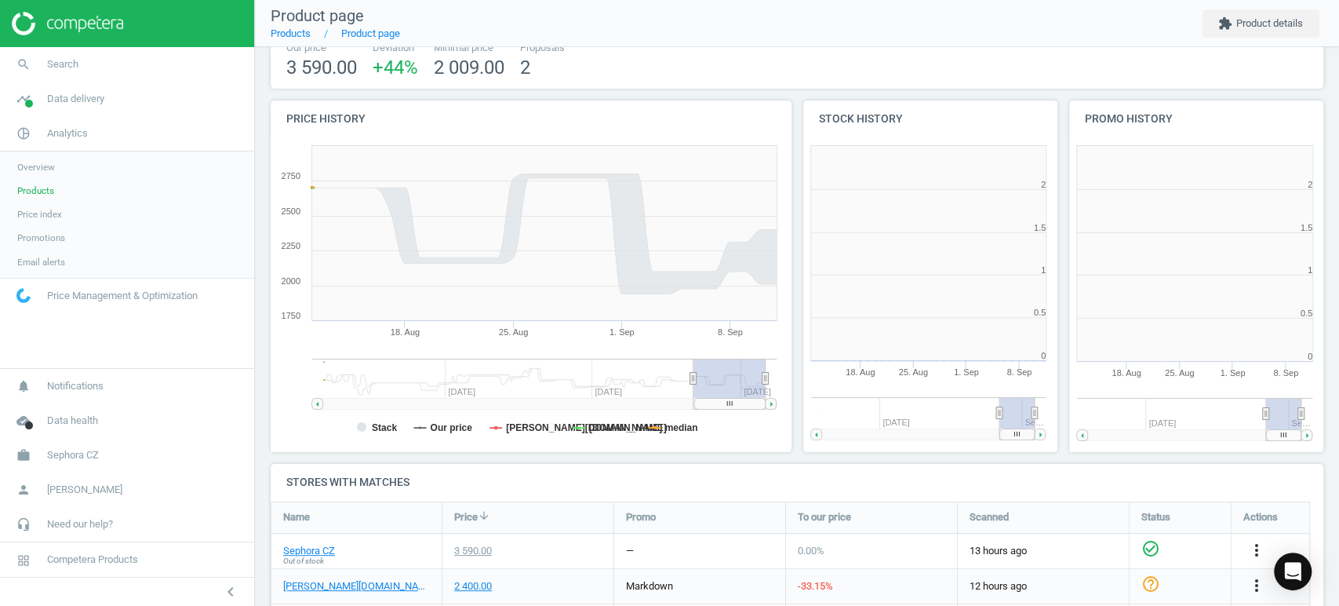
scroll to position [341, 278]
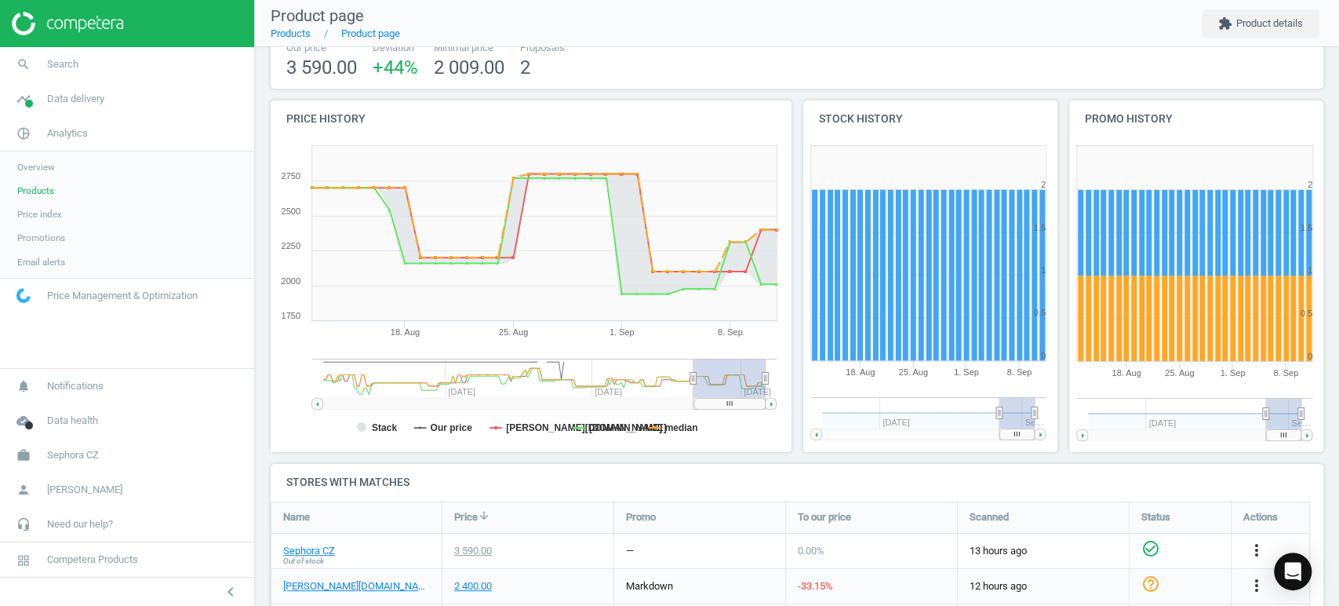
drag, startPoint x: 737, startPoint y: 404, endPoint x: 924, endPoint y: 402, distance: 186.7
click at [924, 402] on div "Price history Created with Highstock 6.2.0 Stack Our price douglas.cz notino.cz…" at bounding box center [797, 281] width 1065 height 363
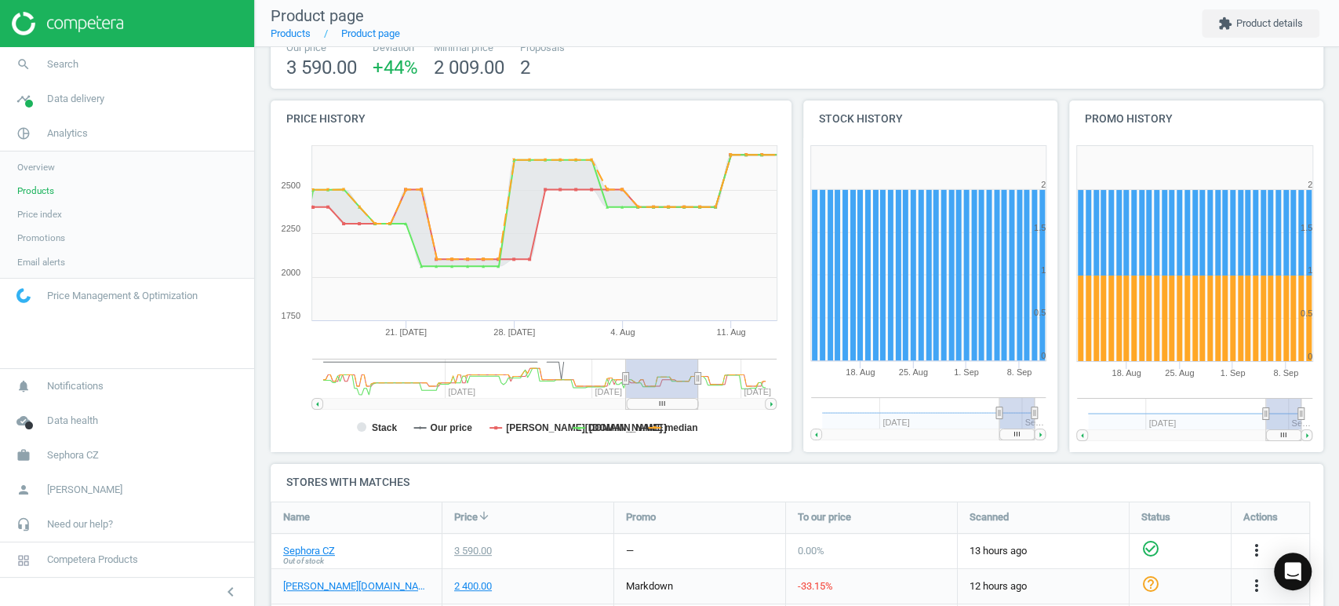
drag, startPoint x: 741, startPoint y: 404, endPoint x: 674, endPoint y: 404, distance: 67.5
click at [674, 404] on rect at bounding box center [662, 403] width 71 height 11
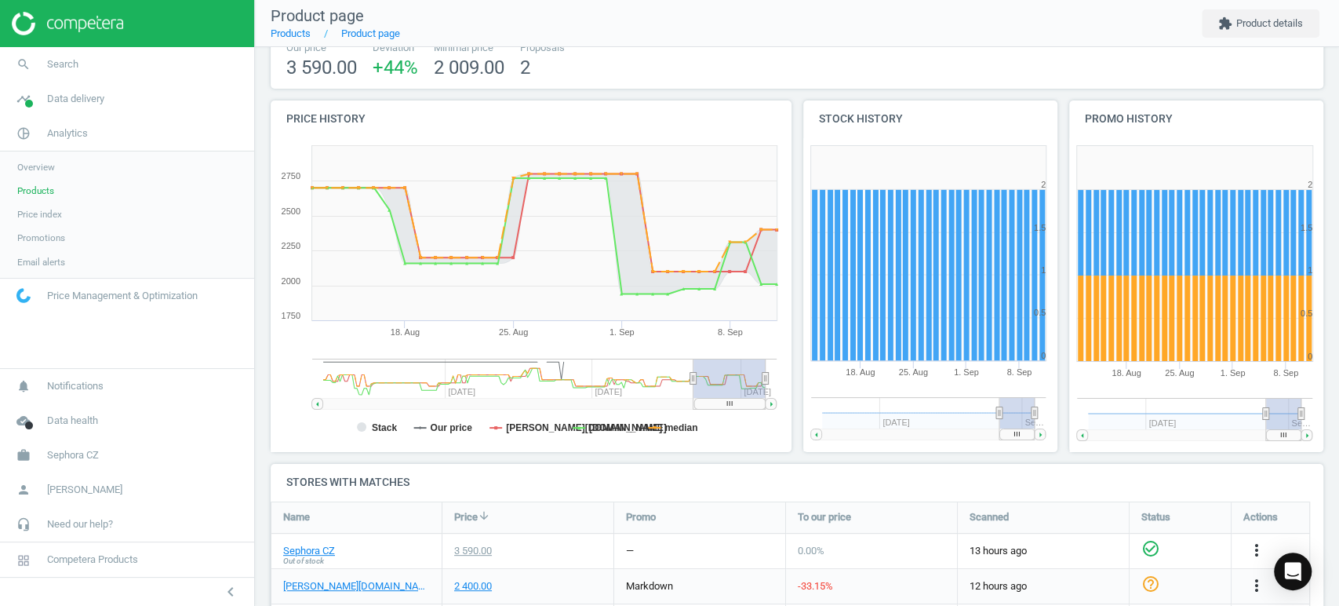
drag, startPoint x: 675, startPoint y: 401, endPoint x: 840, endPoint y: 395, distance: 165.6
click at [840, 395] on div "Price history Created with Highstock 6.2.0 Stack Our price douglas.cz notino.cz…" at bounding box center [797, 281] width 1065 height 363
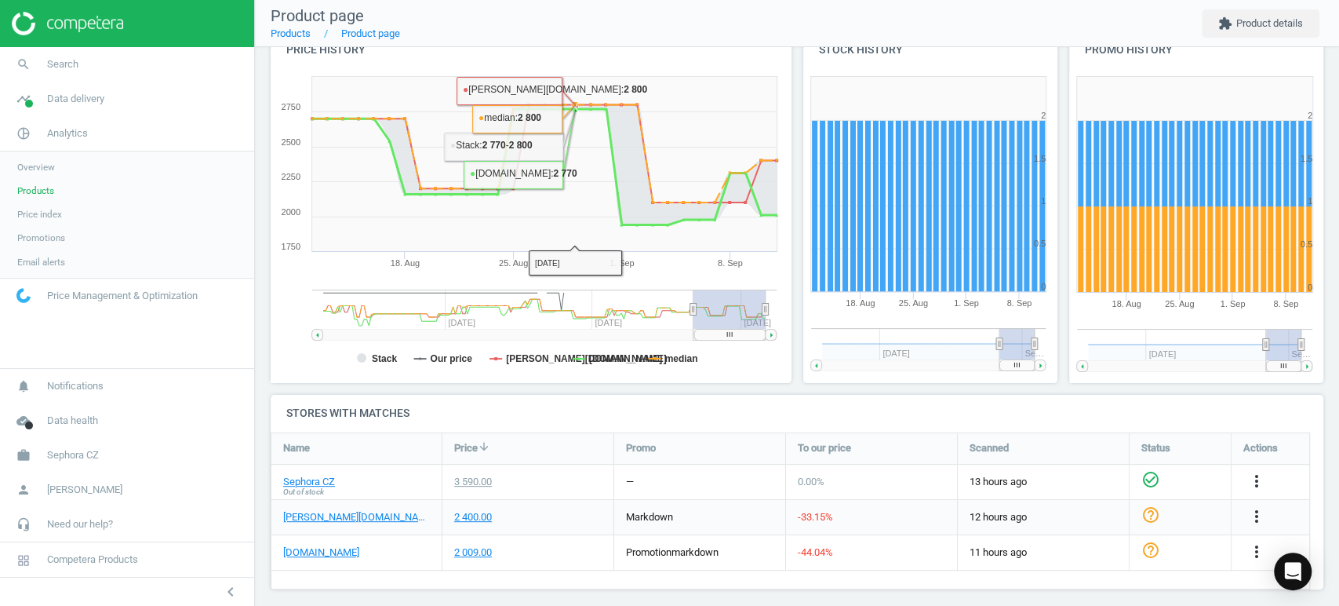
scroll to position [206, 0]
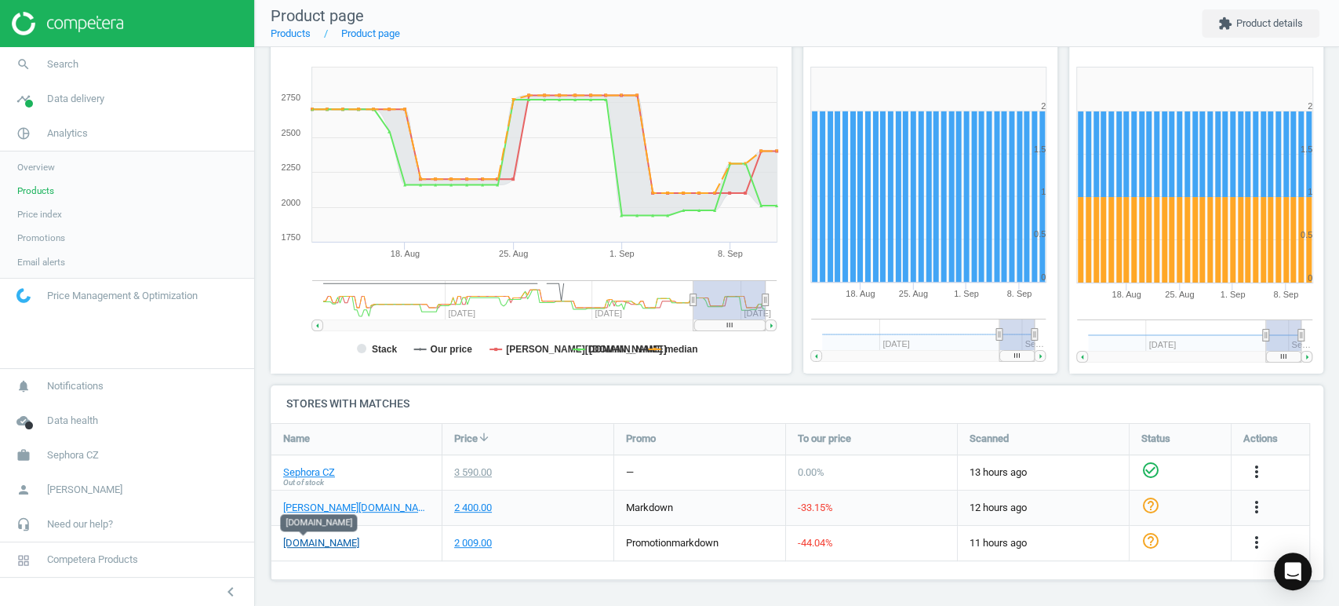
click at [296, 541] on link "[DOMAIN_NAME]" at bounding box center [321, 543] width 76 height 14
click at [71, 66] on span "Search" at bounding box center [62, 64] width 31 height 14
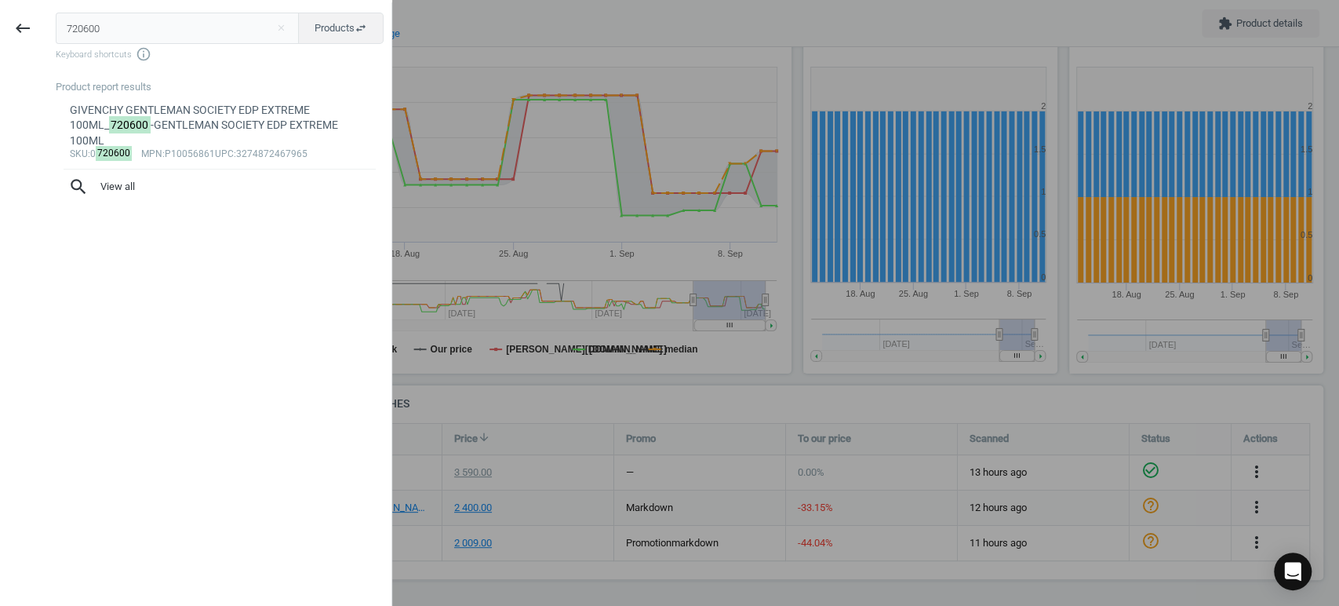
drag, startPoint x: 182, startPoint y: 17, endPoint x: 0, endPoint y: -1, distance: 182.9
click at [0, 0] on div "keyboard_backspace 720600 close Products swap_horiz Keyboard shortcuts info_out…" at bounding box center [196, 303] width 392 height 606
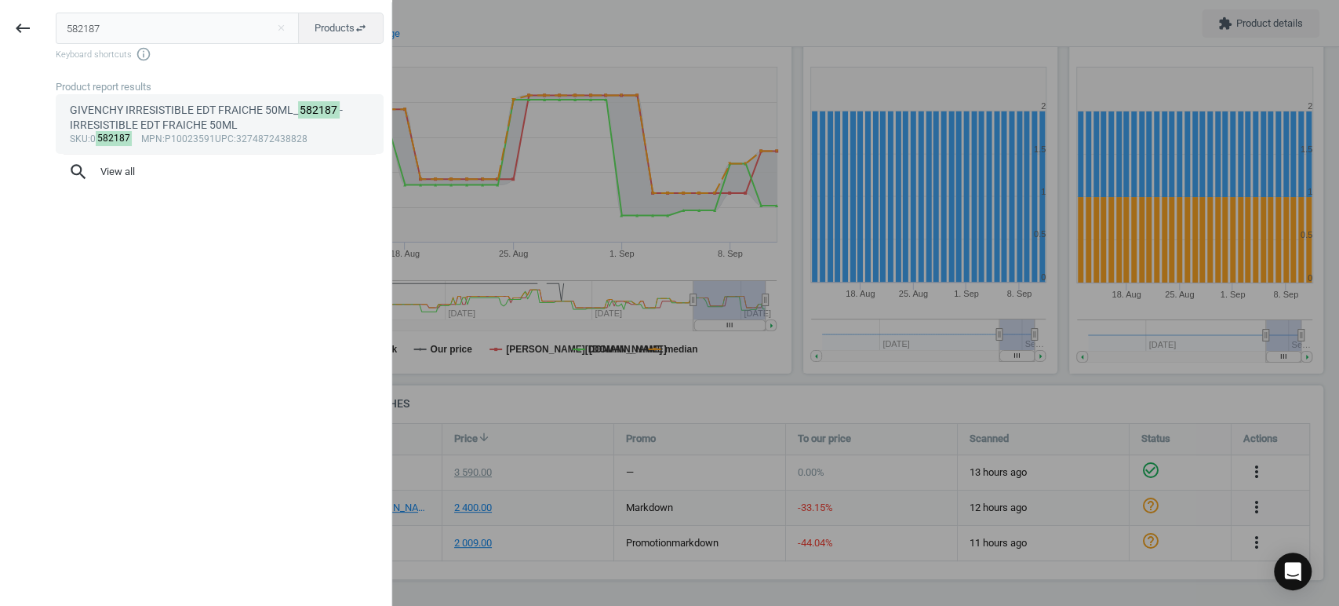
type input "582187"
click at [194, 117] on div "GIVENCHY IRRESISTIBLE EDT FRAICHE 50ML_ 582187 -IRRESISTIBLE EDT FRAICHE 50ML" at bounding box center [220, 118] width 300 height 31
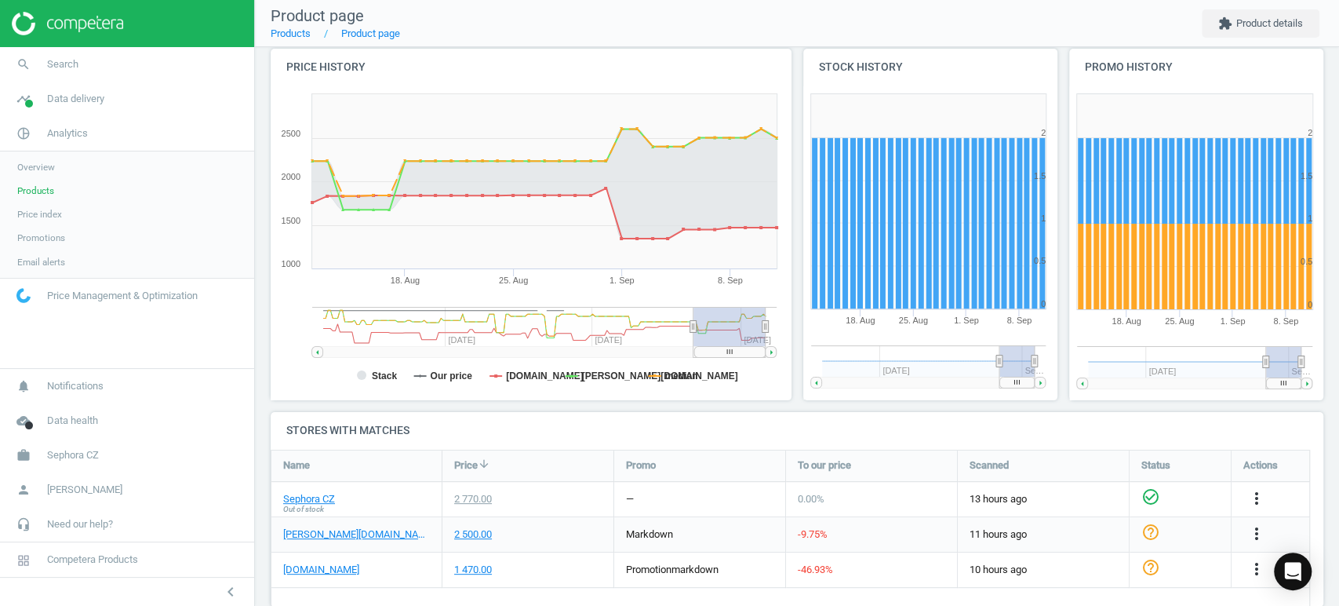
scroll to position [206, 0]
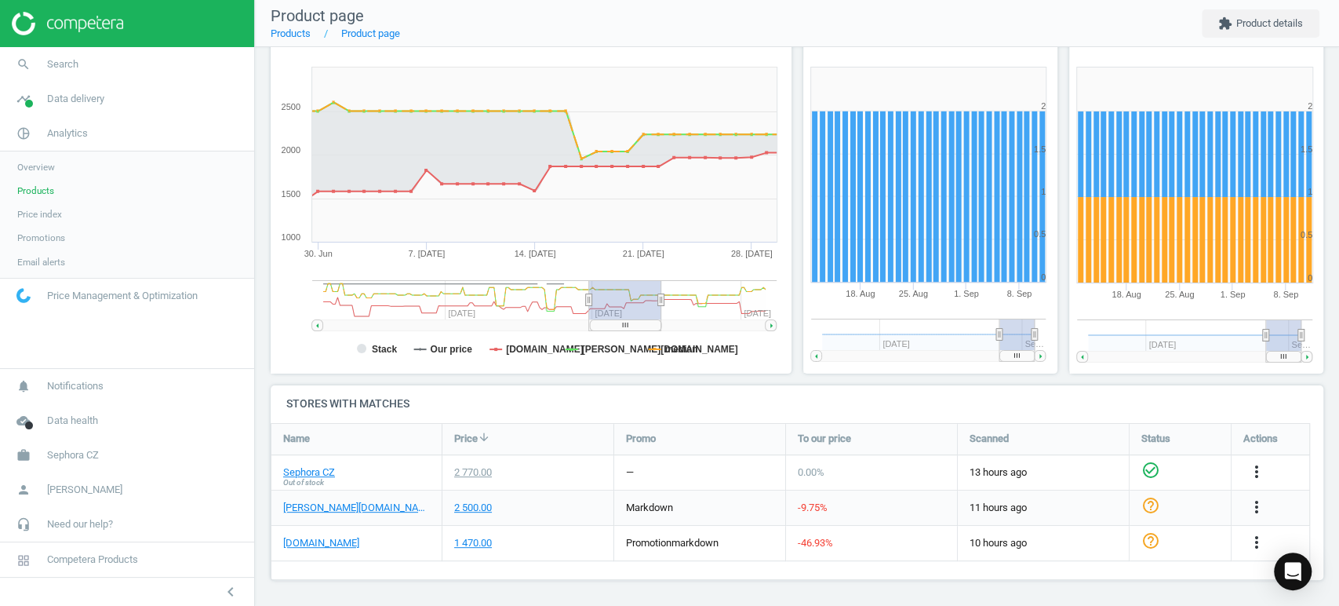
drag, startPoint x: 721, startPoint y: 325, endPoint x: 617, endPoint y: 323, distance: 104.3
click at [617, 323] on rect at bounding box center [625, 324] width 71 height 11
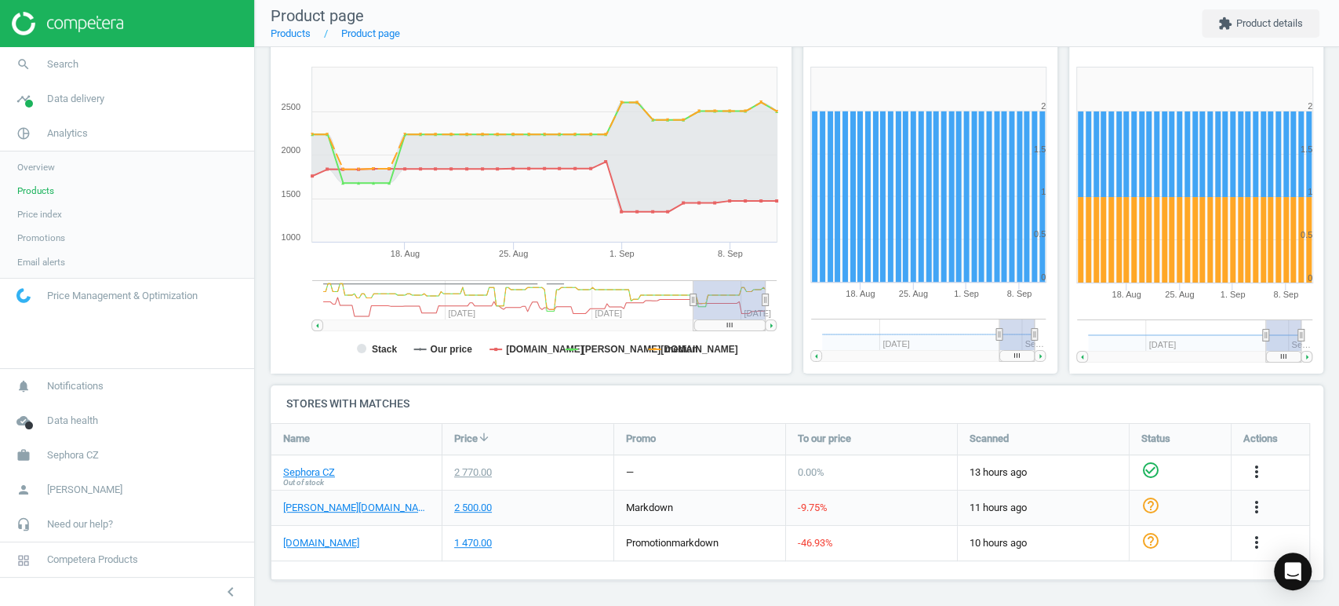
drag, startPoint x: 630, startPoint y: 327, endPoint x: 769, endPoint y: 326, distance: 138.9
click at [769, 326] on g at bounding box center [543, 324] width 464 height 11
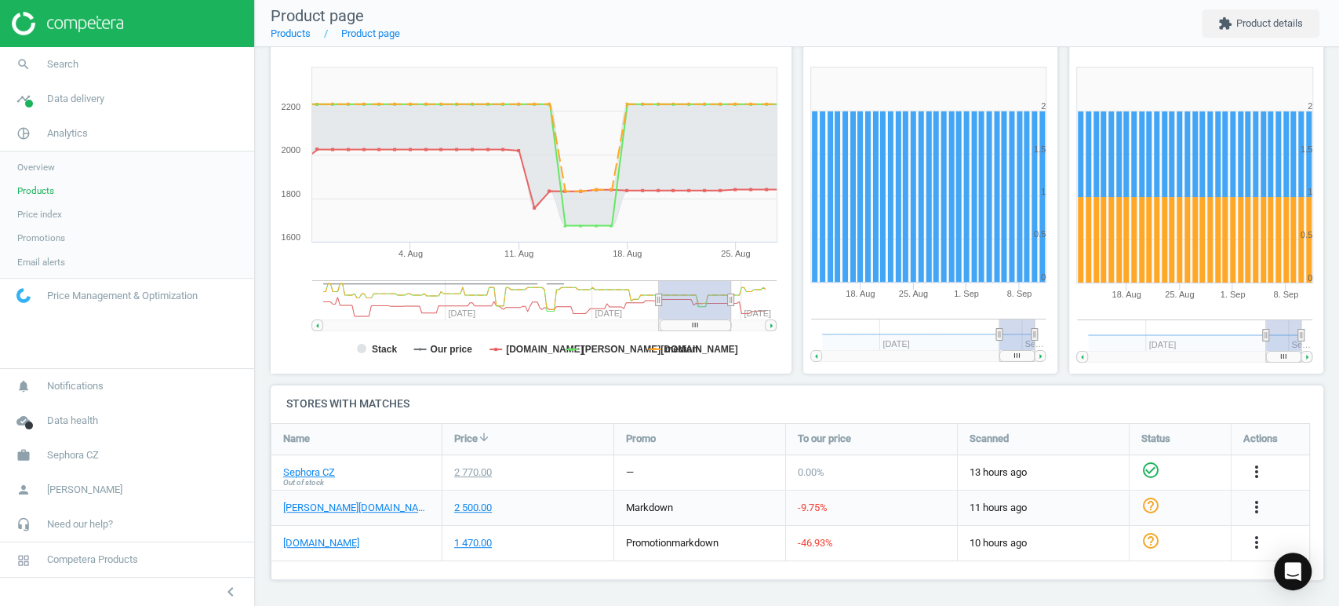
drag, startPoint x: 722, startPoint y: 325, endPoint x: 686, endPoint y: 326, distance: 35.3
click at [686, 326] on rect at bounding box center [695, 324] width 71 height 11
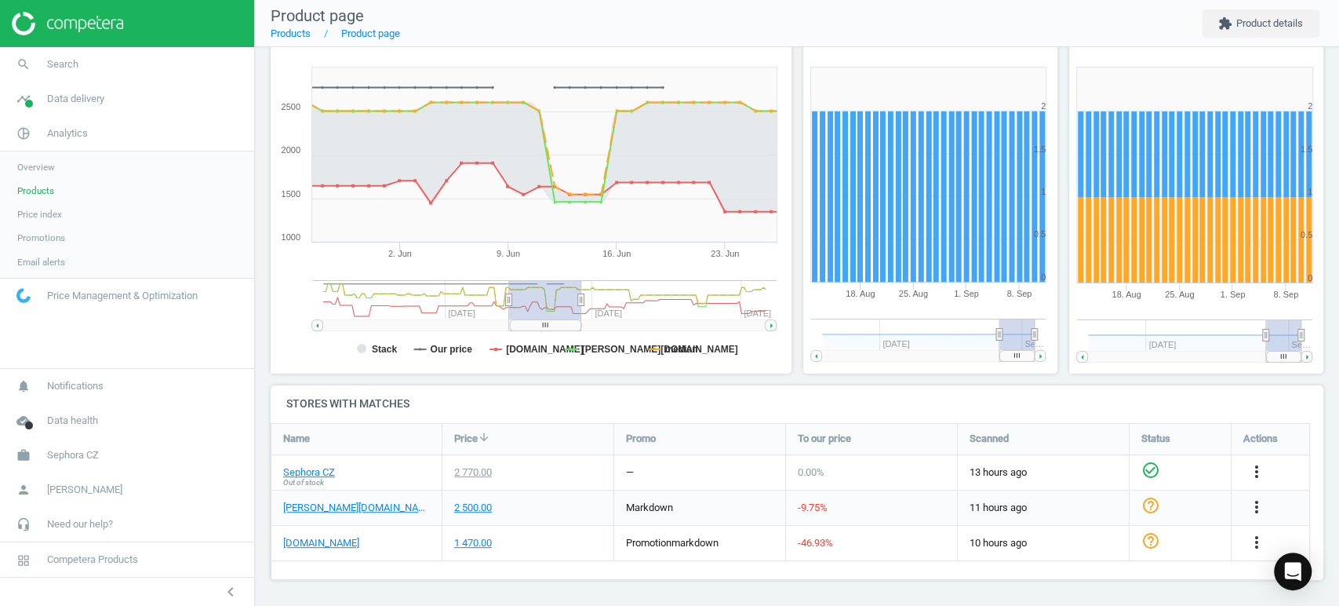
drag, startPoint x: 711, startPoint y: 324, endPoint x: 562, endPoint y: 324, distance: 149.0
click at [562, 324] on rect at bounding box center [545, 324] width 71 height 11
click at [75, 64] on span "Search" at bounding box center [62, 64] width 31 height 14
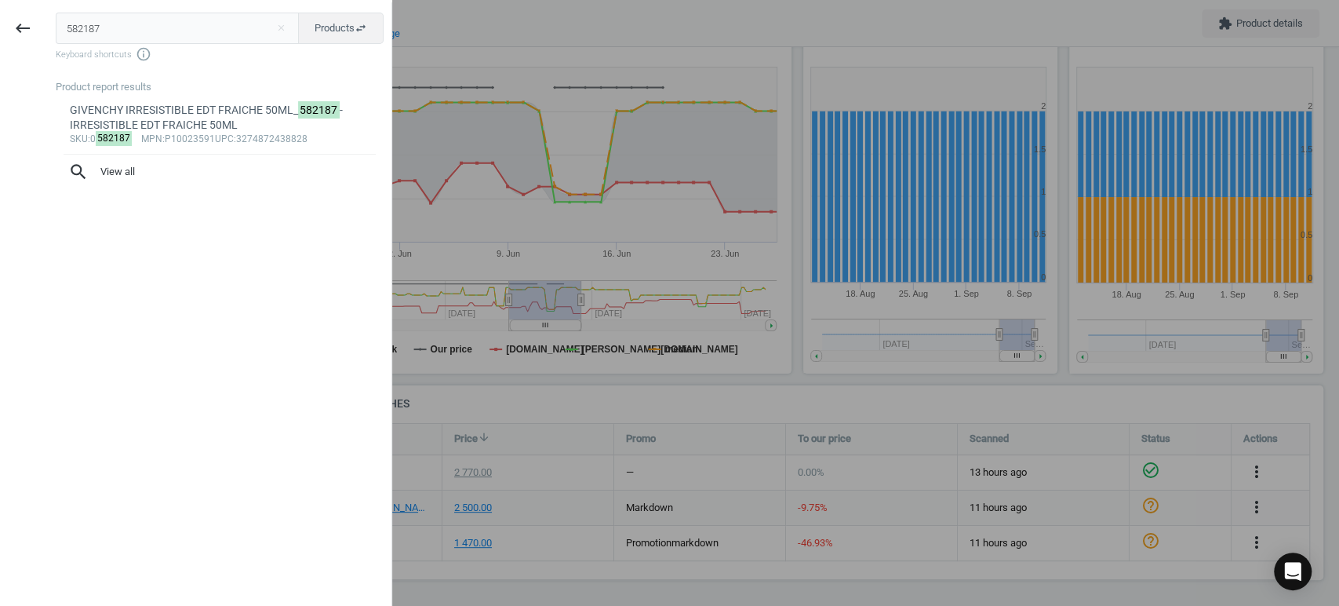
drag, startPoint x: 224, startPoint y: 38, endPoint x: 0, endPoint y: -2, distance: 227.8
click at [0, 0] on html "Group 2 Created with Sketch. ic/cloud_download/grey600 Created with Sketch. gra…" at bounding box center [669, 303] width 1339 height 606
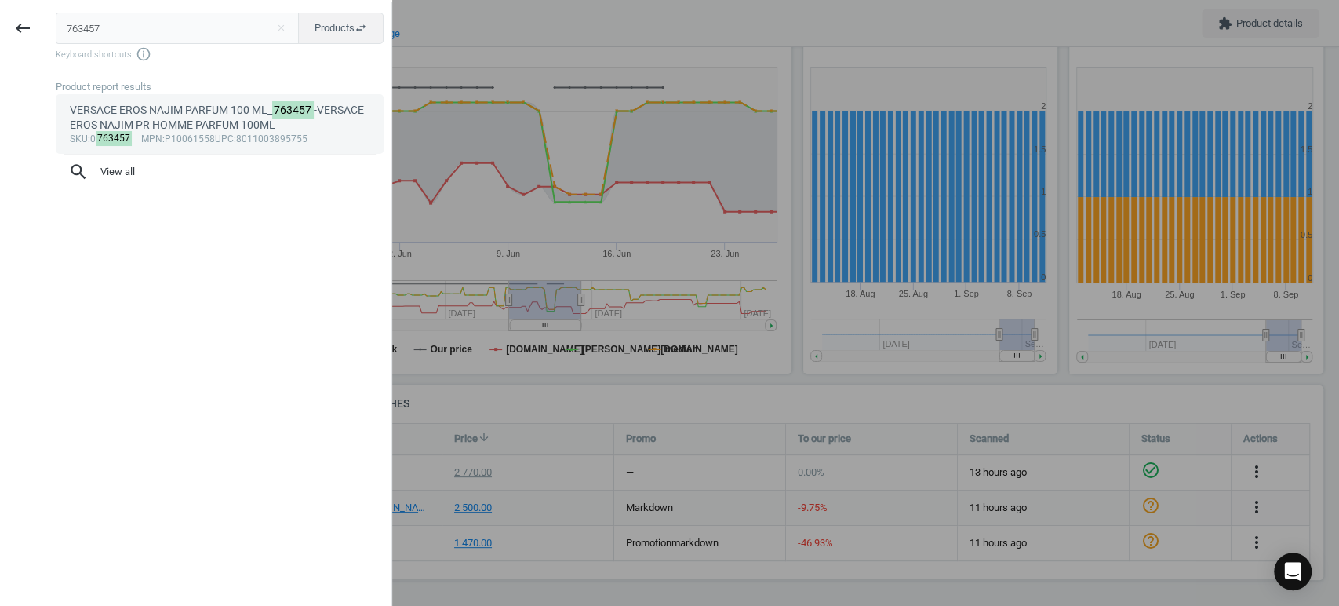
type input "763457"
click at [154, 101] on link "VERSACE EROS NAJIM PARFUM 100 ML_ 763457 -VERSACE EROS NAJIM PR HOMME PARFUM 10…" at bounding box center [220, 124] width 328 height 60
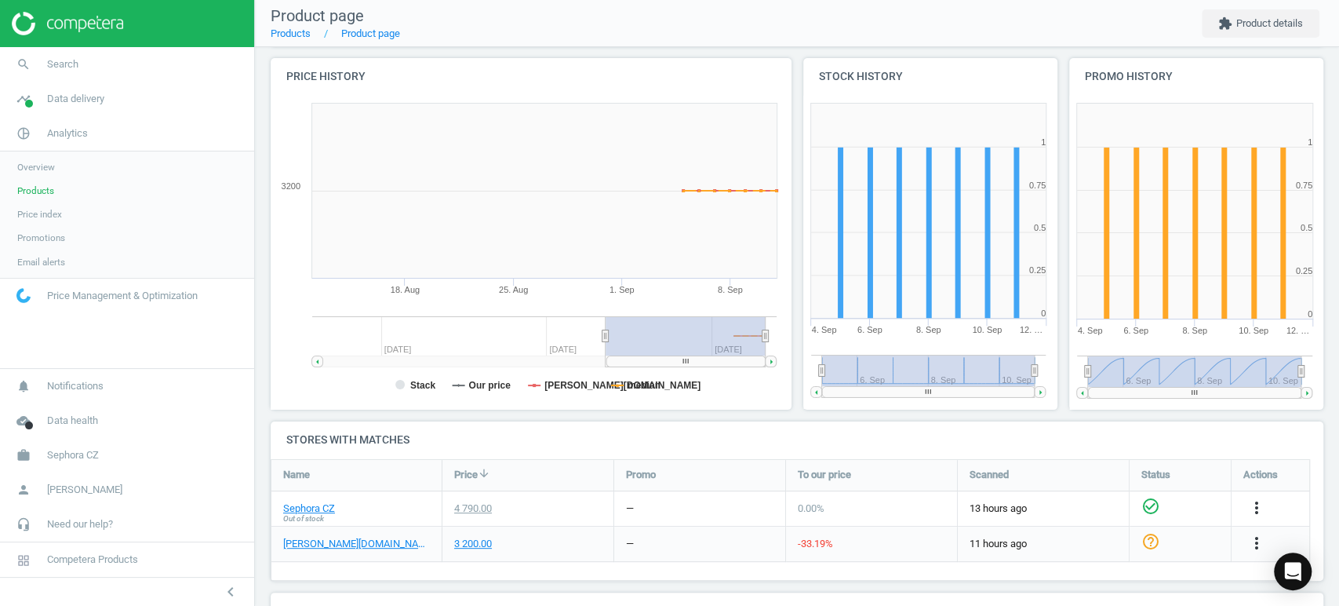
scroll to position [174, 0]
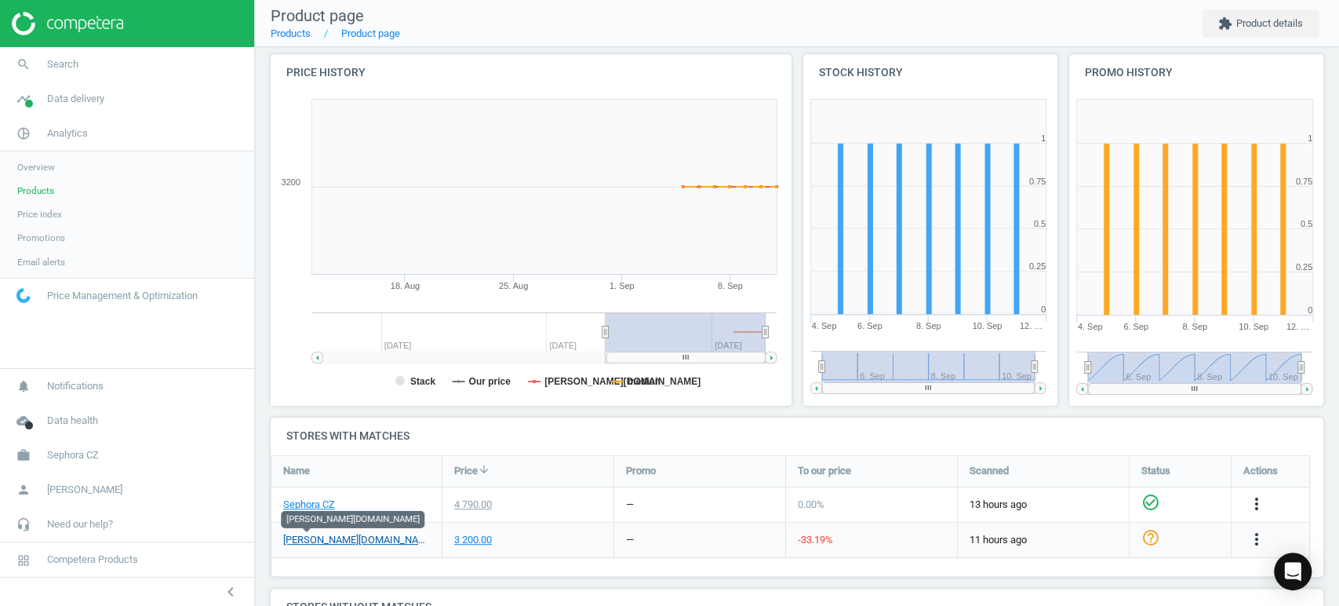
click at [311, 542] on link "[PERSON_NAME][DOMAIN_NAME]" at bounding box center [356, 540] width 147 height 14
click at [322, 505] on link "Sephora CZ" at bounding box center [309, 504] width 52 height 14
click at [92, 61] on link "search Search" at bounding box center [127, 64] width 254 height 35
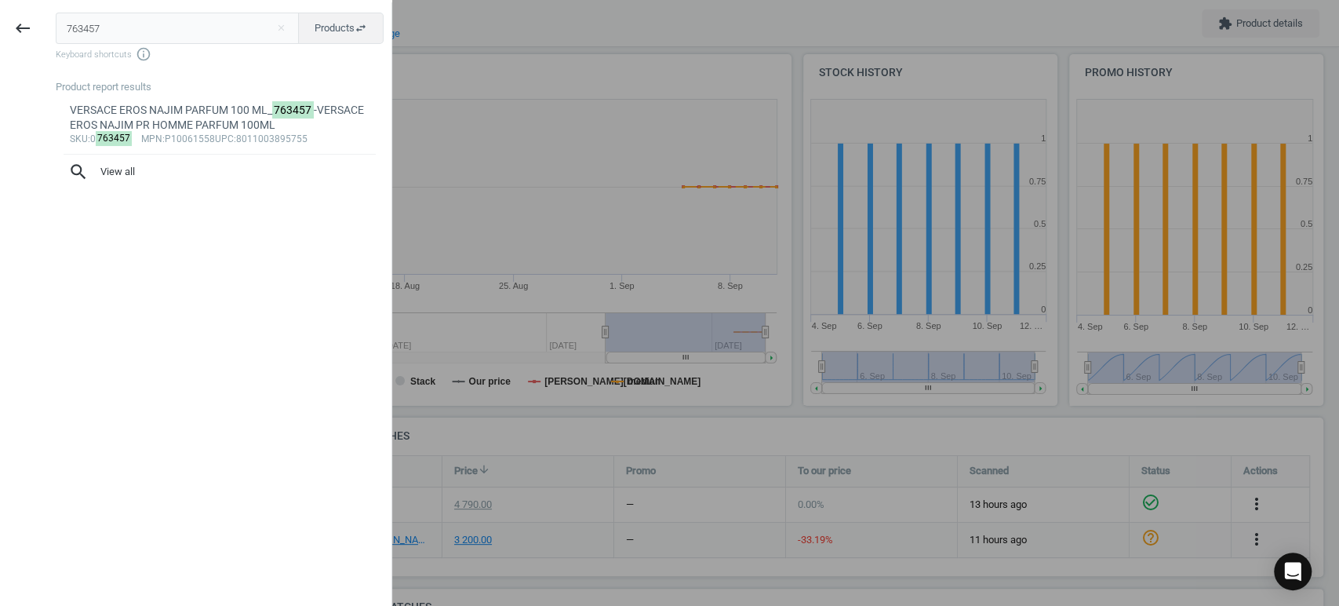
drag, startPoint x: 102, startPoint y: 29, endPoint x: 0, endPoint y: 3, distance: 105.2
click at [0, 3] on div "keyboard_backspace 763457 close Products swap_horiz Keyboard shortcuts info_out…" at bounding box center [196, 305] width 392 height 606
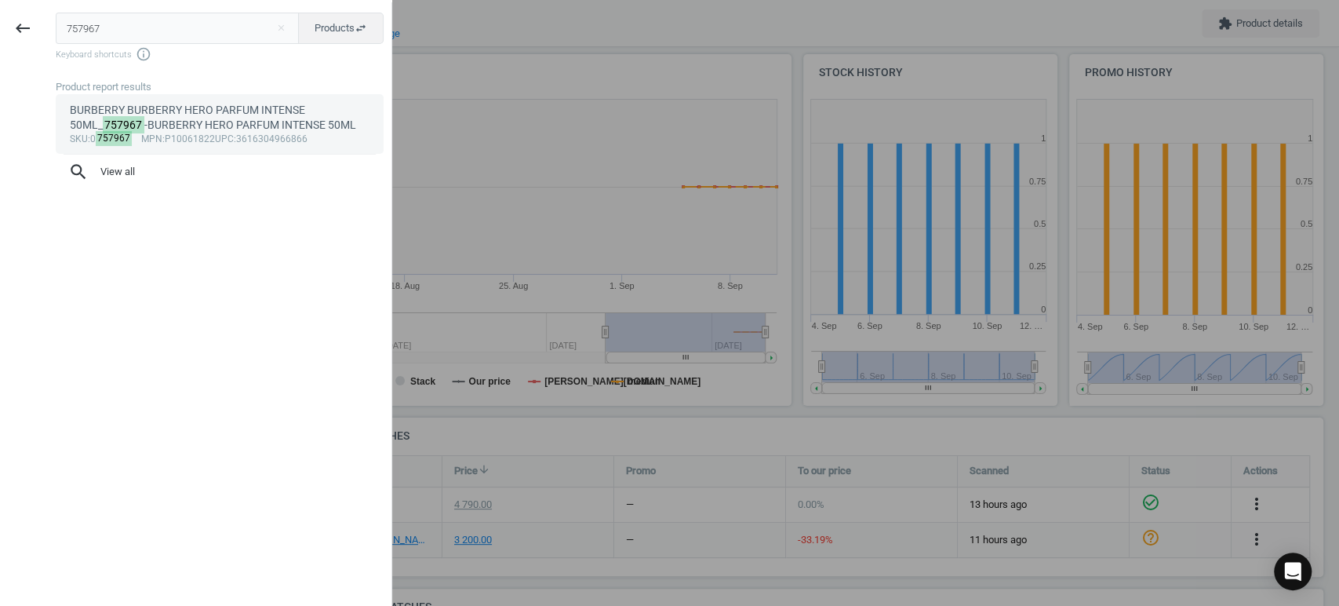
type input "757967"
click at [213, 105] on div "BURBERRY BURBERRY HERO PARFUM INTENSE 50ML_ 757967 -BURBERRY HERO PARFUM INTENS…" at bounding box center [220, 118] width 300 height 31
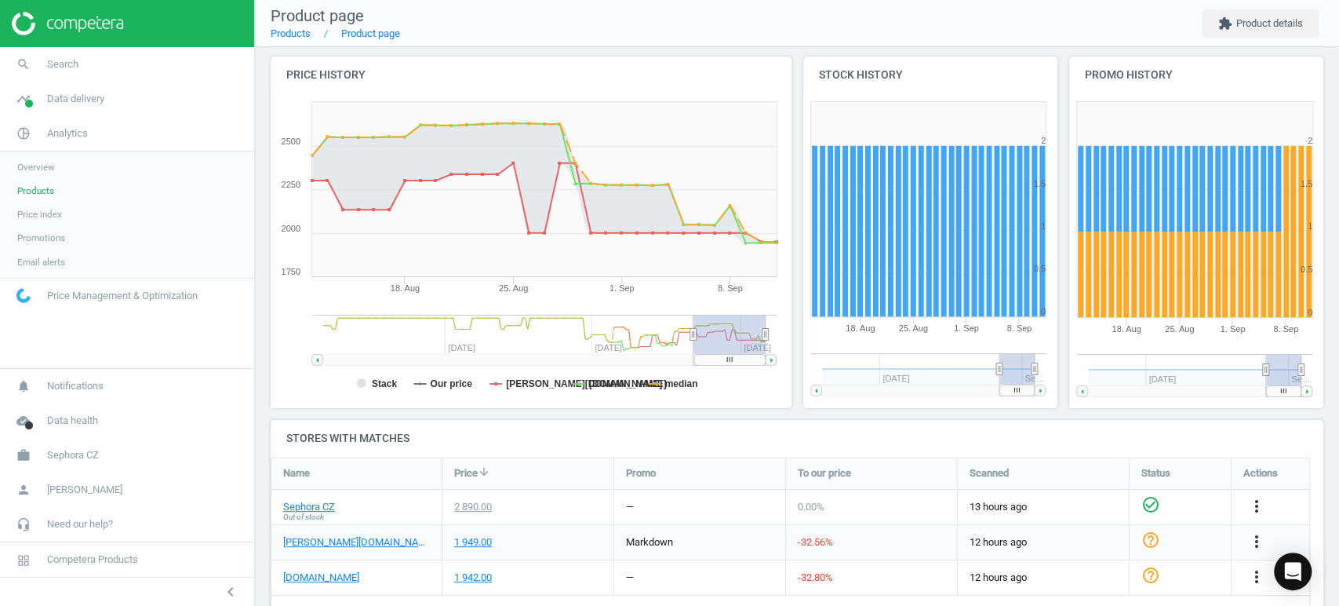
scroll to position [174, 0]
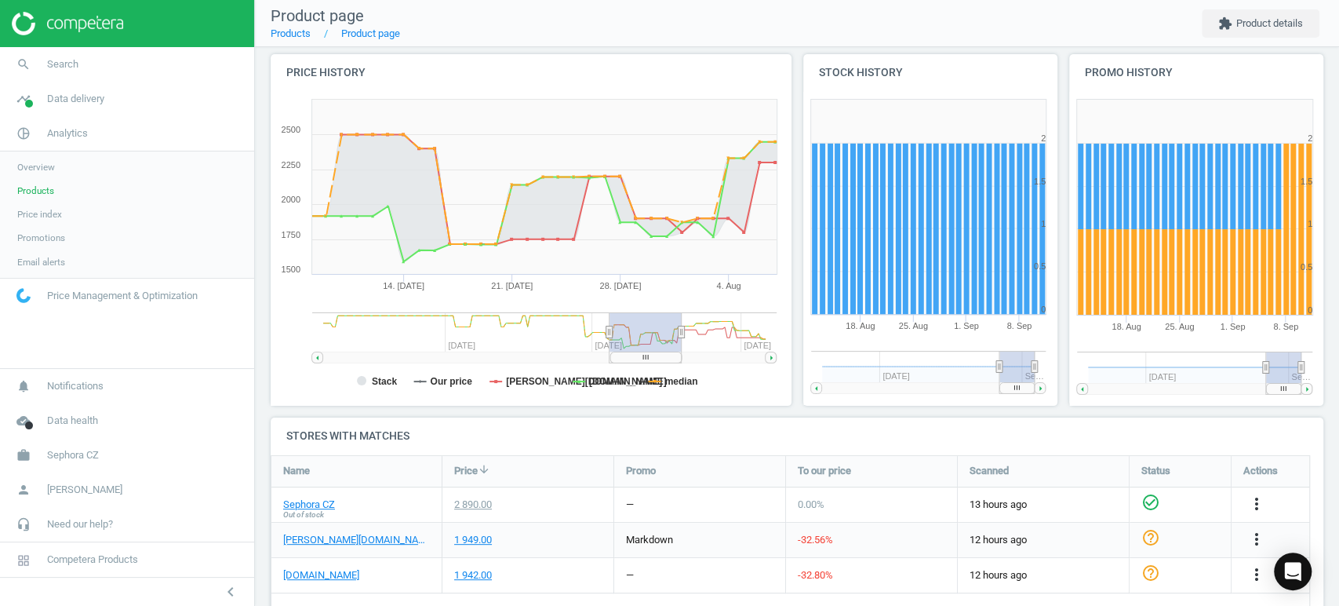
drag, startPoint x: 736, startPoint y: 358, endPoint x: 652, endPoint y: 362, distance: 84.1
click at [652, 362] on icon "Created with Highstock 6.2.0 Stack Our price douglas.cz notino.cz median 4. Aug…" at bounding box center [528, 249] width 514 height 314
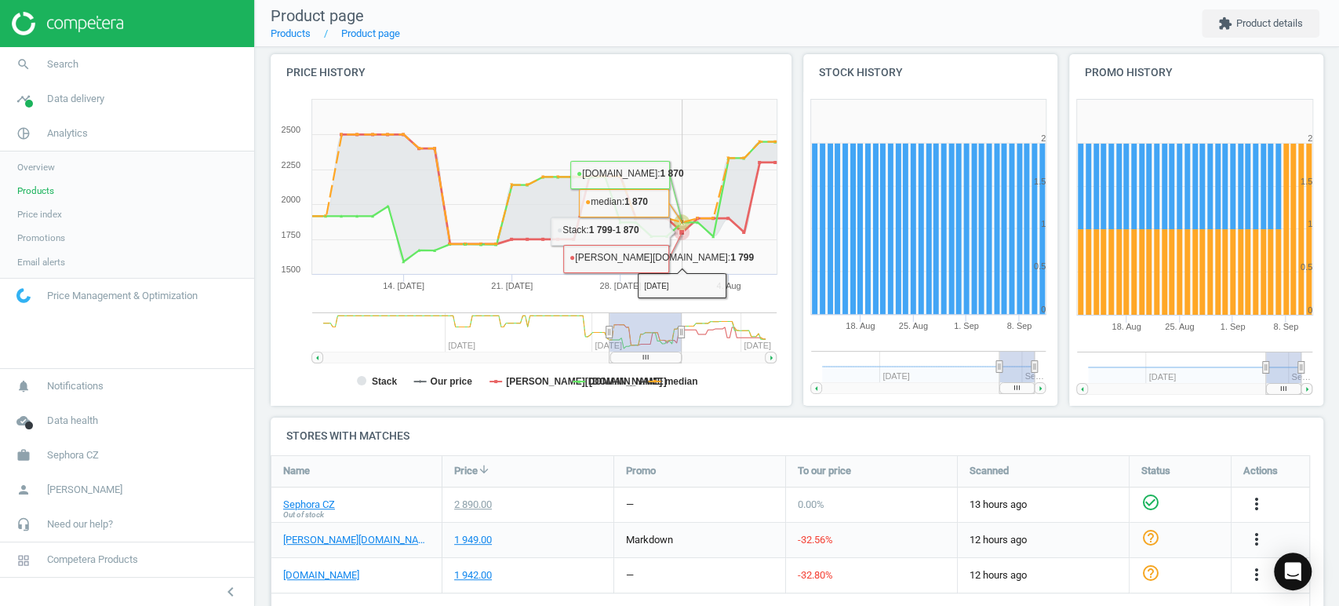
scroll to position [0, 0]
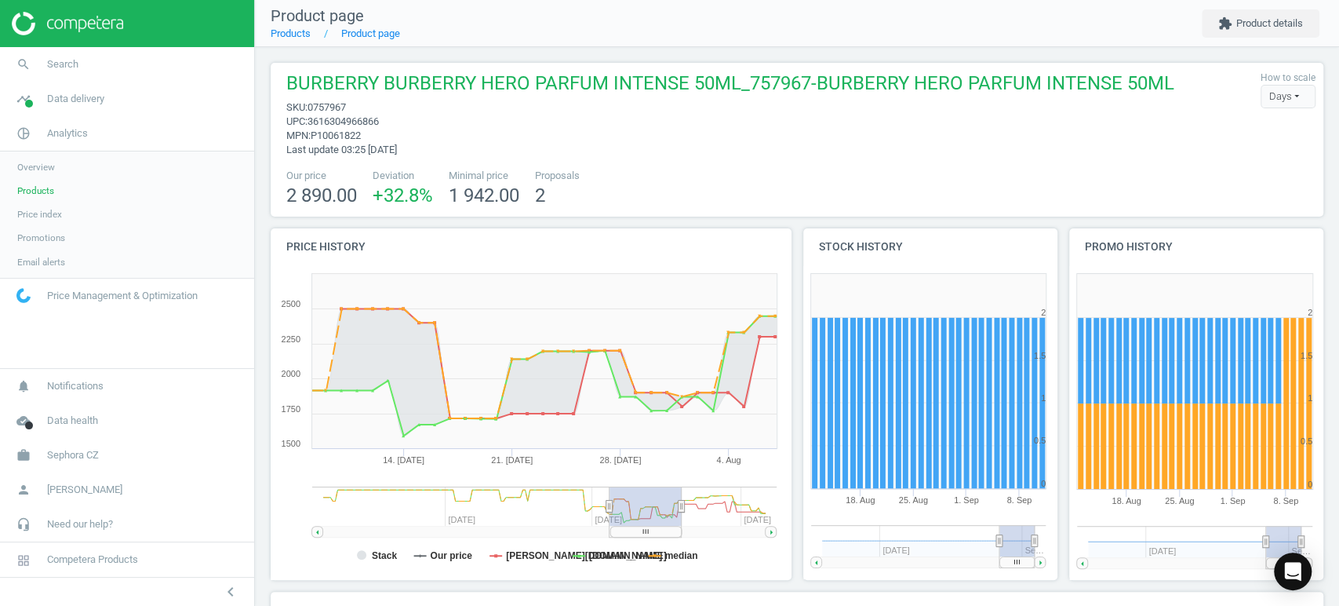
click at [645, 533] on rect at bounding box center [645, 531] width 71 height 11
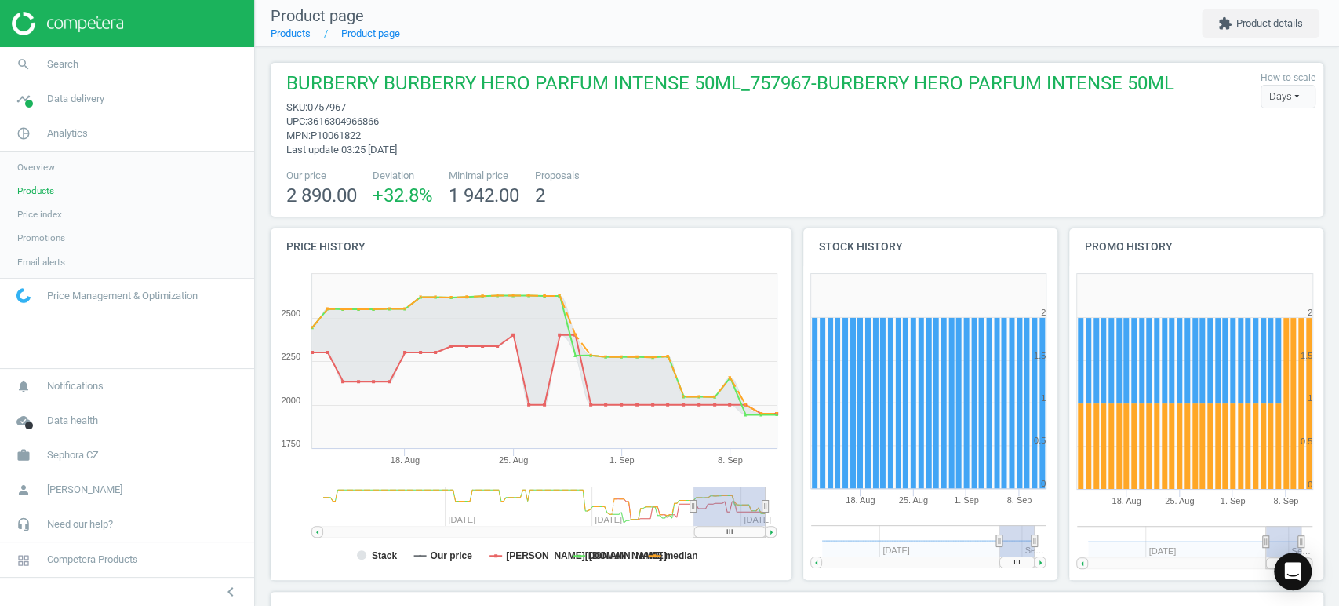
drag, startPoint x: 635, startPoint y: 530, endPoint x: 758, endPoint y: 533, distance: 122.4
click at [758, 533] on rect at bounding box center [729, 531] width 71 height 11
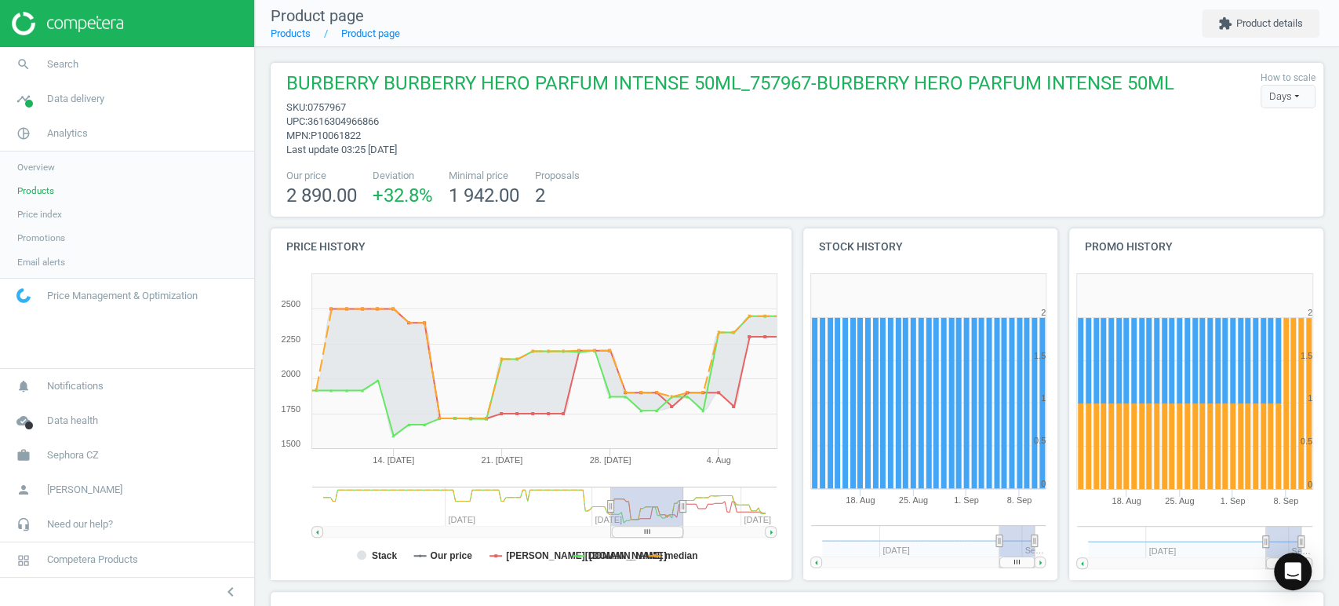
drag, startPoint x: 726, startPoint y: 533, endPoint x: 642, endPoint y: 545, distance: 84.9
click at [642, 545] on icon "Created with Highstock 6.2.0 Stack Our price douglas.cz notino.cz median 21. Ju…" at bounding box center [528, 423] width 514 height 314
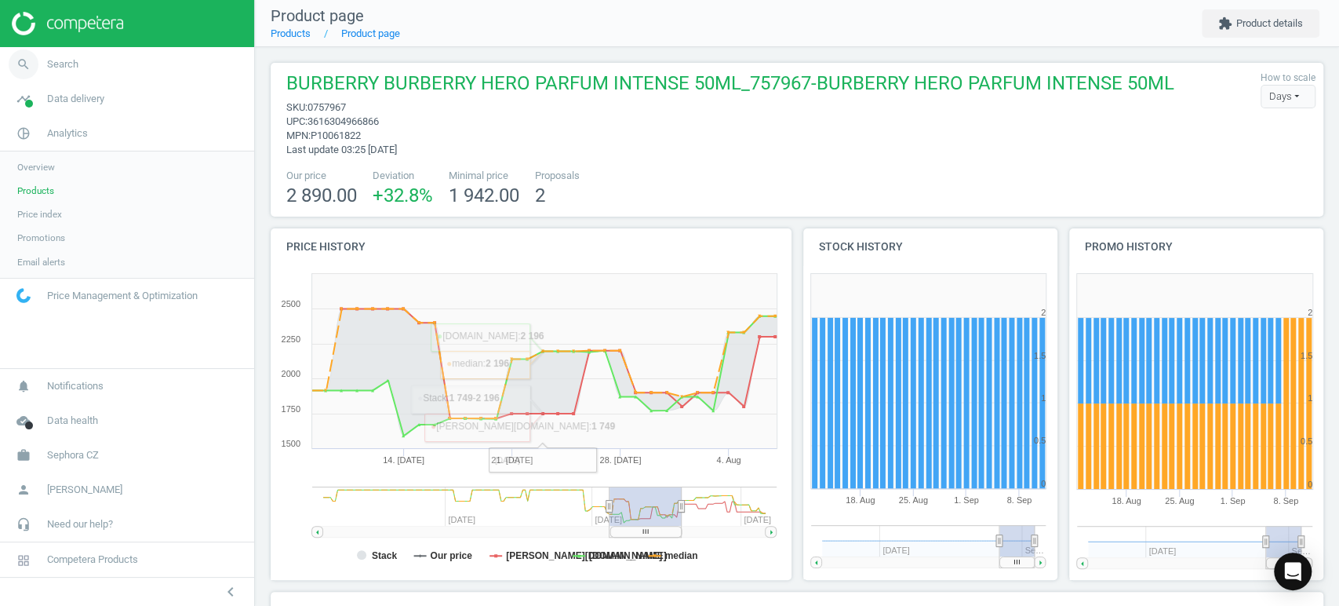
click at [109, 60] on link "search Search" at bounding box center [127, 64] width 254 height 35
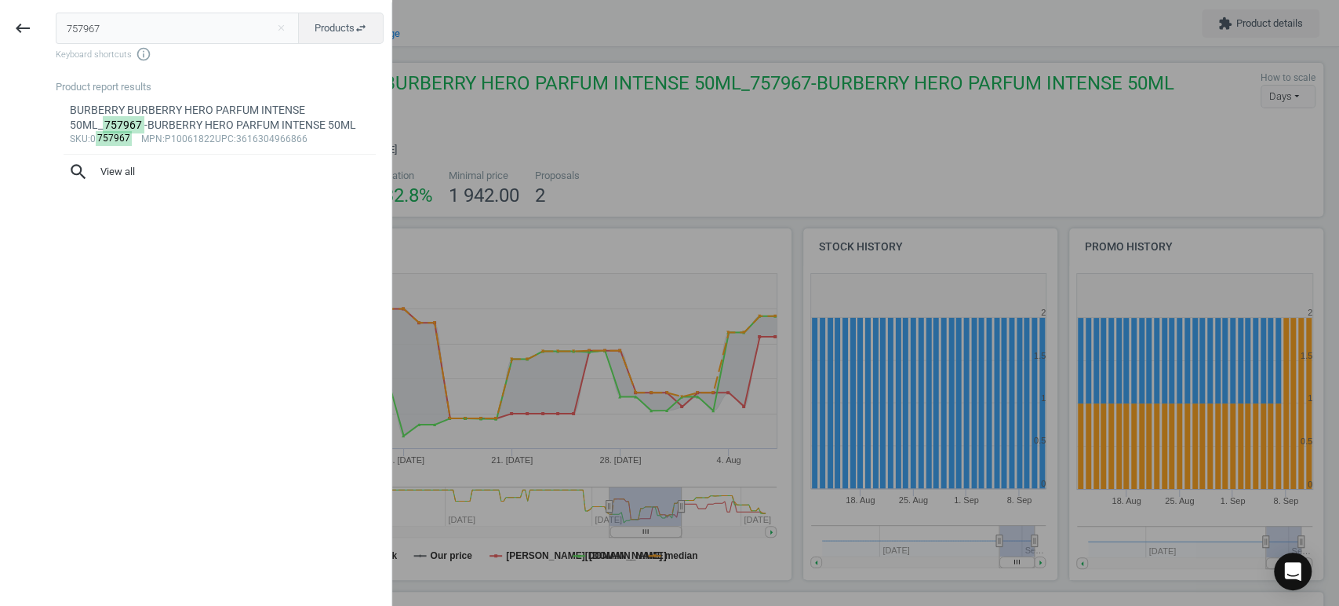
drag, startPoint x: 171, startPoint y: 38, endPoint x: 0, endPoint y: -20, distance: 180.9
click at [0, 0] on html "Group 2 Created with Sketch. ic/cloud_download/grey600 Created with Sketch. gra…" at bounding box center [669, 303] width 1339 height 606
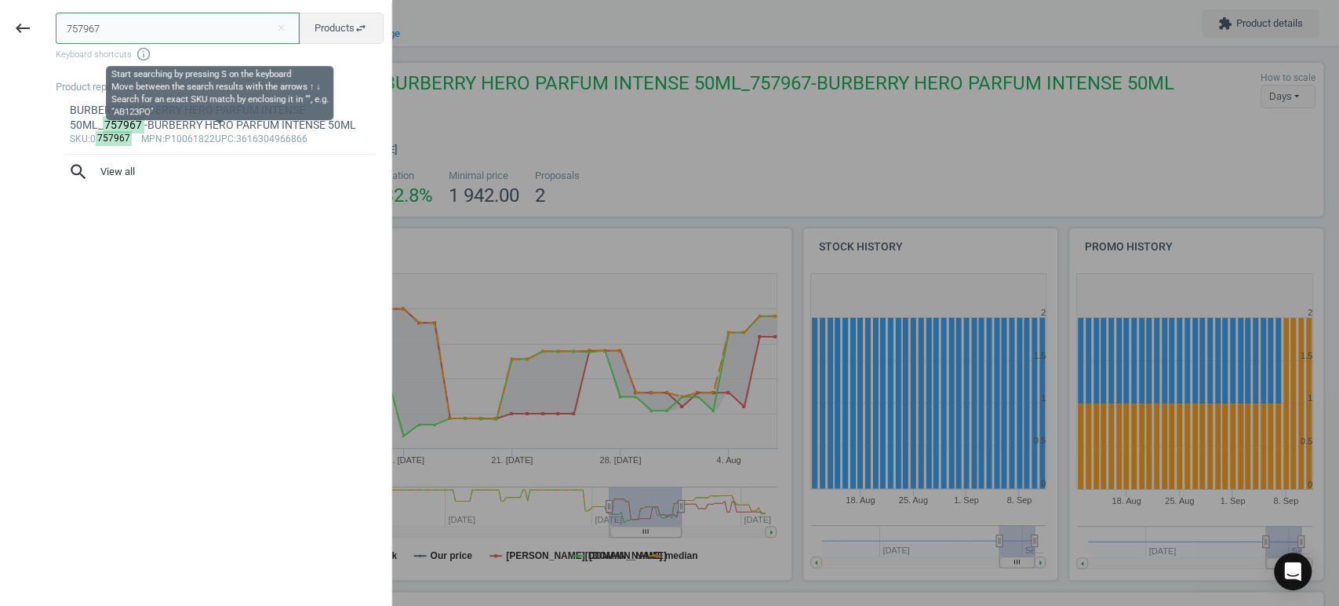
paste input "62671"
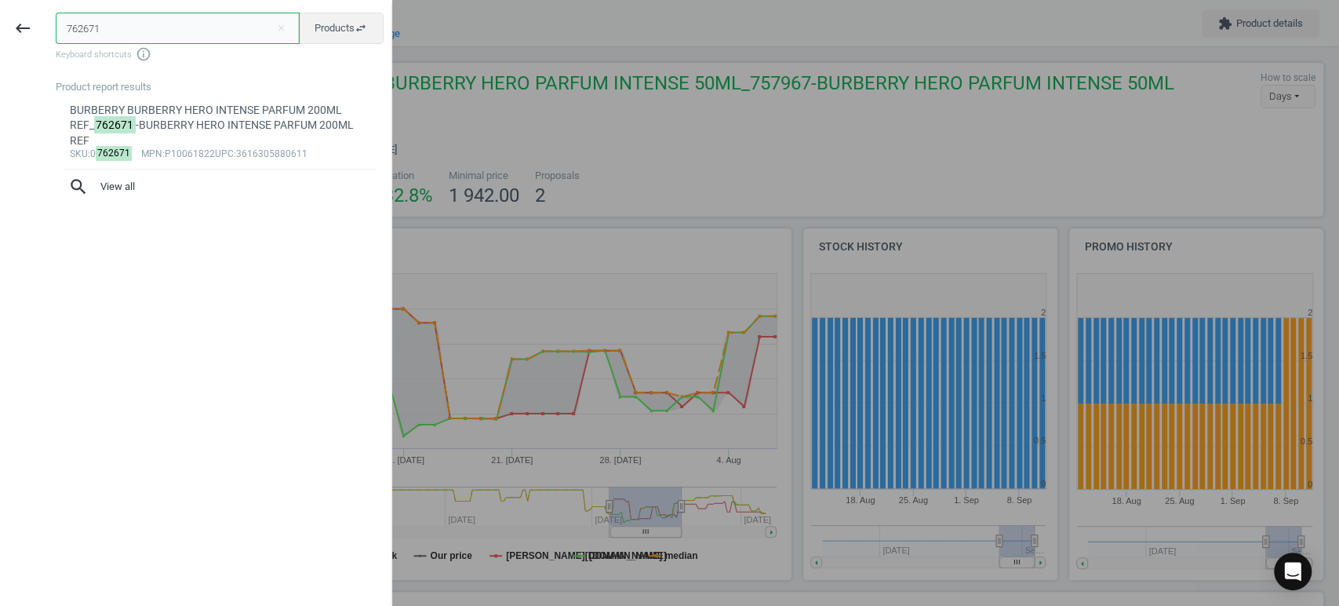
type input "762671"
click at [241, 115] on div "BURBERRY BURBERRY HERO INTENSE PARFUM 200ML REF_ 762671 -BURBERRY HERO INTENSE …" at bounding box center [220, 125] width 300 height 45
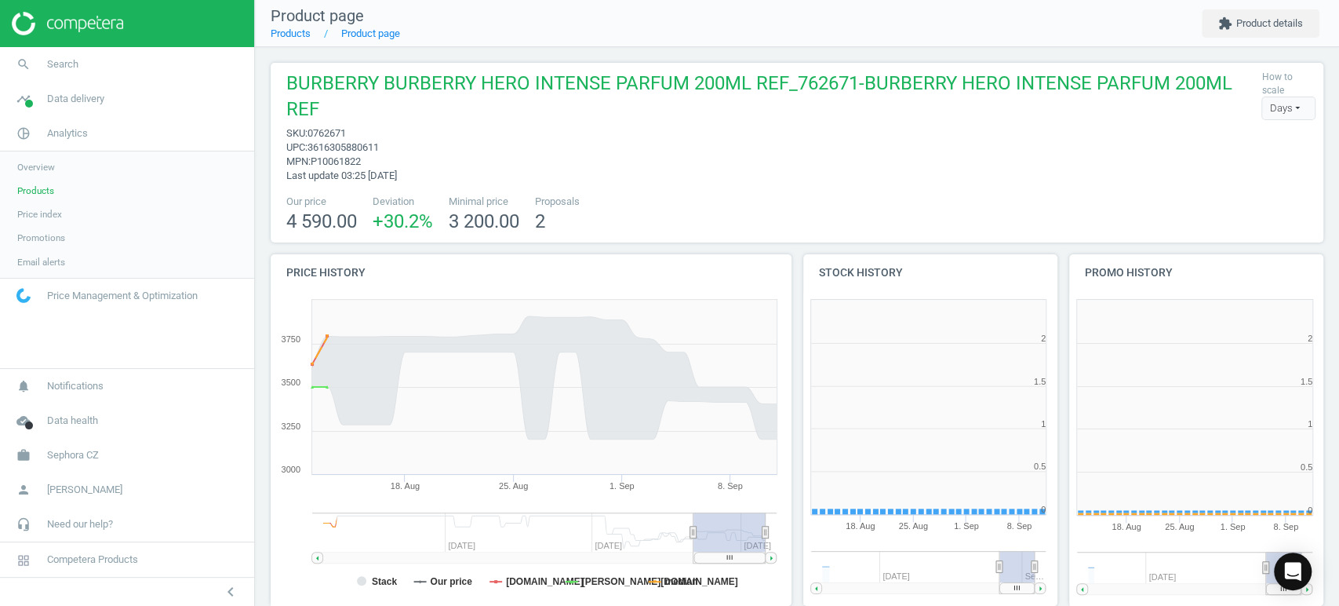
scroll to position [341, 278]
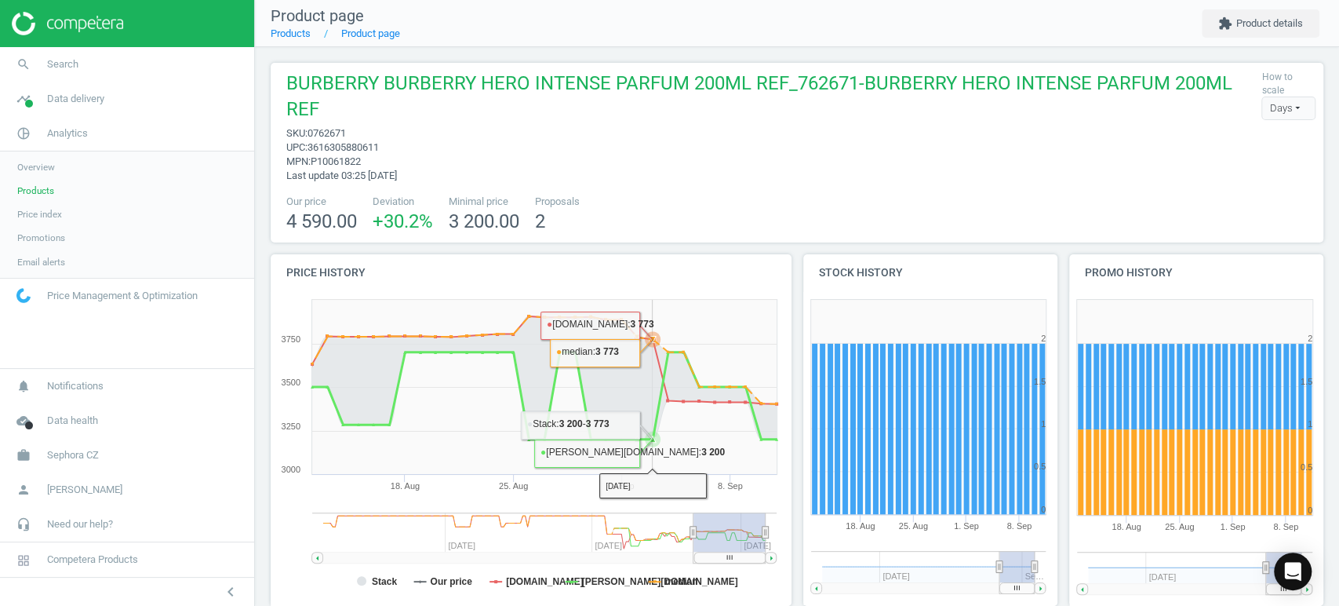
scroll to position [184, 1067]
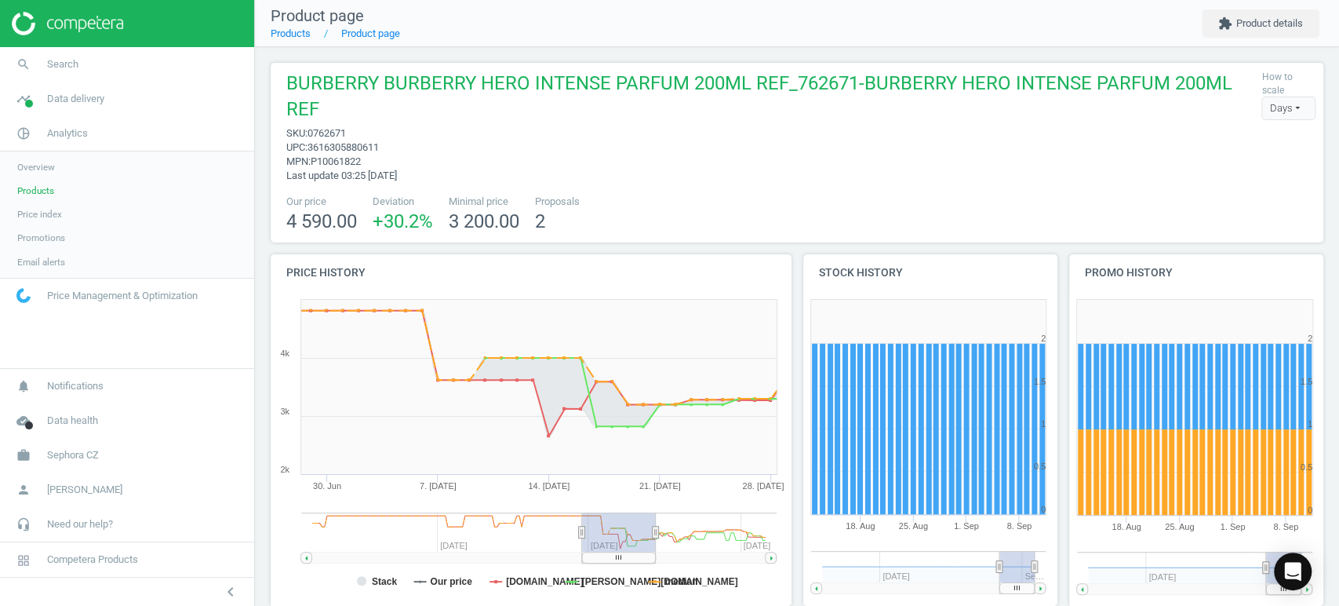
drag, startPoint x: 741, startPoint y: 533, endPoint x: 630, endPoint y: 533, distance: 110.6
click at [630, 551] on rect at bounding box center [619, 556] width 74 height 11
drag, startPoint x: 628, startPoint y: 538, endPoint x: 545, endPoint y: 533, distance: 82.6
click at [545, 533] on icon "Created with Highstock 6.2.0 Stack Our price [DOMAIN_NAME] [PERSON_NAME][DOMAIN…" at bounding box center [528, 449] width 514 height 314
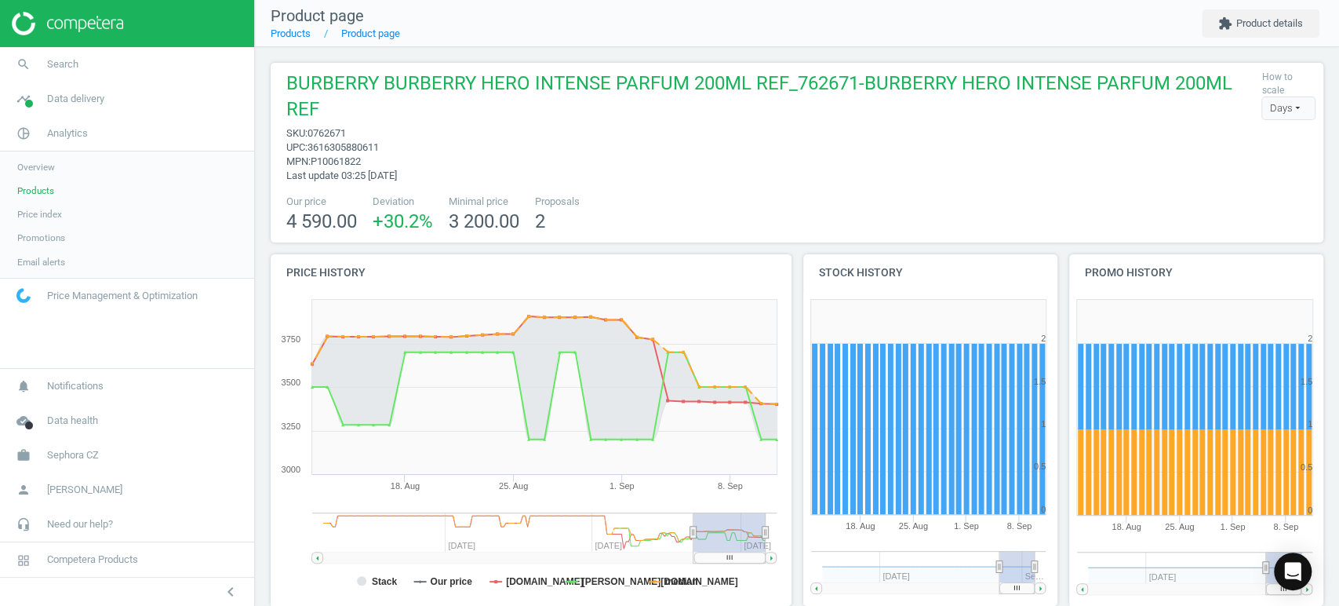
drag, startPoint x: 604, startPoint y: 531, endPoint x: 773, endPoint y: 534, distance: 168.7
click at [770, 544] on icon "Created with Highstock 6.2.0 Stack Our price [DOMAIN_NAME] [PERSON_NAME][DOMAIN…" at bounding box center [528, 449] width 514 height 314
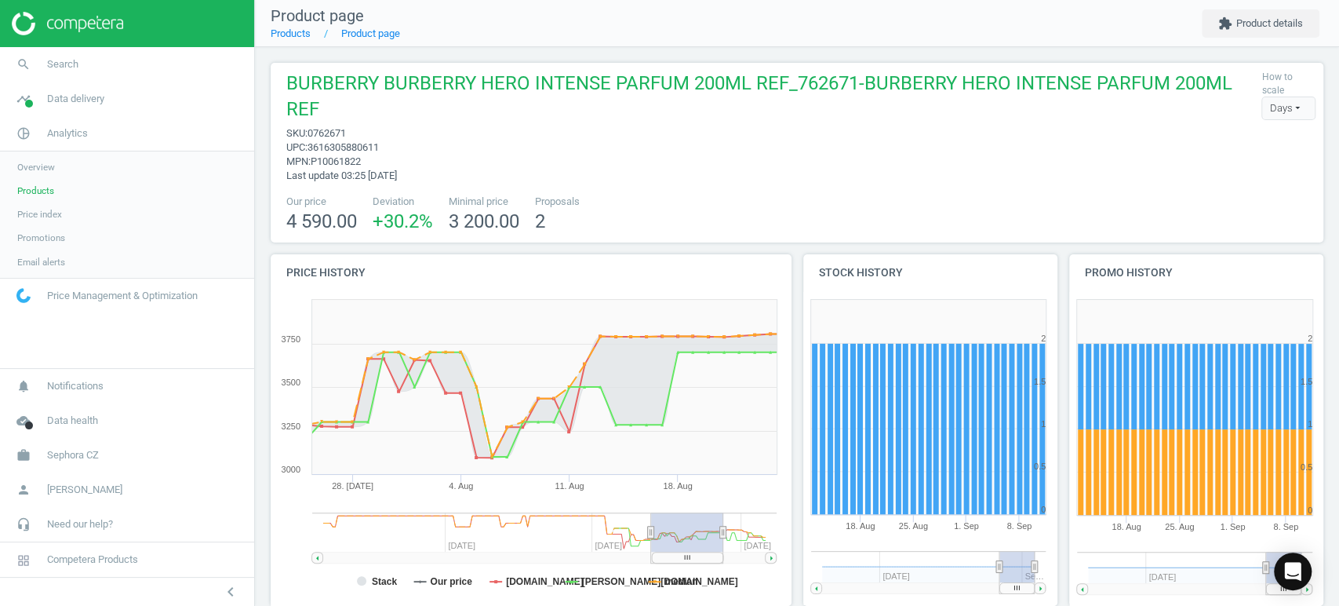
drag, startPoint x: 736, startPoint y: 531, endPoint x: 693, endPoint y: 531, distance: 42.4
click at [693, 551] on rect at bounding box center [687, 556] width 71 height 11
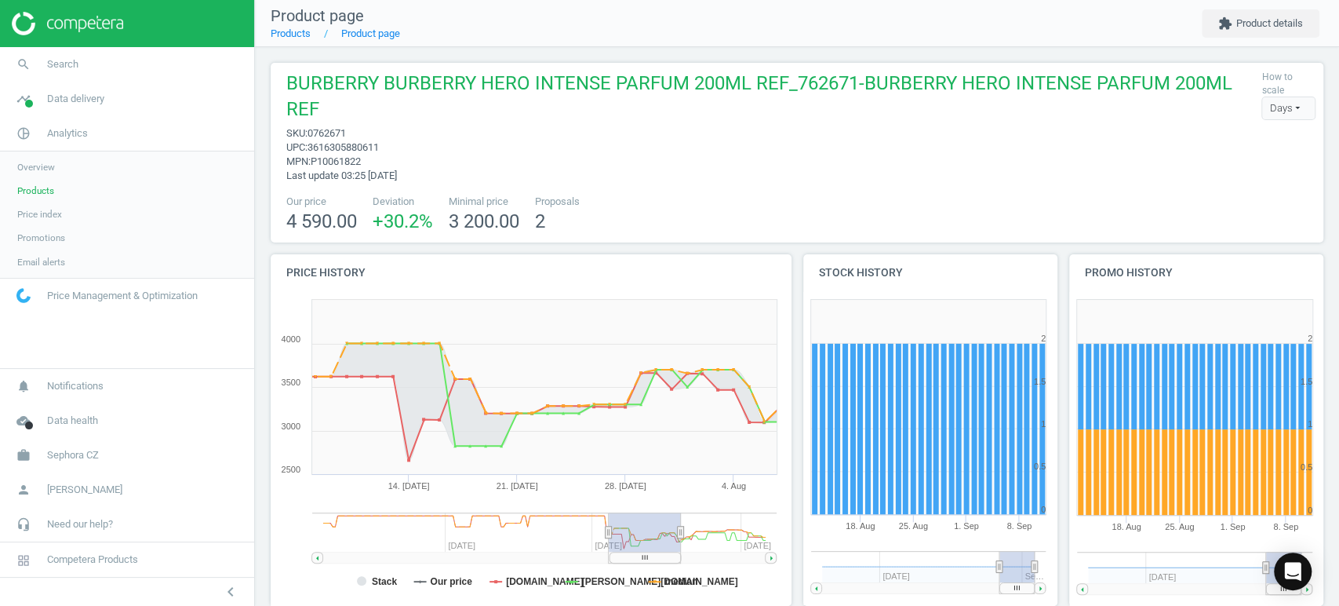
drag, startPoint x: 693, startPoint y: 528, endPoint x: 650, endPoint y: 528, distance: 42.4
click at [650, 551] on rect at bounding box center [645, 556] width 71 height 11
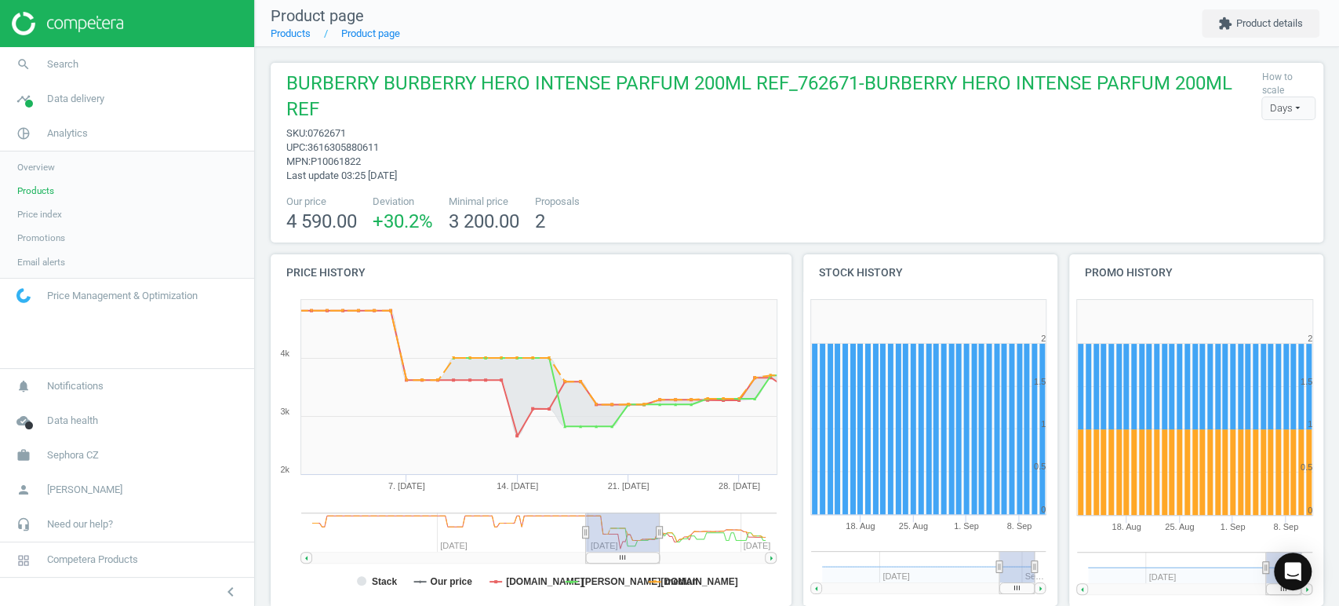
drag, startPoint x: 648, startPoint y: 532, endPoint x: 630, endPoint y: 543, distance: 21.1
click at [624, 551] on rect at bounding box center [623, 556] width 74 height 11
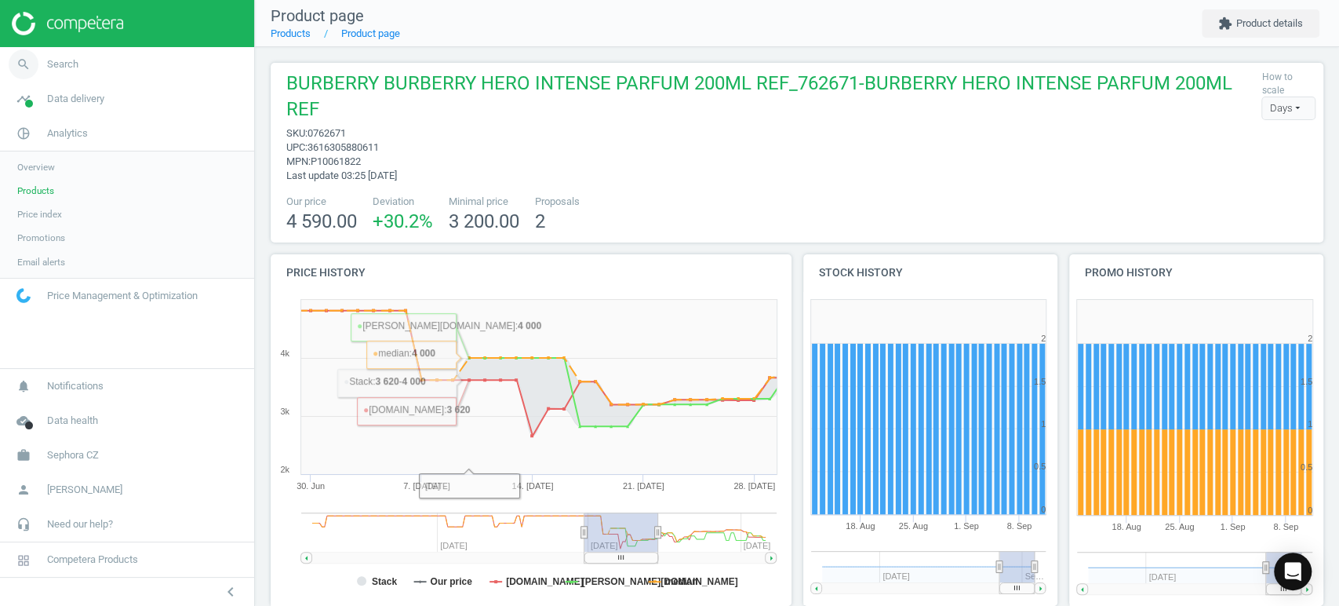
click at [95, 65] on link "search Search" at bounding box center [127, 64] width 254 height 35
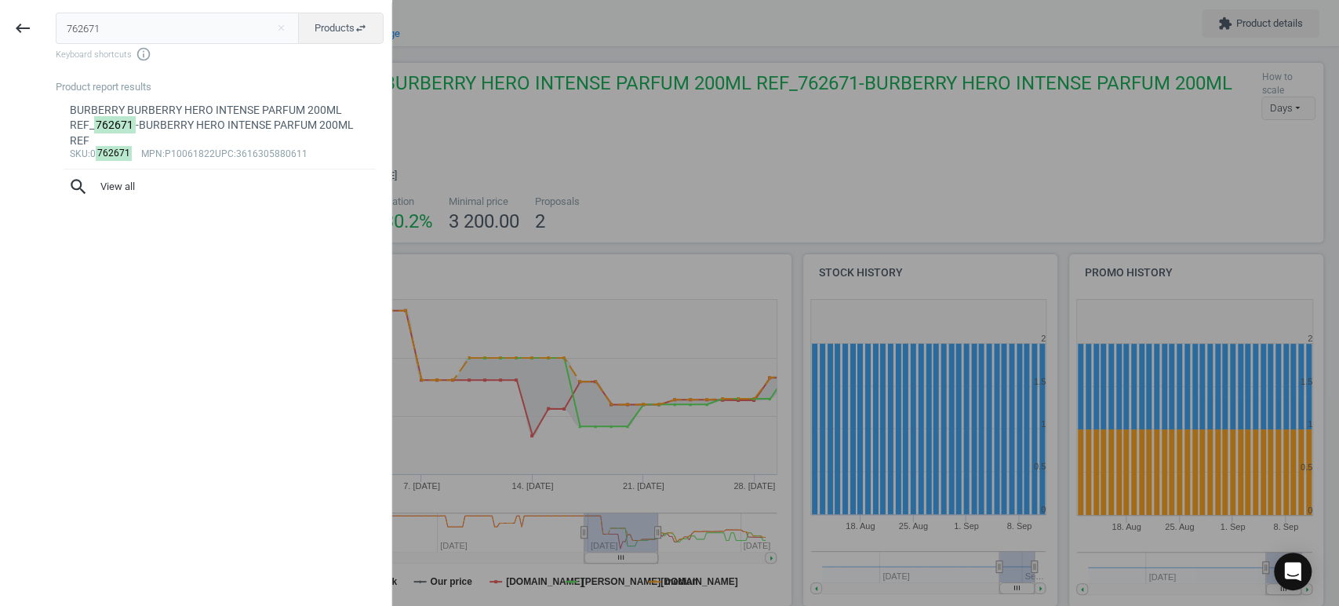
drag, startPoint x: 121, startPoint y: 36, endPoint x: 0, endPoint y: -2, distance: 126.8
click at [0, 0] on html "Group 2 Created with Sketch. ic/cloud_download/grey600 Created with Sketch. gra…" at bounding box center [669, 303] width 1339 height 606
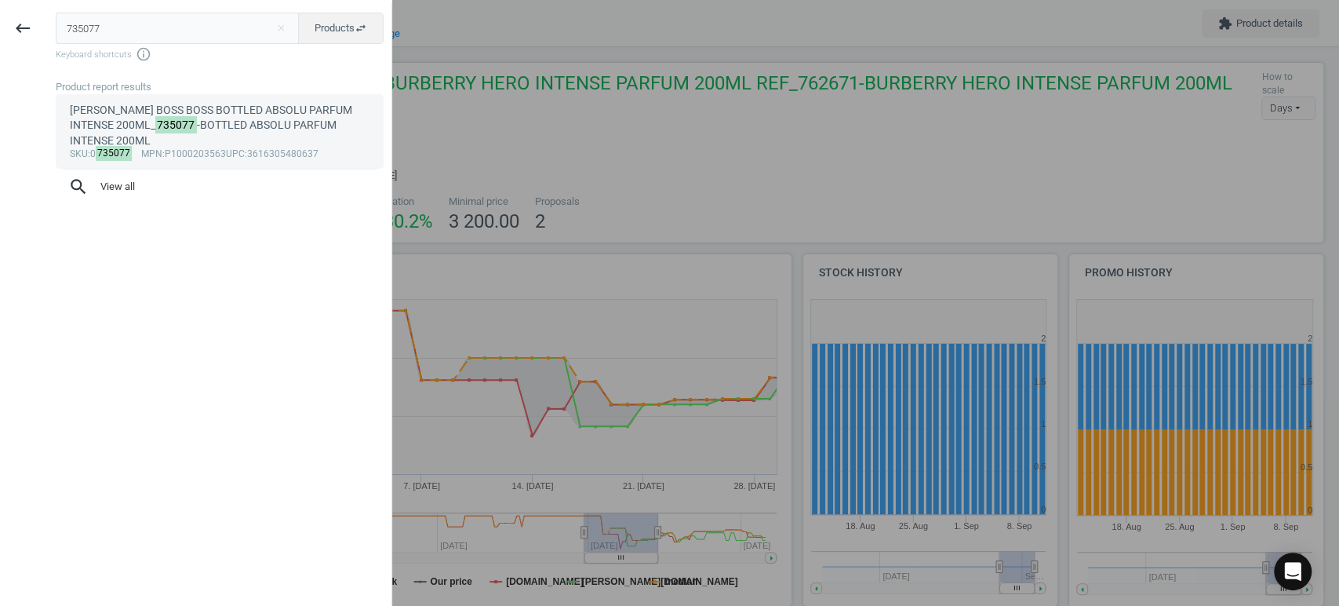
type input "735077"
click at [206, 105] on div "[PERSON_NAME] BOSS BOSS BOTTLED ABSOLU PARFUM INTENSE 200ML_ 735077 -BOTTLED AB…" at bounding box center [220, 125] width 300 height 45
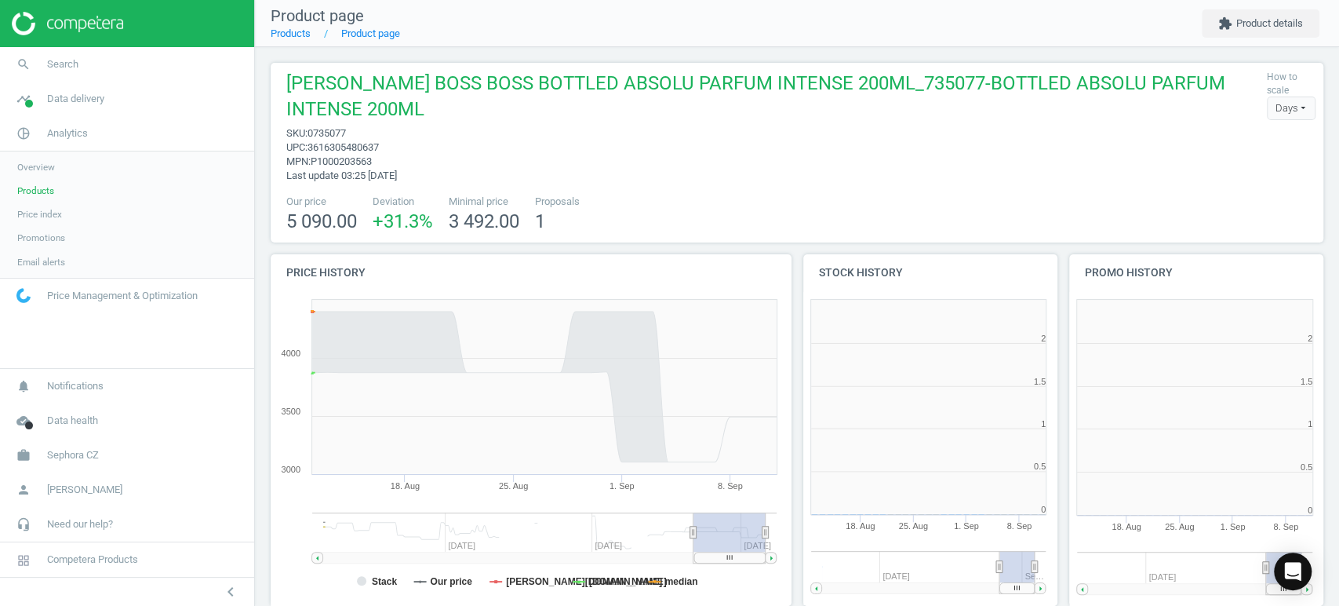
scroll to position [341, 278]
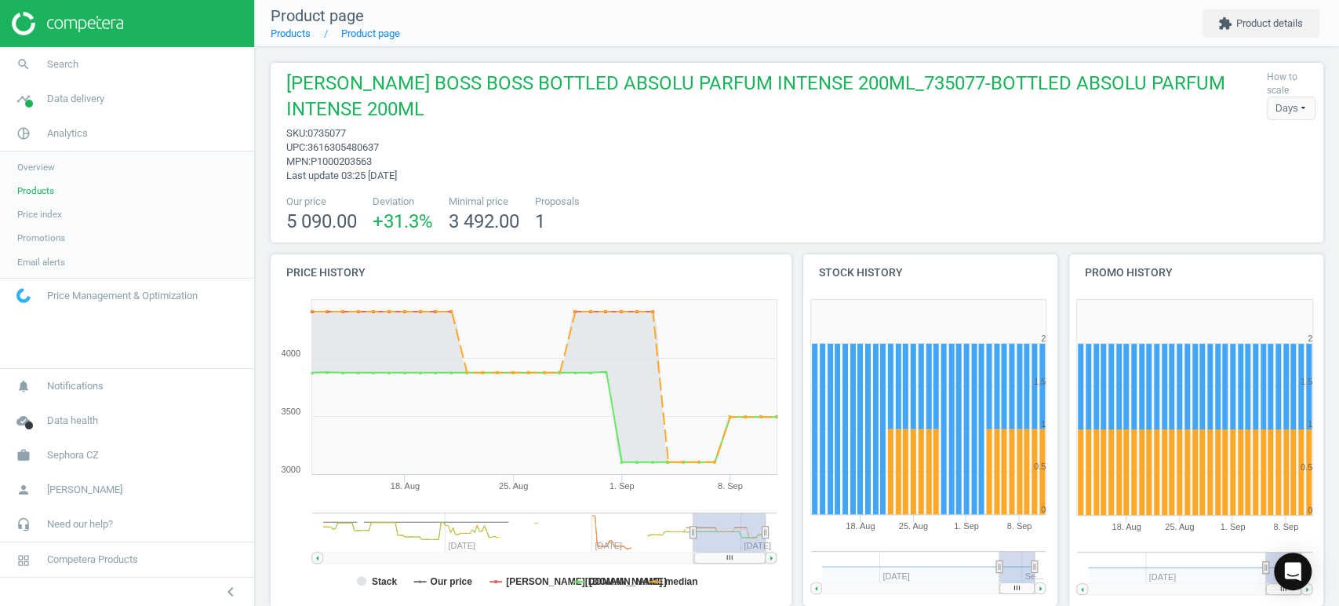
drag, startPoint x: 716, startPoint y: 561, endPoint x: 781, endPoint y: 573, distance: 65.5
click at [781, 573] on icon "Created with Highstock 6.2.0 Stack Our price [DOMAIN_NAME] [DOMAIN_NAME] median…" at bounding box center [528, 449] width 514 height 314
drag, startPoint x: 739, startPoint y: 562, endPoint x: 903, endPoint y: 574, distance: 164.4
click at [903, 574] on div "Price history Created with Highstock 6.2.0 Stack Our price [DOMAIN_NAME] [DOMAI…" at bounding box center [797, 435] width 1065 height 363
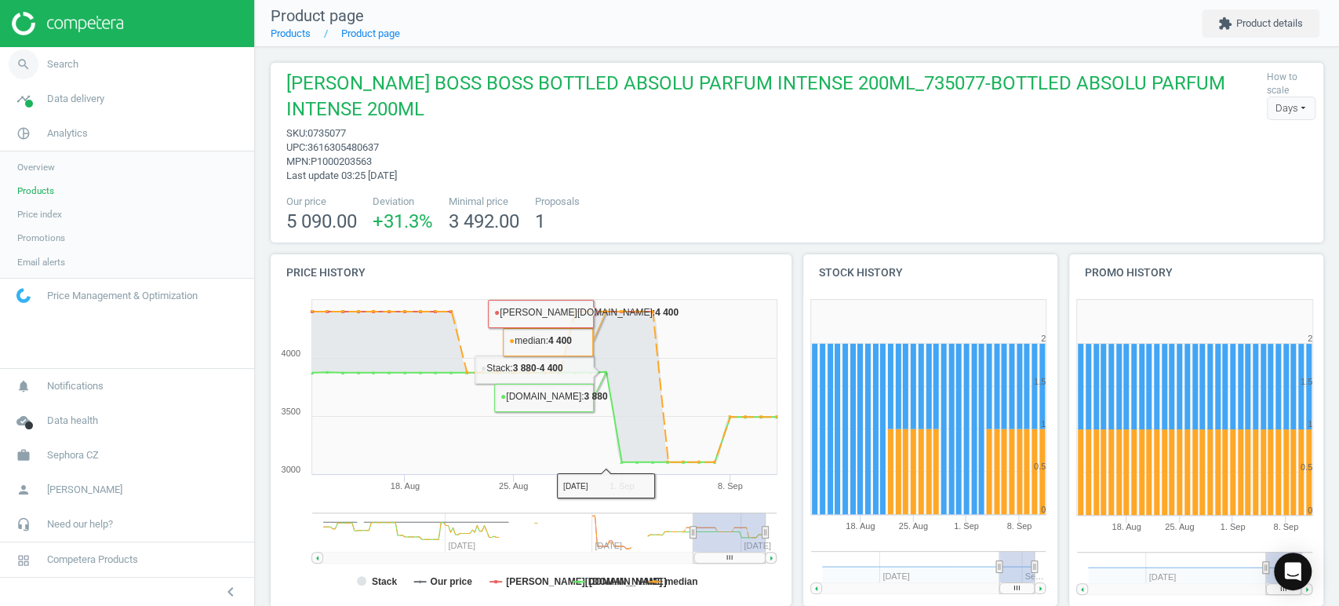
click at [71, 55] on link "search Search" at bounding box center [127, 64] width 254 height 35
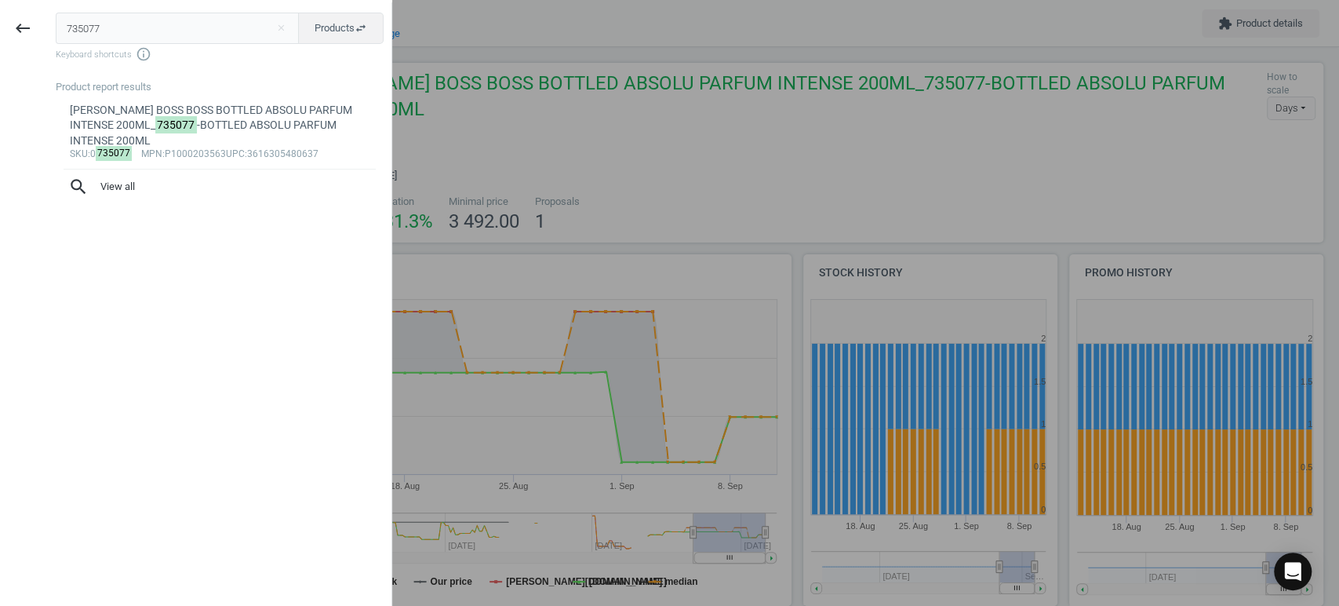
drag, startPoint x: 130, startPoint y: 36, endPoint x: 0, endPoint y: -12, distance: 138.7
click at [0, 0] on html "Group 2 Created with Sketch. ic/cloud_download/grey600 Created with Sketch. gra…" at bounding box center [669, 303] width 1339 height 606
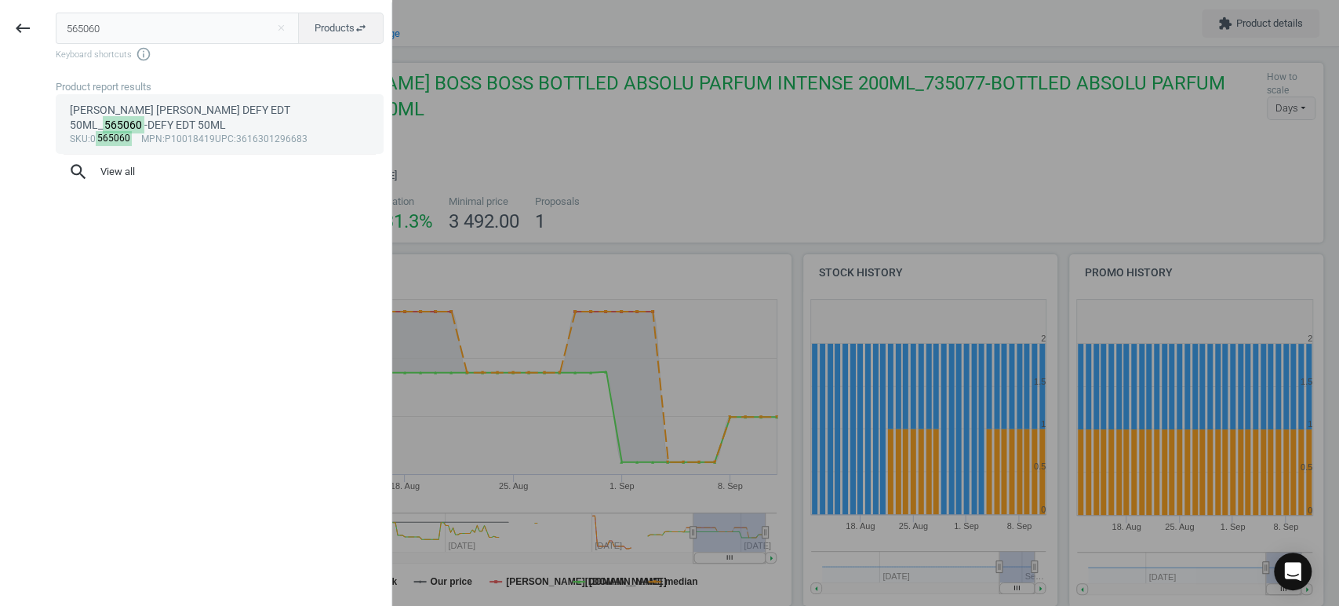
type input "565060"
click at [232, 133] on span "upc" at bounding box center [224, 138] width 19 height 11
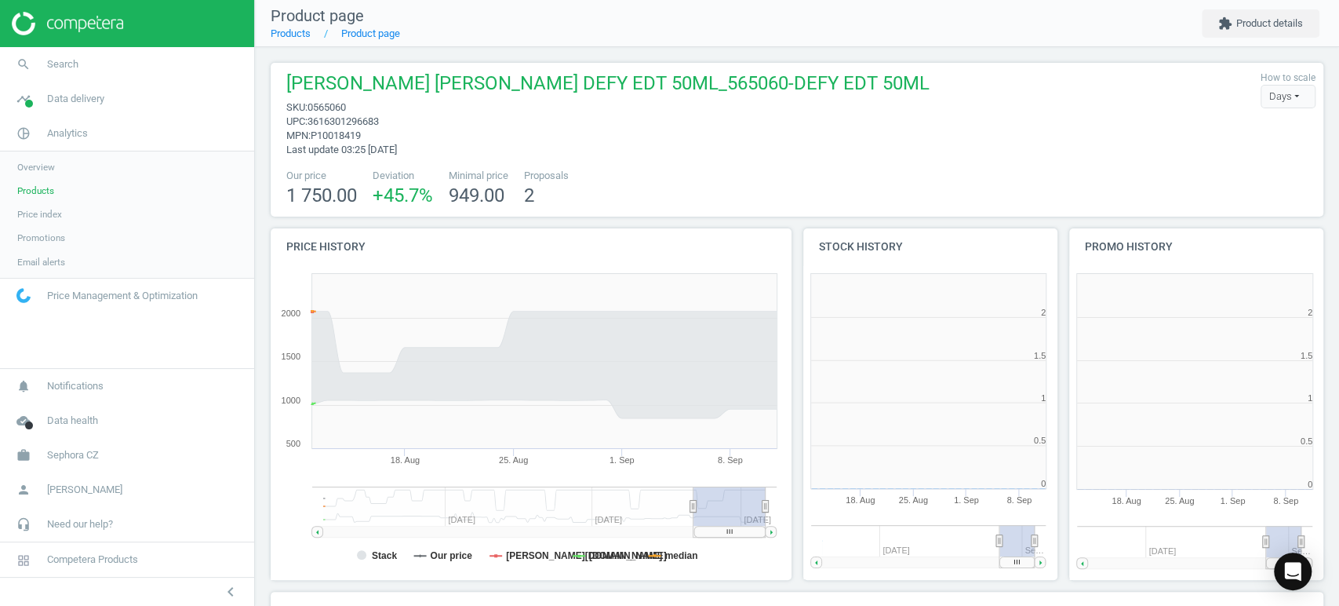
scroll to position [341, 278]
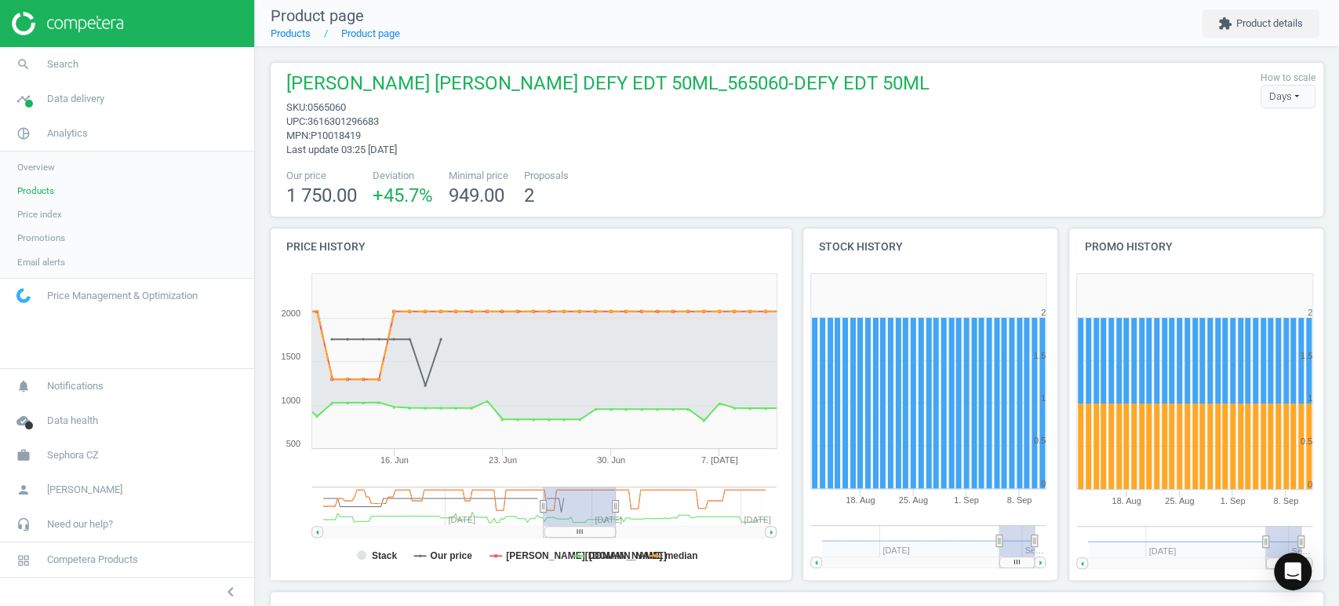
drag, startPoint x: 735, startPoint y: 533, endPoint x: 584, endPoint y: 527, distance: 150.7
click at [584, 527] on rect at bounding box center [579, 531] width 71 height 11
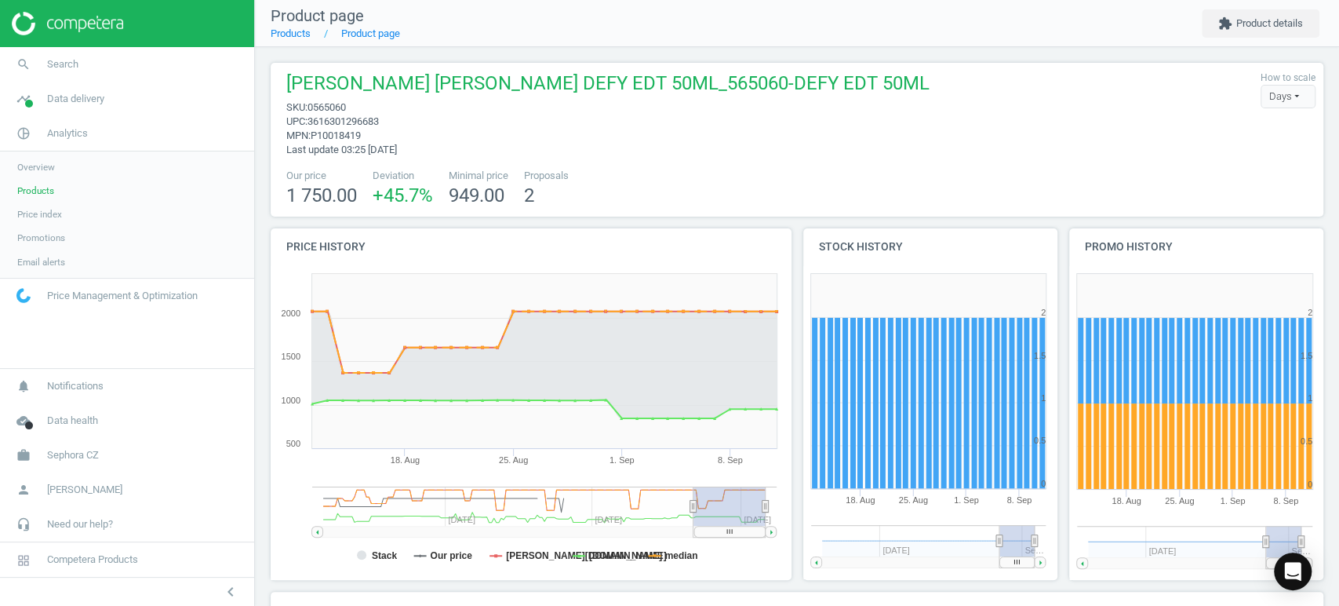
drag, startPoint x: 573, startPoint y: 531, endPoint x: 854, endPoint y: 584, distance: 285.7
click at [742, 543] on icon "Created with Highstock 6.2.0 Stack Our price [DOMAIN_NAME] [DOMAIN_NAME] median…" at bounding box center [528, 423] width 514 height 314
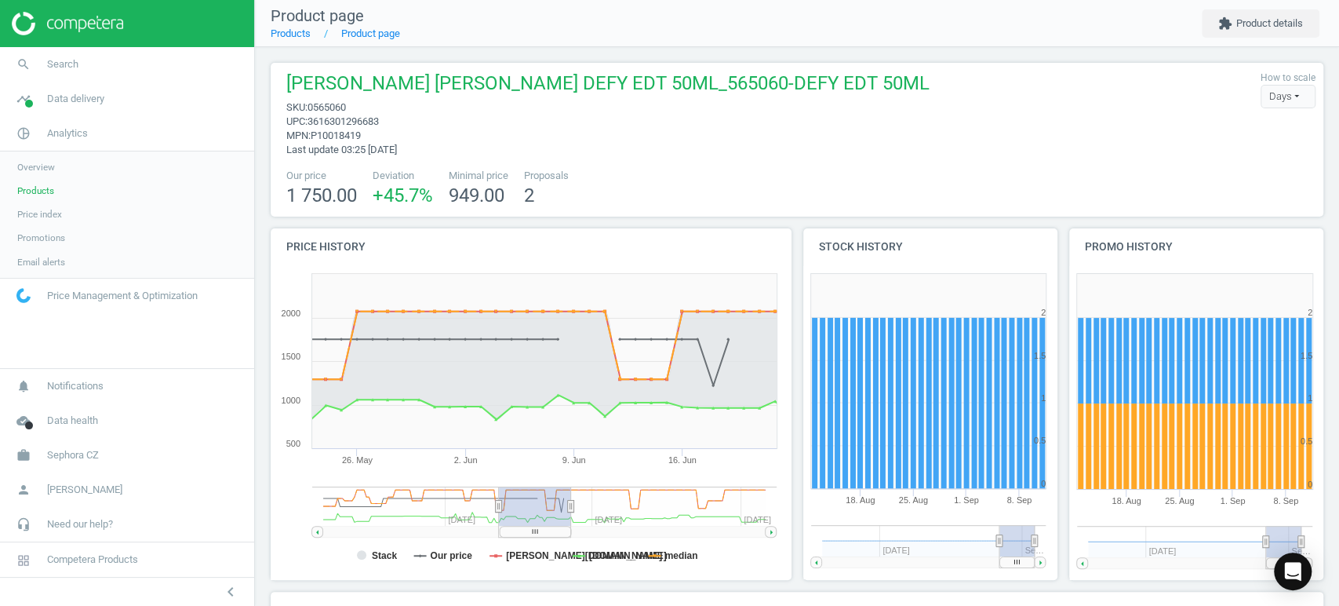
drag, startPoint x: 719, startPoint y: 530, endPoint x: 525, endPoint y: 528, distance: 194.6
click at [525, 528] on rect at bounding box center [535, 531] width 71 height 11
drag, startPoint x: 548, startPoint y: 537, endPoint x: 634, endPoint y: 534, distance: 85.5
click at [639, 534] on icon "Created with Highstock 6.2.0 Stack Our price [DOMAIN_NAME] [DOMAIN_NAME] median…" at bounding box center [528, 423] width 514 height 314
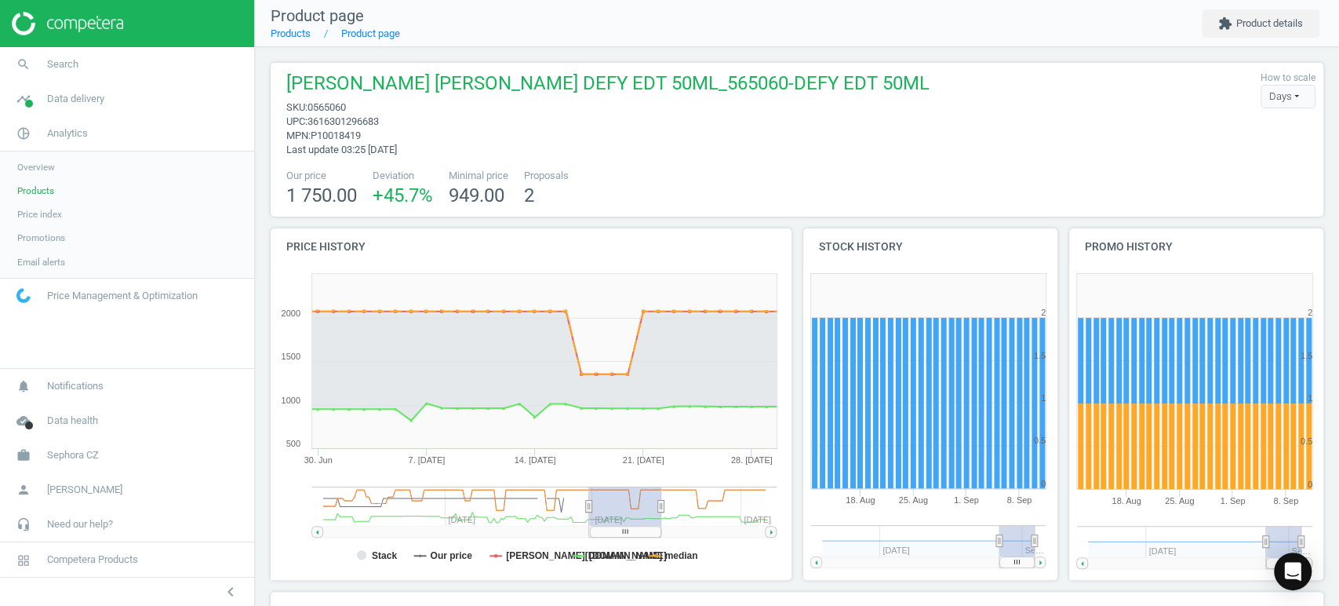
drag, startPoint x: 547, startPoint y: 532, endPoint x: 635, endPoint y: 541, distance: 88.4
click at [635, 541] on icon "Created with Highstock 6.2.0 Stack Our price [DOMAIN_NAME] [DOMAIN_NAME] median…" at bounding box center [528, 423] width 514 height 314
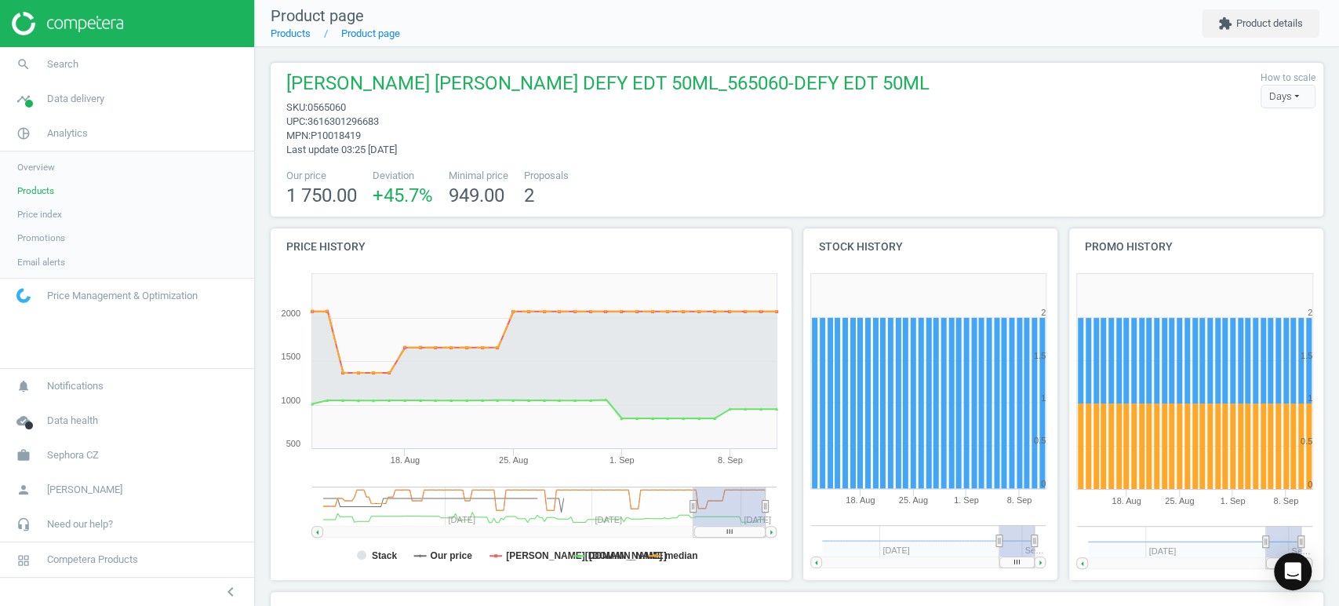
drag, startPoint x: 619, startPoint y: 535, endPoint x: 872, endPoint y: 545, distance: 253.6
click at [872, 545] on div "Price history Created with Highstock 6.2.0 Stack Our price [DOMAIN_NAME] [DOMAI…" at bounding box center [797, 409] width 1065 height 363
click at [93, 59] on link "search Search" at bounding box center [127, 64] width 254 height 35
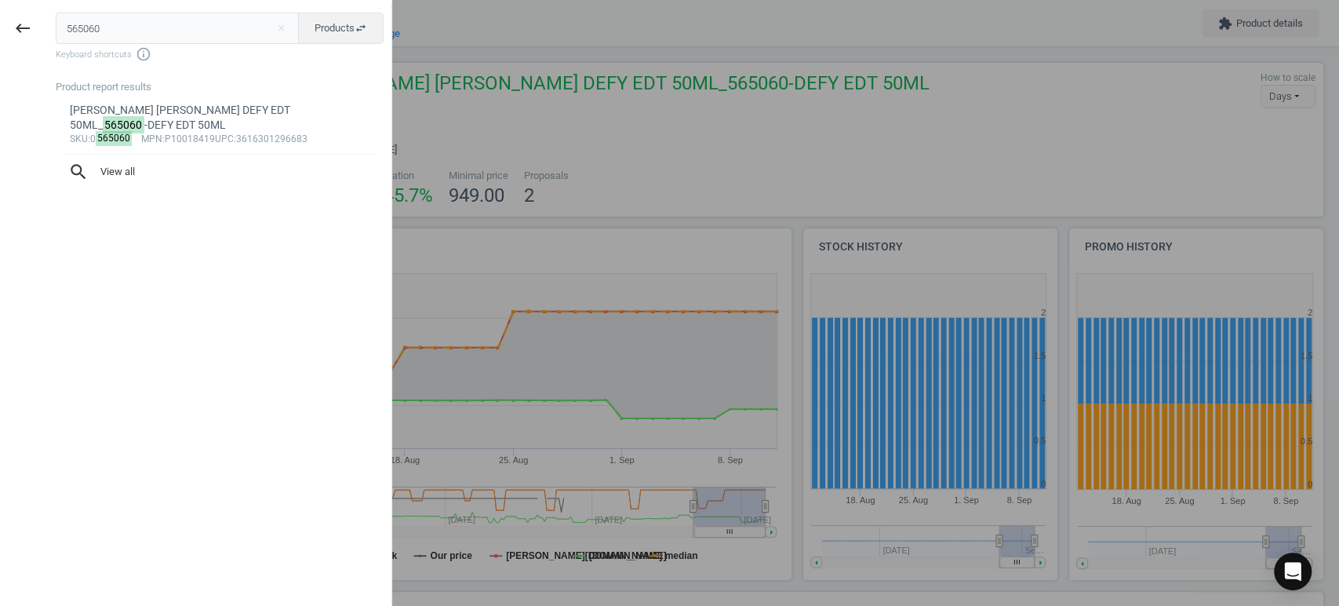
drag, startPoint x: 164, startPoint y: 34, endPoint x: 0, endPoint y: 0, distance: 167.4
click at [0, 0] on div "keyboard_backspace 565060 close Products swap_horiz Keyboard shortcuts info_out…" at bounding box center [196, 303] width 392 height 606
type input "565059"
click at [188, 107] on div "[PERSON_NAME] [PERSON_NAME] DEFY EDT 100ML_ 565059 -DEFY EDT 100ML" at bounding box center [220, 118] width 300 height 31
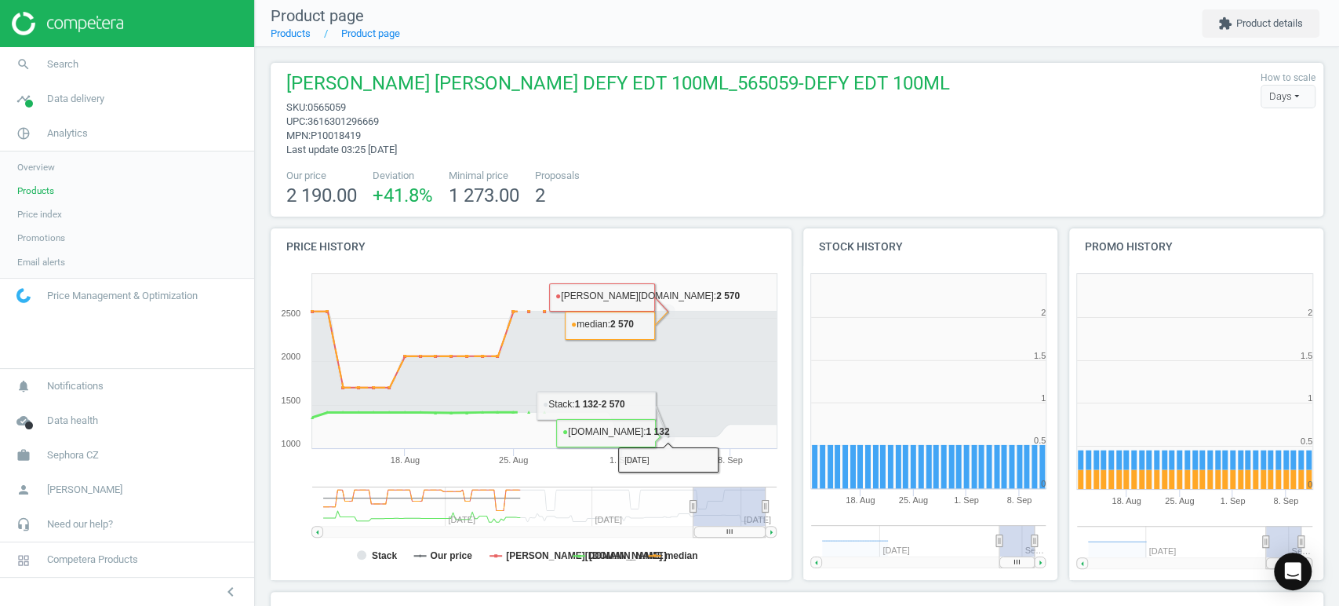
scroll to position [174, 0]
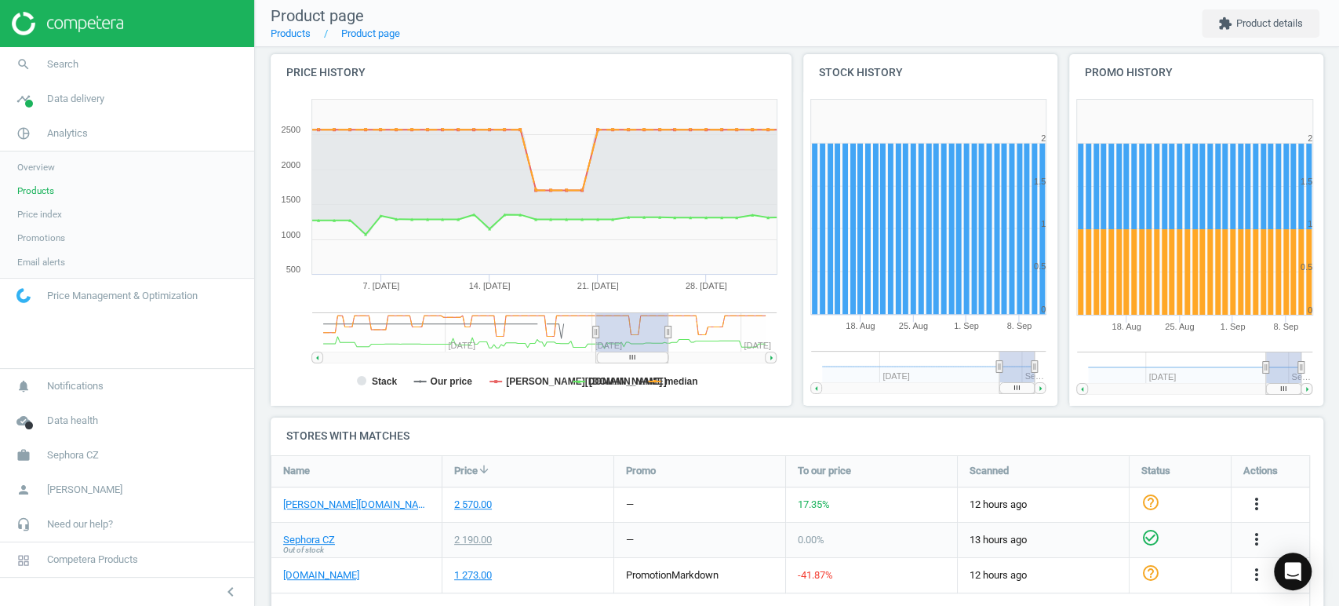
drag, startPoint x: 726, startPoint y: 359, endPoint x: 629, endPoint y: 359, distance: 97.3
click at [629, 359] on rect at bounding box center [632, 356] width 71 height 11
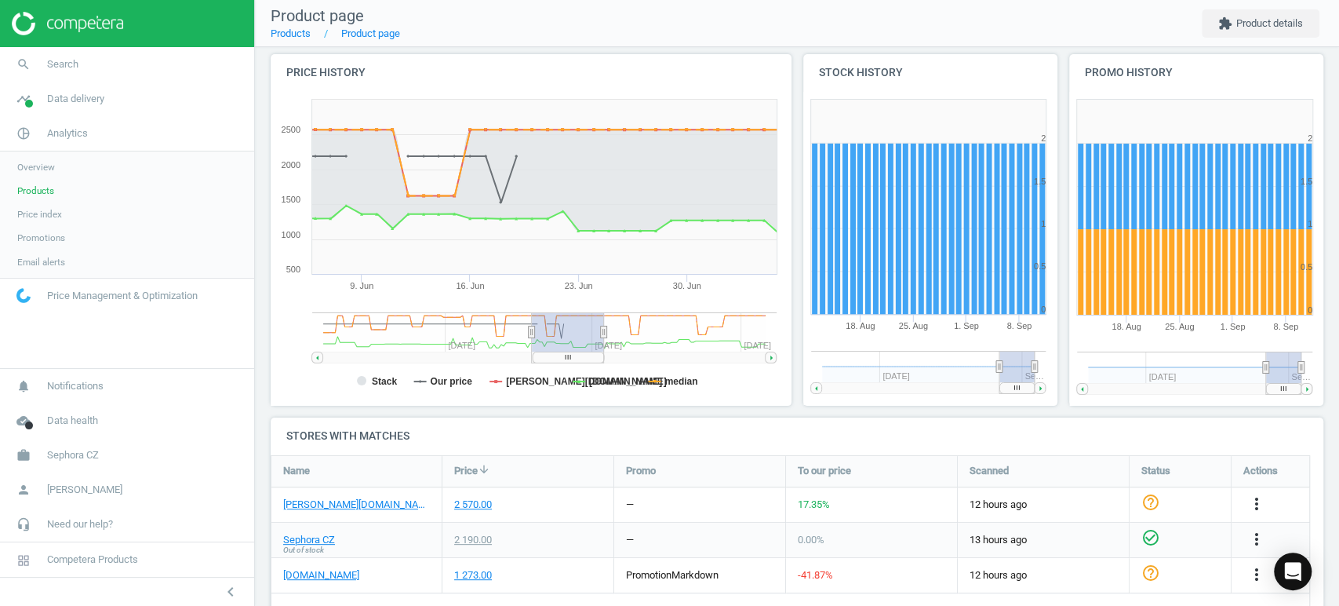
drag, startPoint x: 644, startPoint y: 358, endPoint x: 580, endPoint y: 358, distance: 64.3
click at [580, 358] on rect at bounding box center [568, 356] width 71 height 11
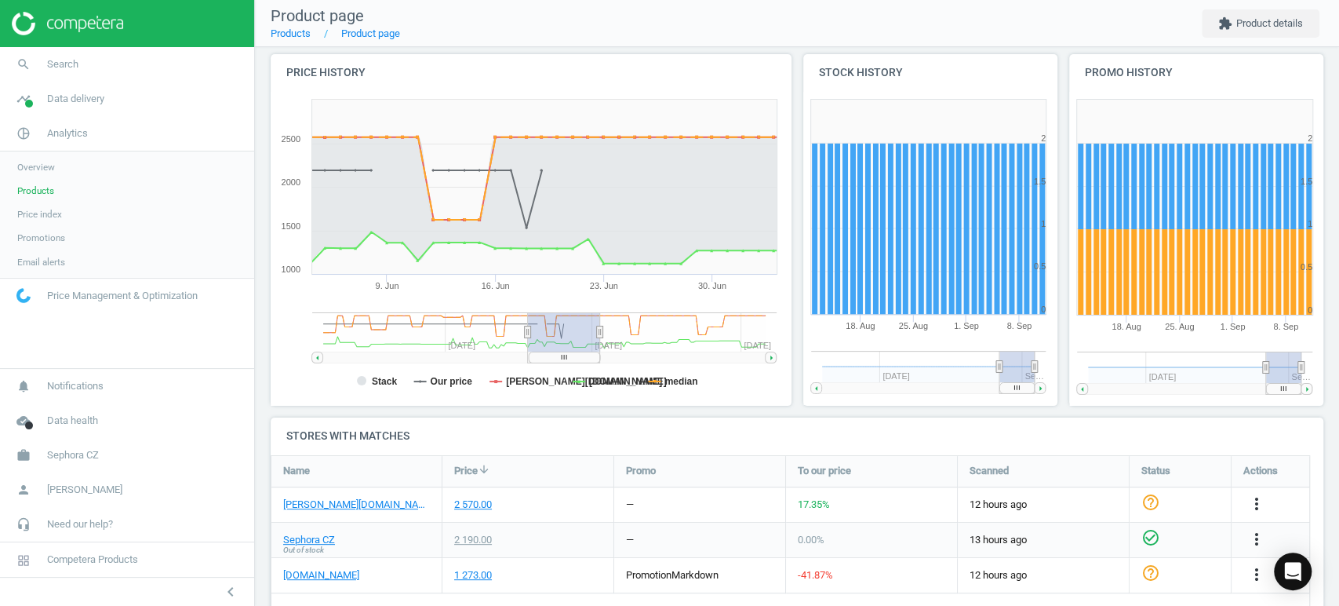
click at [586, 357] on rect at bounding box center [564, 356] width 71 height 11
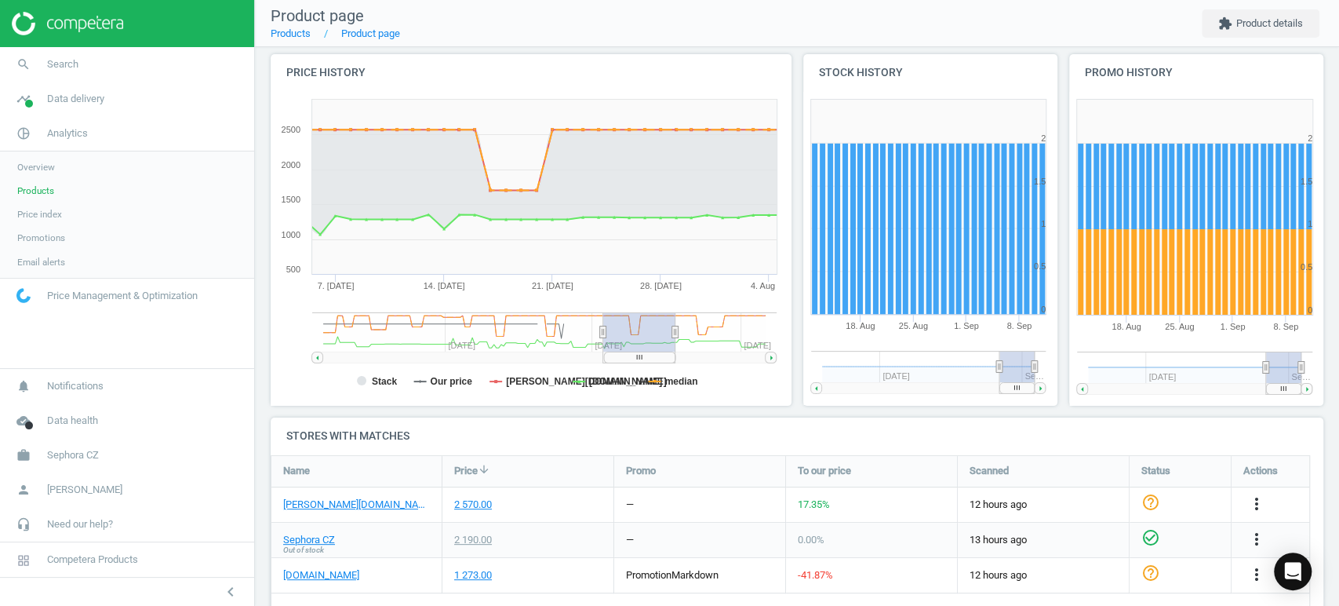
drag, startPoint x: 573, startPoint y: 360, endPoint x: 649, endPoint y: 360, distance: 75.3
click at [649, 360] on rect at bounding box center [639, 356] width 71 height 11
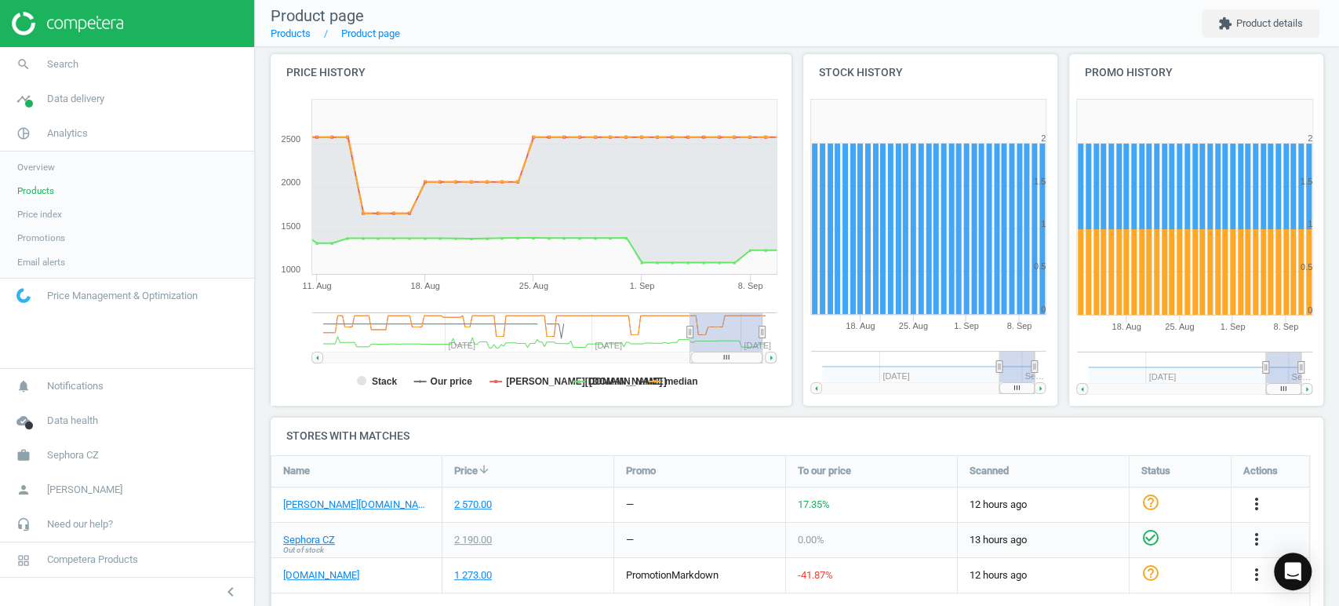
drag, startPoint x: 642, startPoint y: 359, endPoint x: 730, endPoint y: 359, distance: 87.1
click at [730, 359] on rect at bounding box center [726, 356] width 71 height 11
click at [60, 65] on span "Search" at bounding box center [62, 64] width 31 height 14
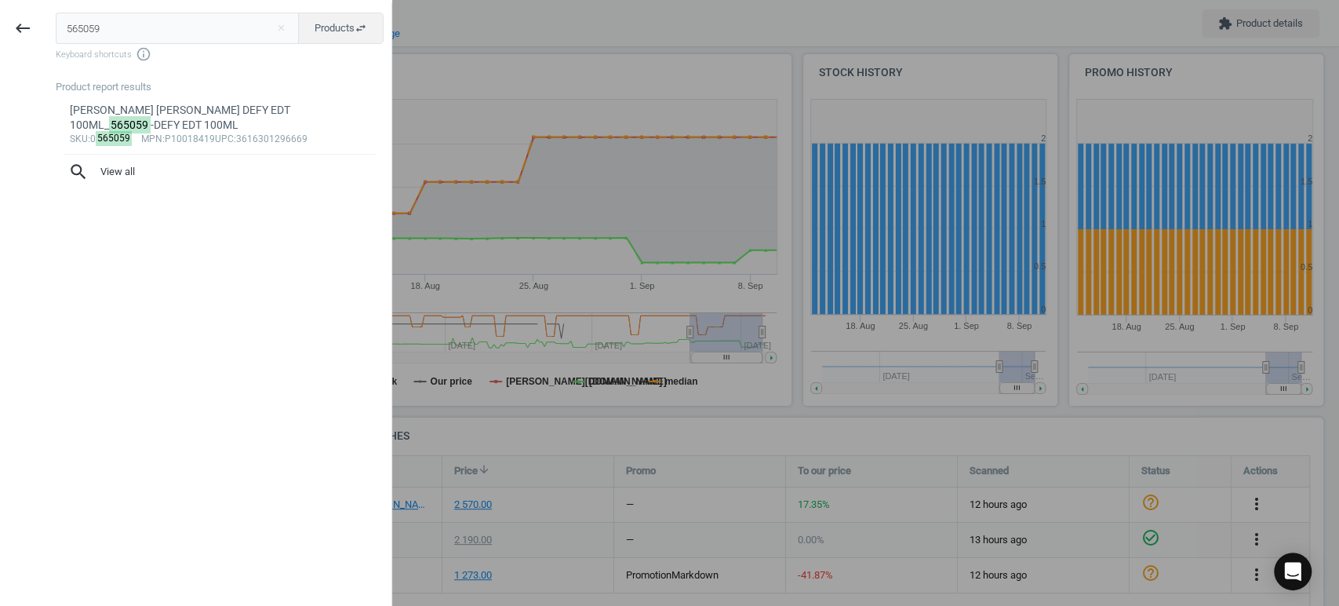
drag, startPoint x: 155, startPoint y: 26, endPoint x: 0, endPoint y: -24, distance: 162.3
click at [0, 0] on html "Group 2 Created with Sketch. ic/cloud_download/grey600 Created with Sketch. gra…" at bounding box center [669, 303] width 1339 height 606
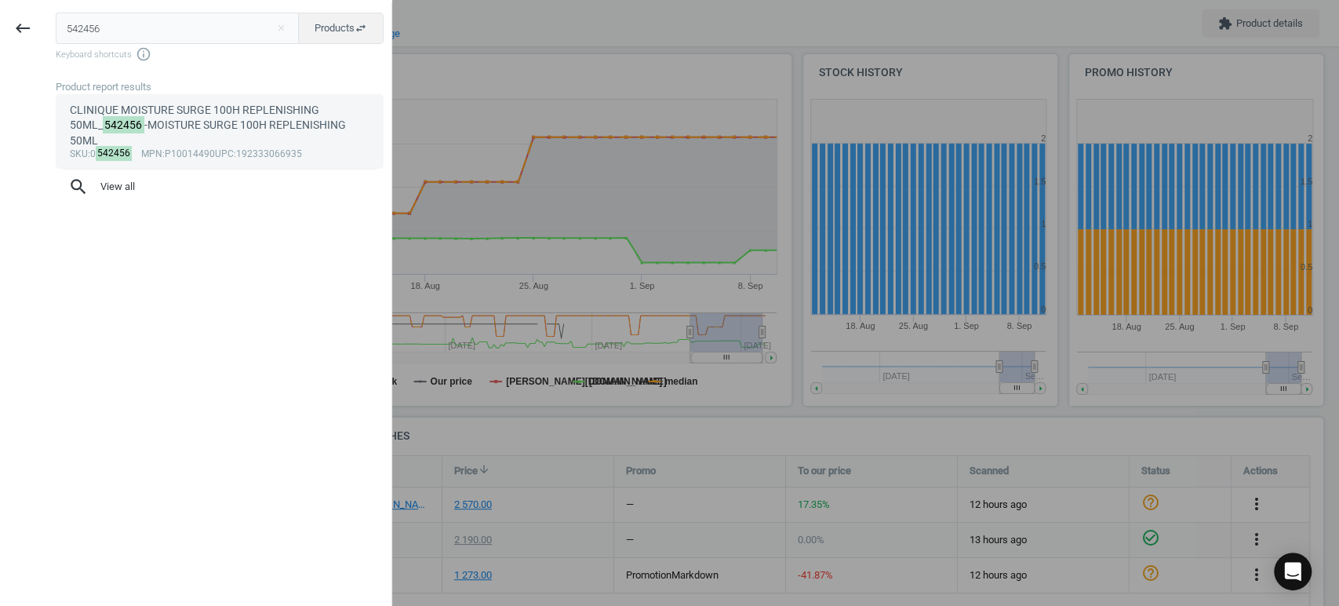
type input "542456"
click at [193, 121] on div "CLINIQUE MOISTURE SURGE 100H REPLENISHING 50ML_ 542456 -MOISTURE SURGE 100H REP…" at bounding box center [220, 125] width 300 height 45
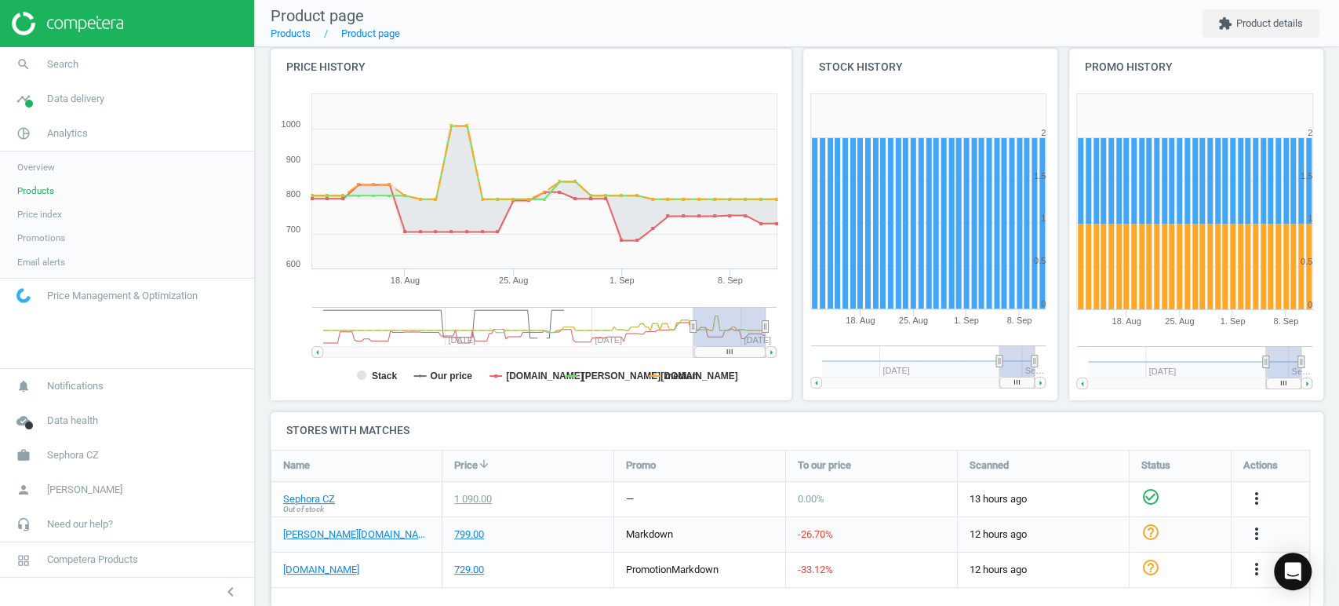
scroll to position [206, 0]
